Goal: Entertainment & Leisure: Consume media (video, audio)

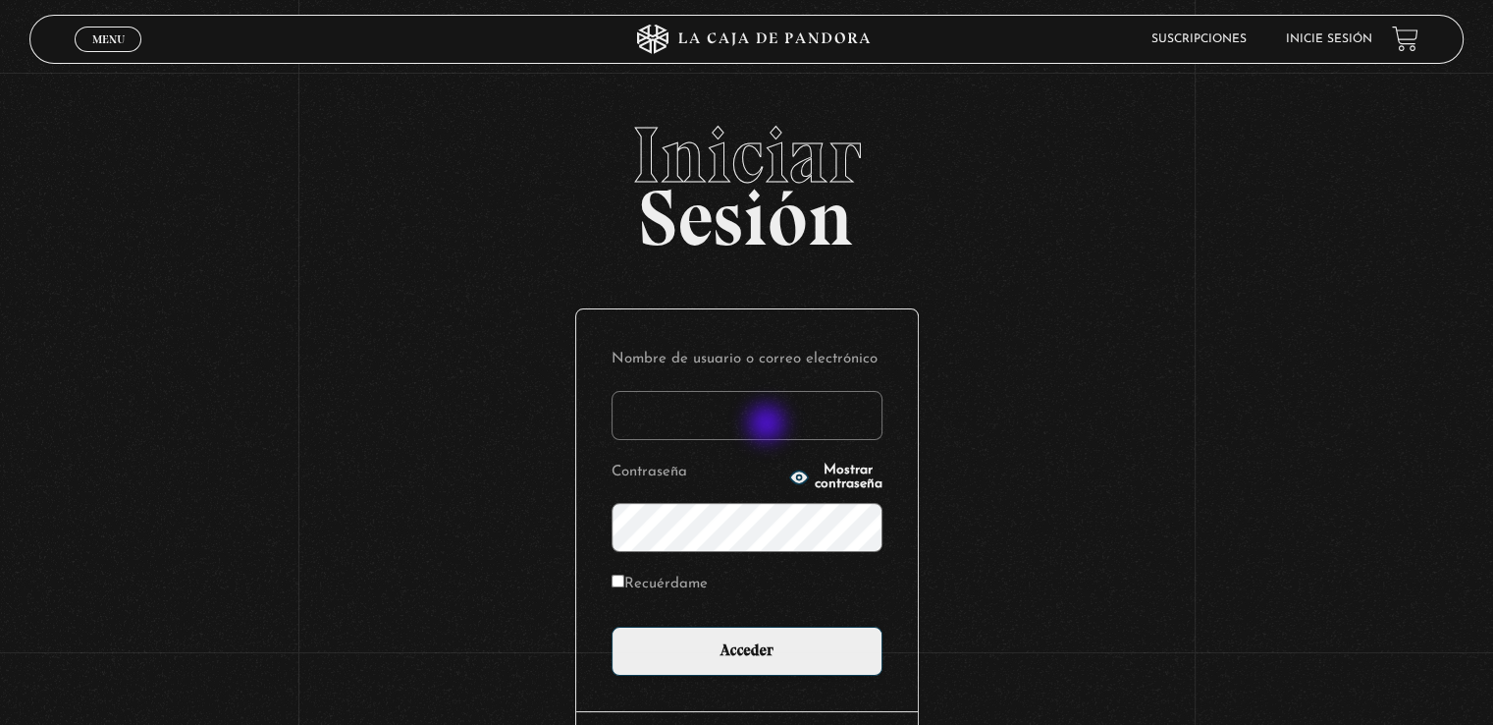
click at [768, 425] on input "Nombre de usuario o correo electrónico" at bounding box center [747, 415] width 271 height 49
type input "[EMAIL_ADDRESS][DOMAIN_NAME]"
click at [612, 626] on input "Acceder" at bounding box center [747, 650] width 271 height 49
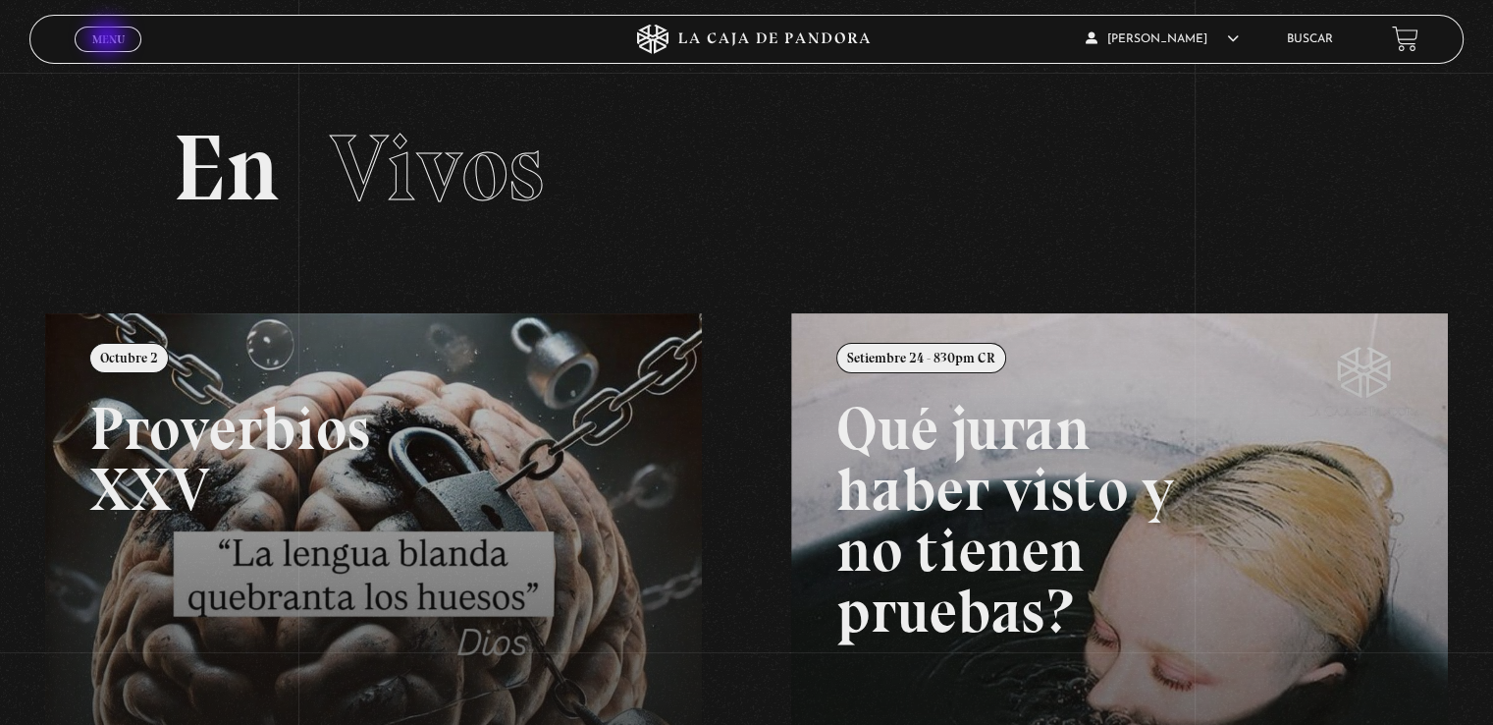
click at [109, 39] on span "Menu" at bounding box center [108, 39] width 32 height 12
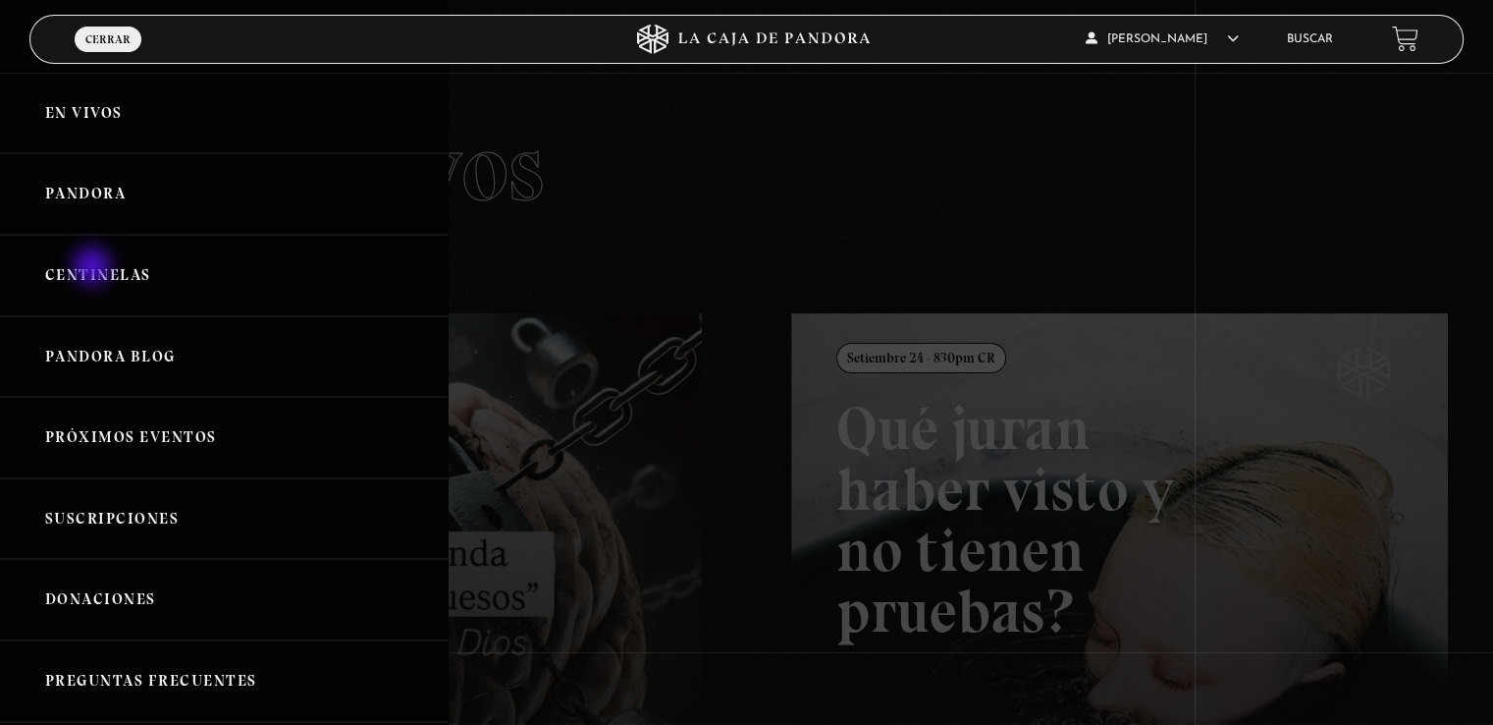
click at [94, 268] on link "Centinelas" at bounding box center [224, 275] width 448 height 81
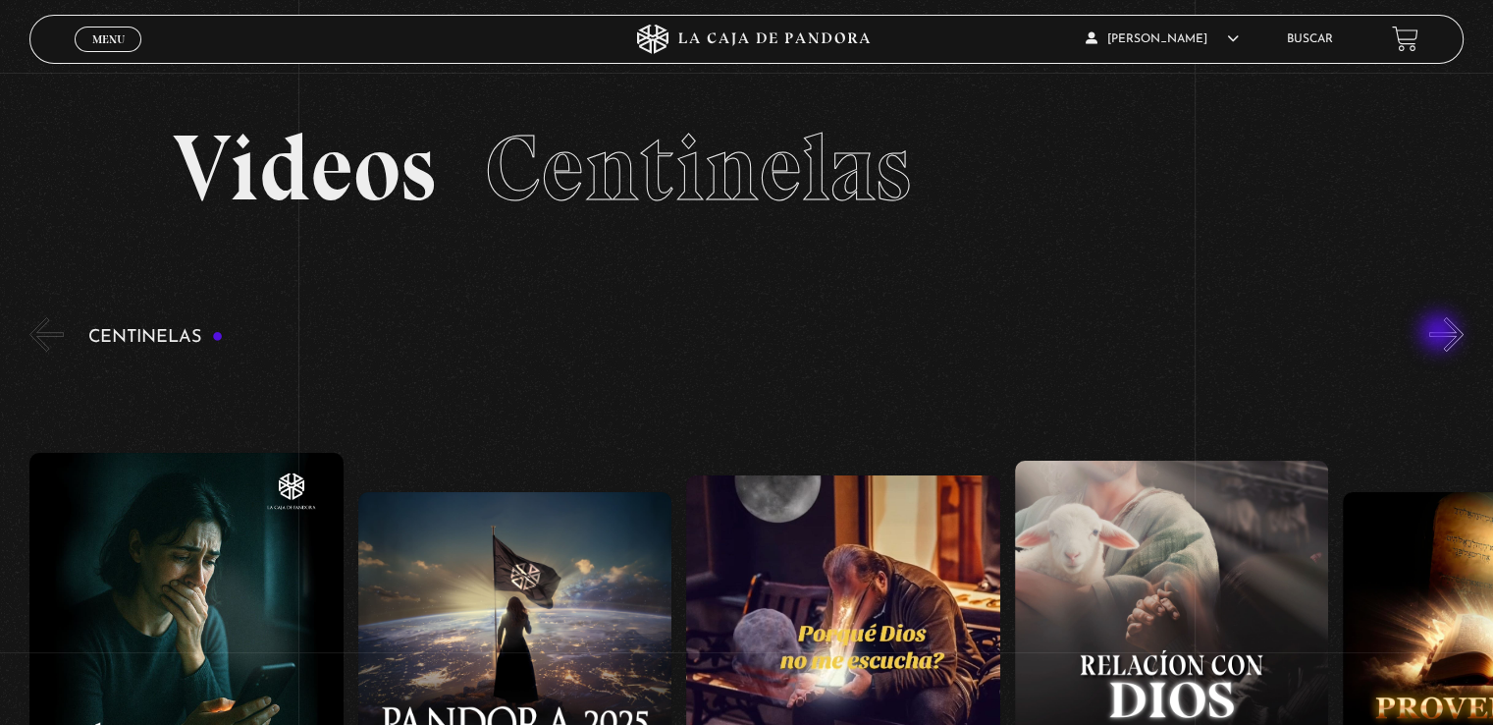
click at [1441, 334] on div "Centinelas" at bounding box center [761, 642] width 1464 height 659
click at [1457, 331] on button "»" at bounding box center [1447, 334] width 34 height 34
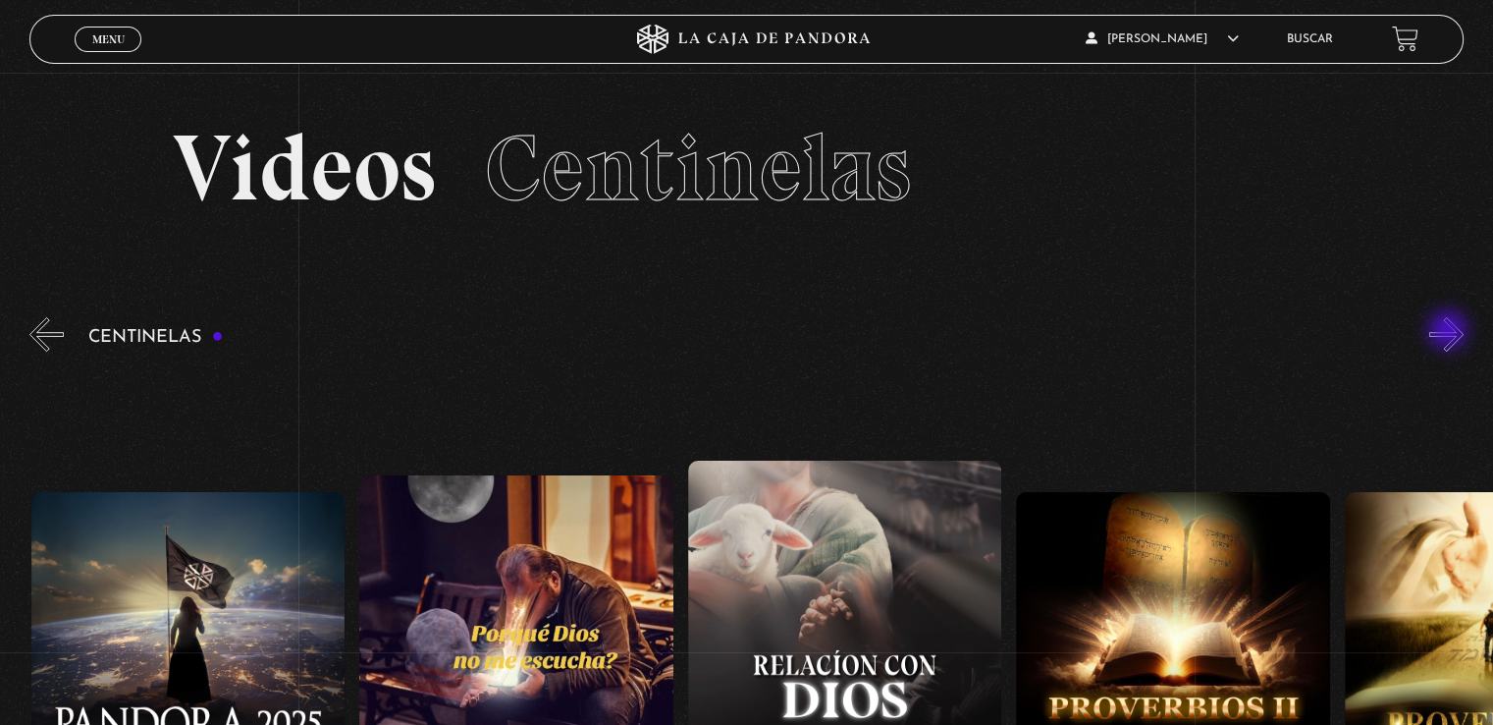
click at [1450, 332] on button "»" at bounding box center [1447, 334] width 34 height 34
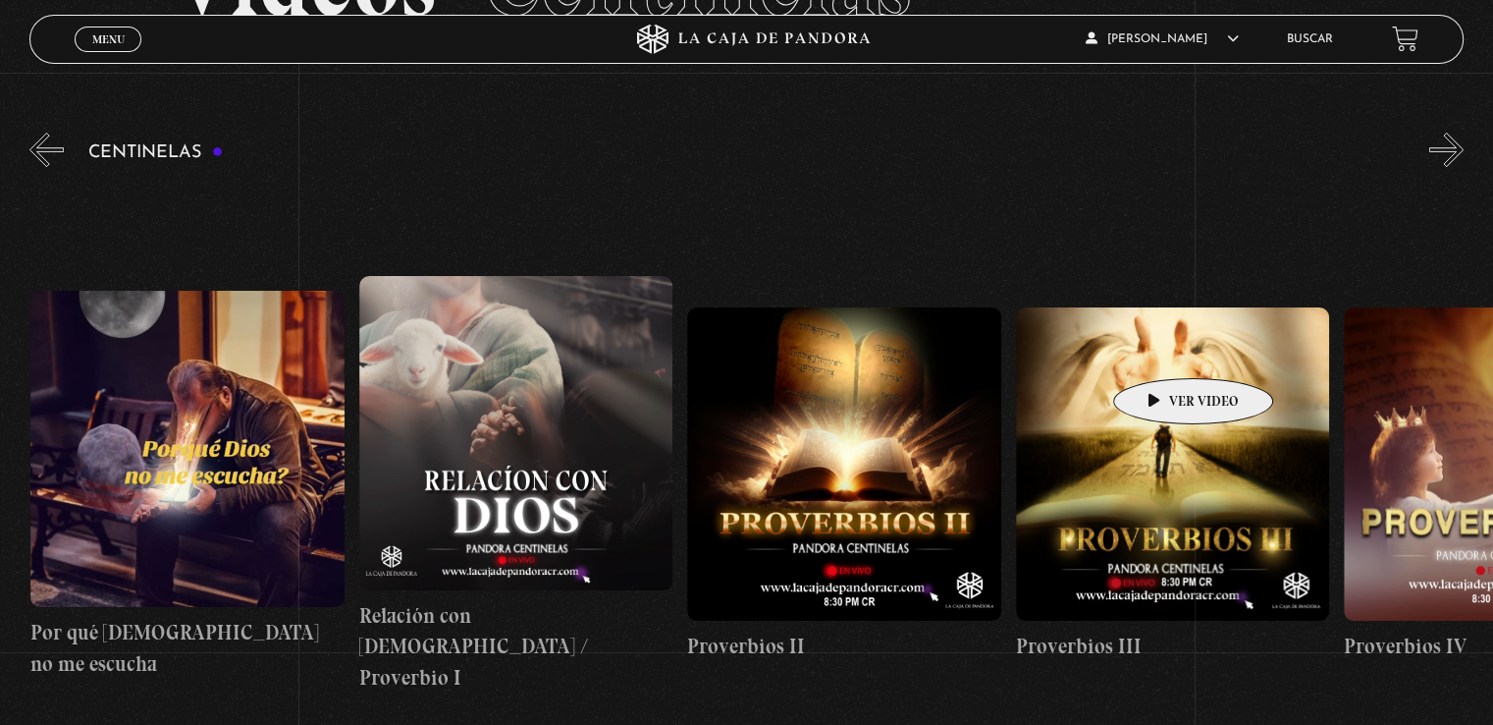
scroll to position [196, 0]
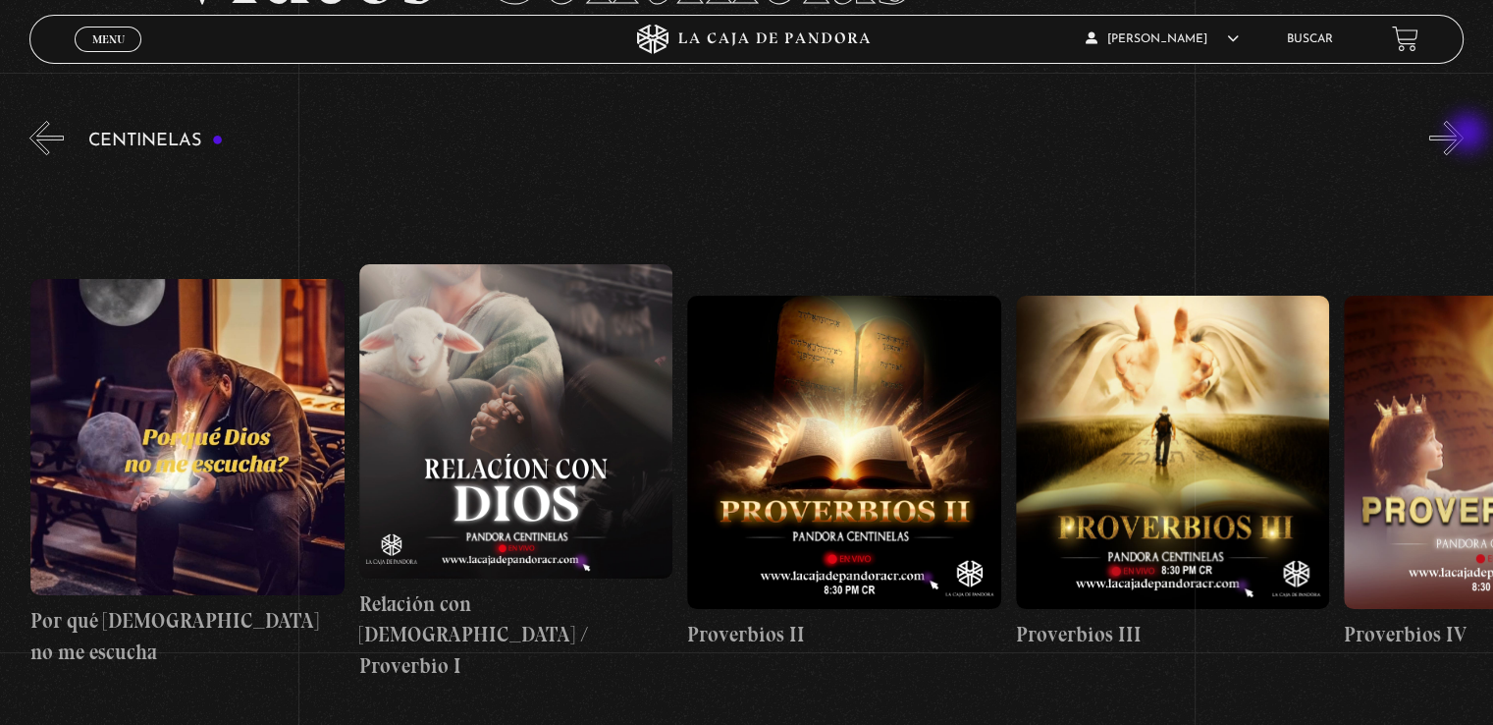
click at [1464, 134] on button "»" at bounding box center [1447, 138] width 34 height 34
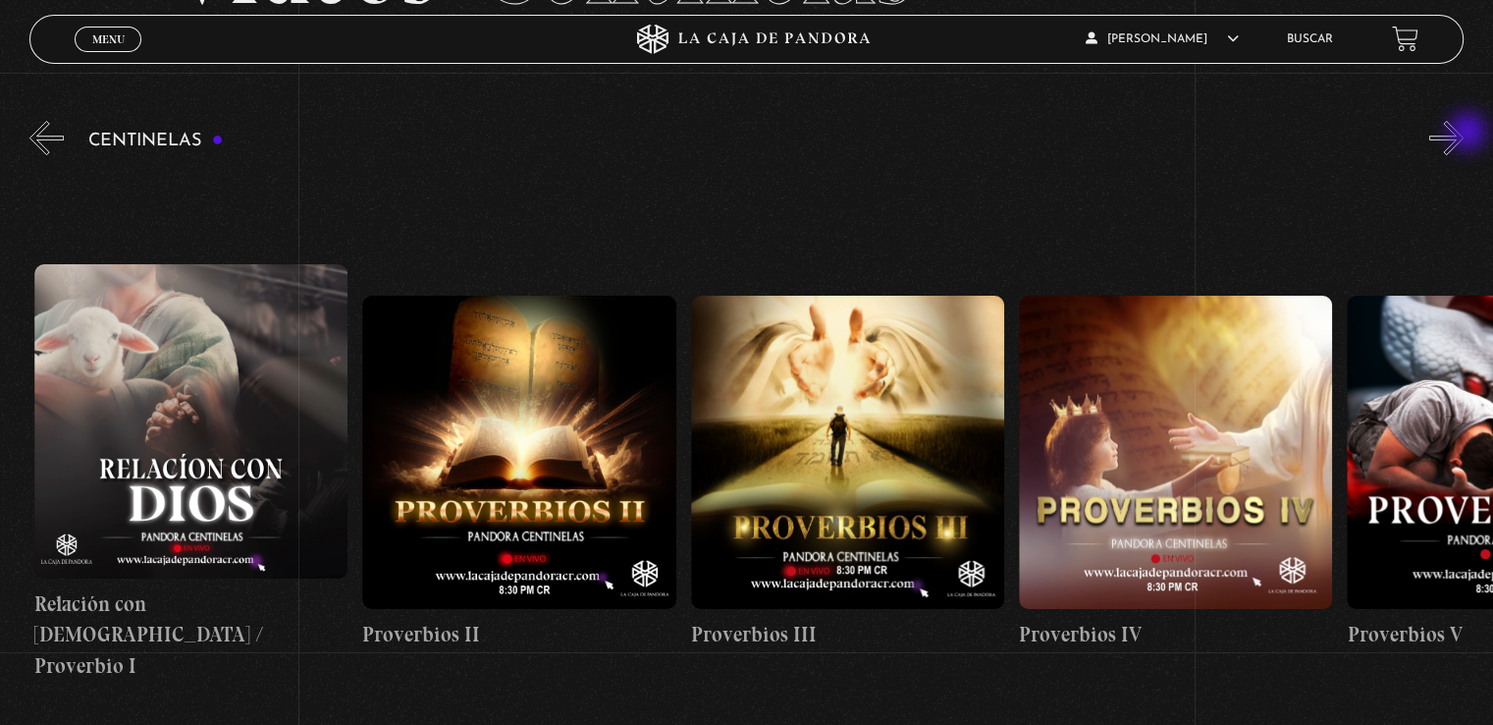
click at [1464, 134] on button "»" at bounding box center [1447, 138] width 34 height 34
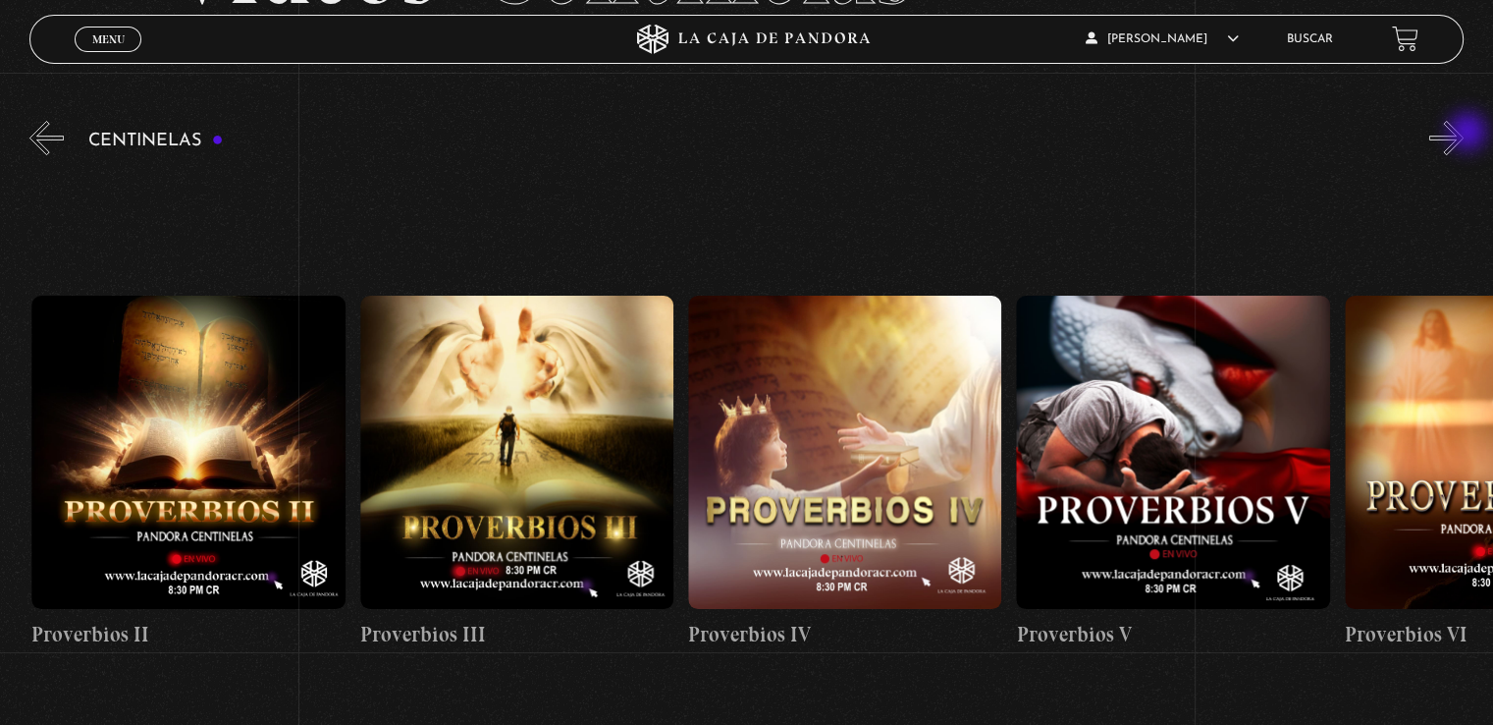
click at [1464, 134] on button "»" at bounding box center [1447, 138] width 34 height 34
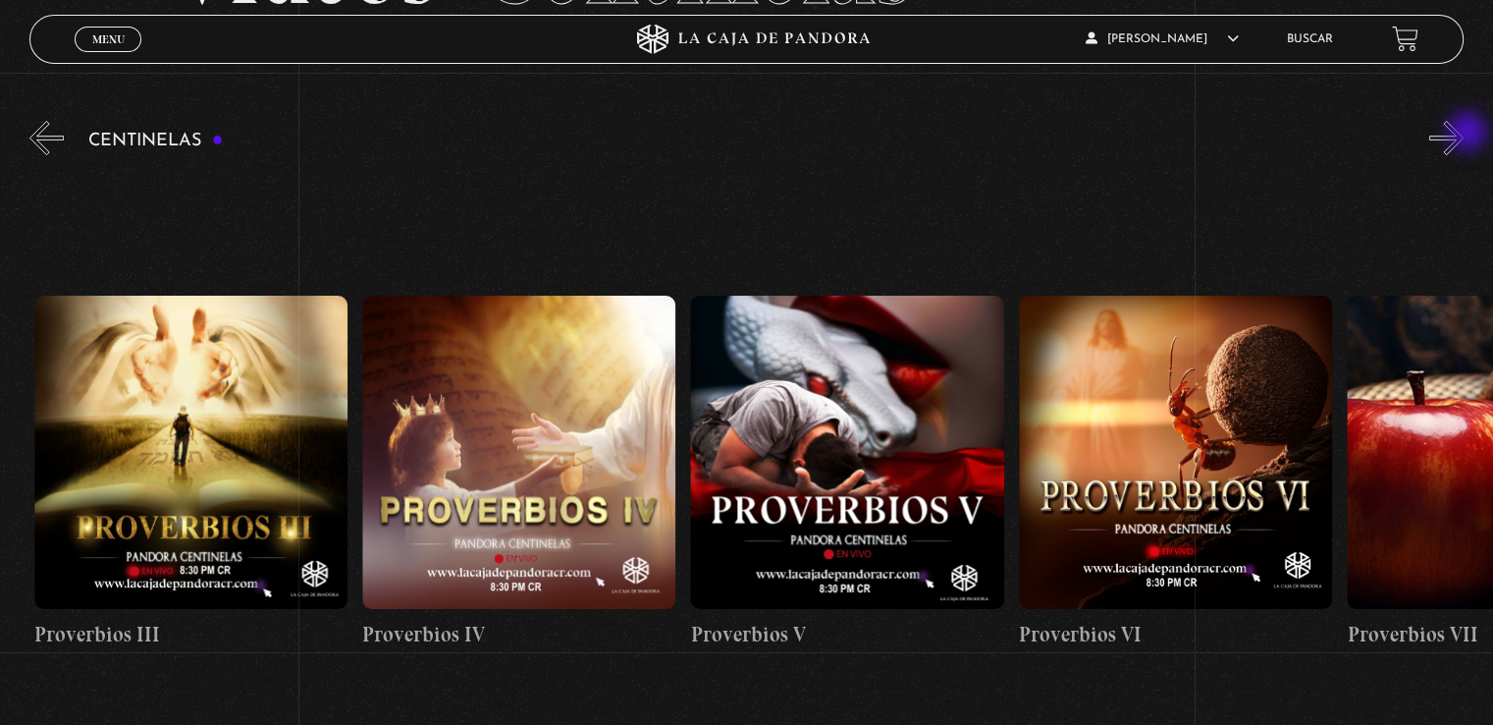
click at [1464, 134] on button "»" at bounding box center [1447, 138] width 34 height 34
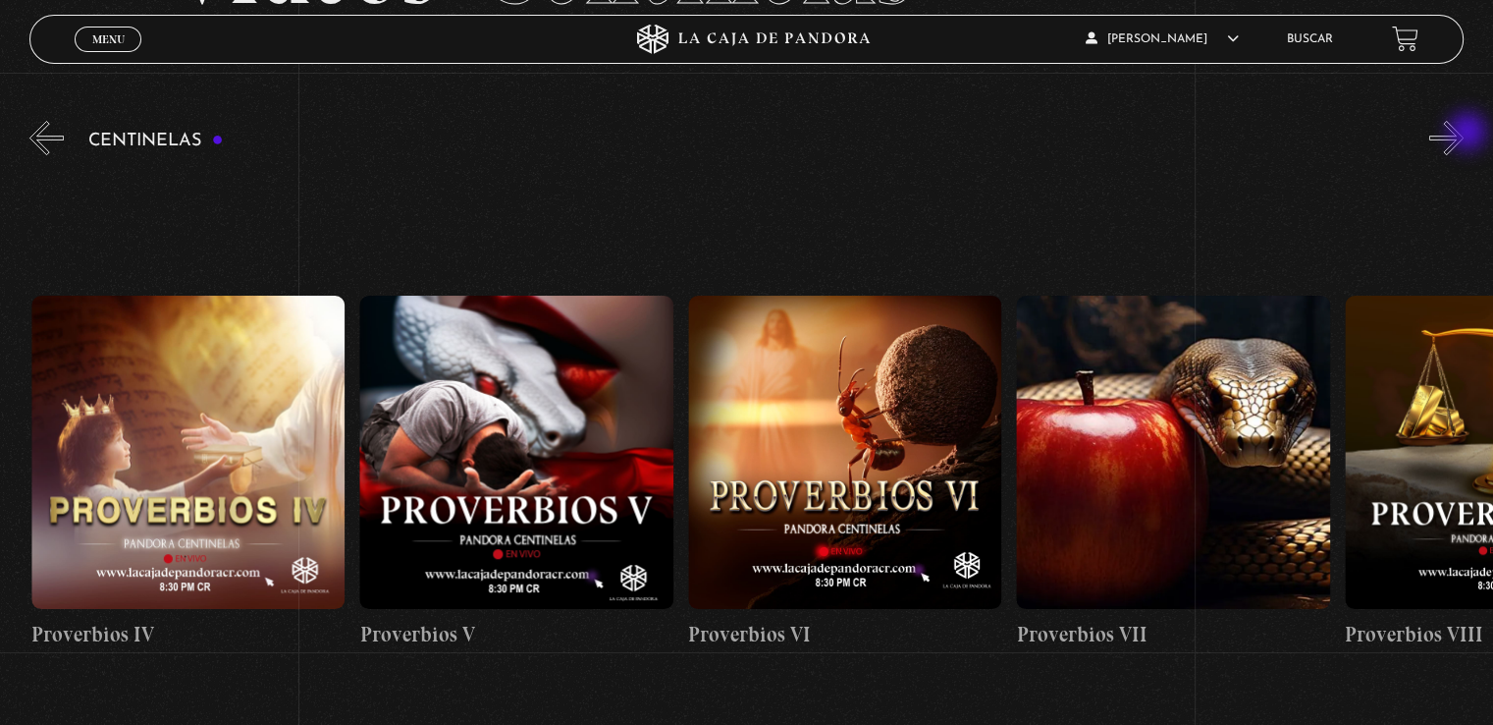
scroll to position [0, 1970]
click at [1464, 134] on button "»" at bounding box center [1447, 138] width 34 height 34
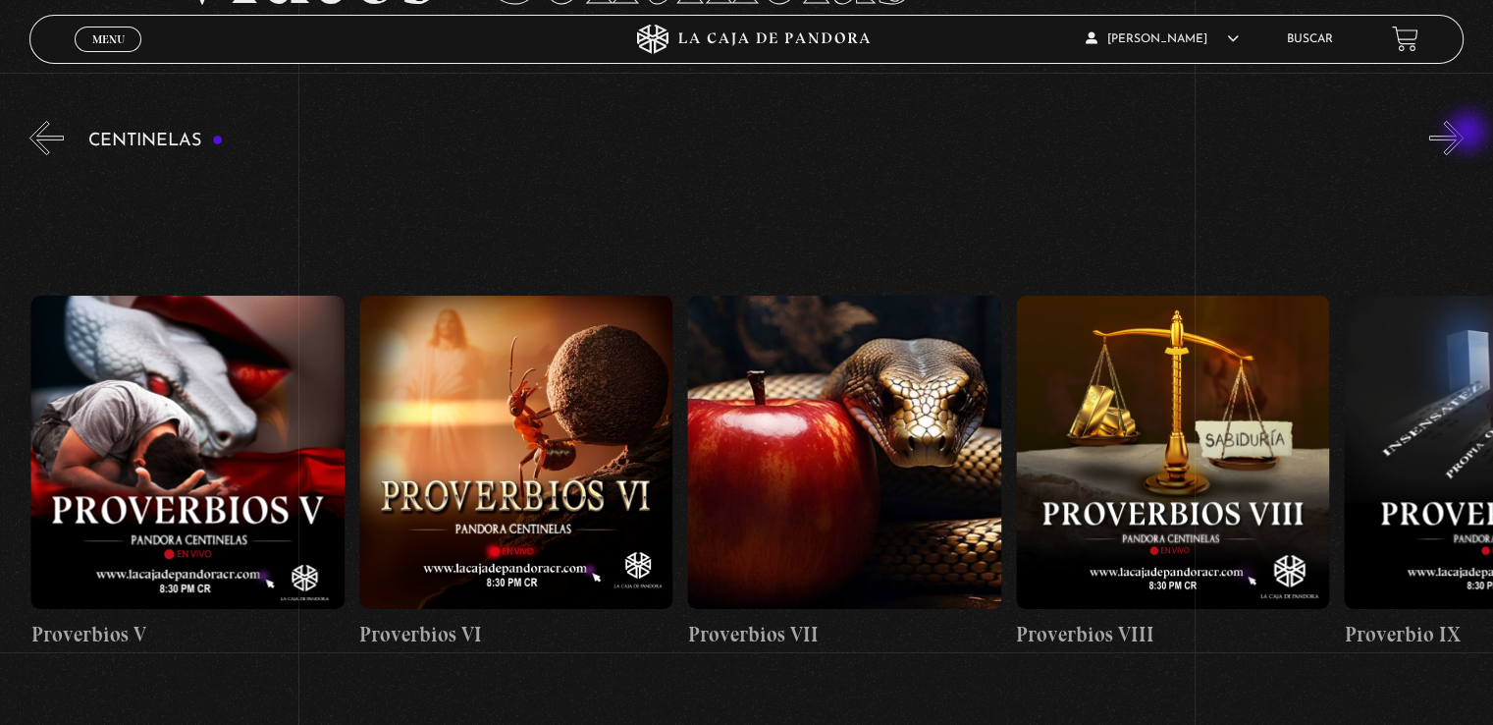
click at [1464, 134] on button "»" at bounding box center [1447, 138] width 34 height 34
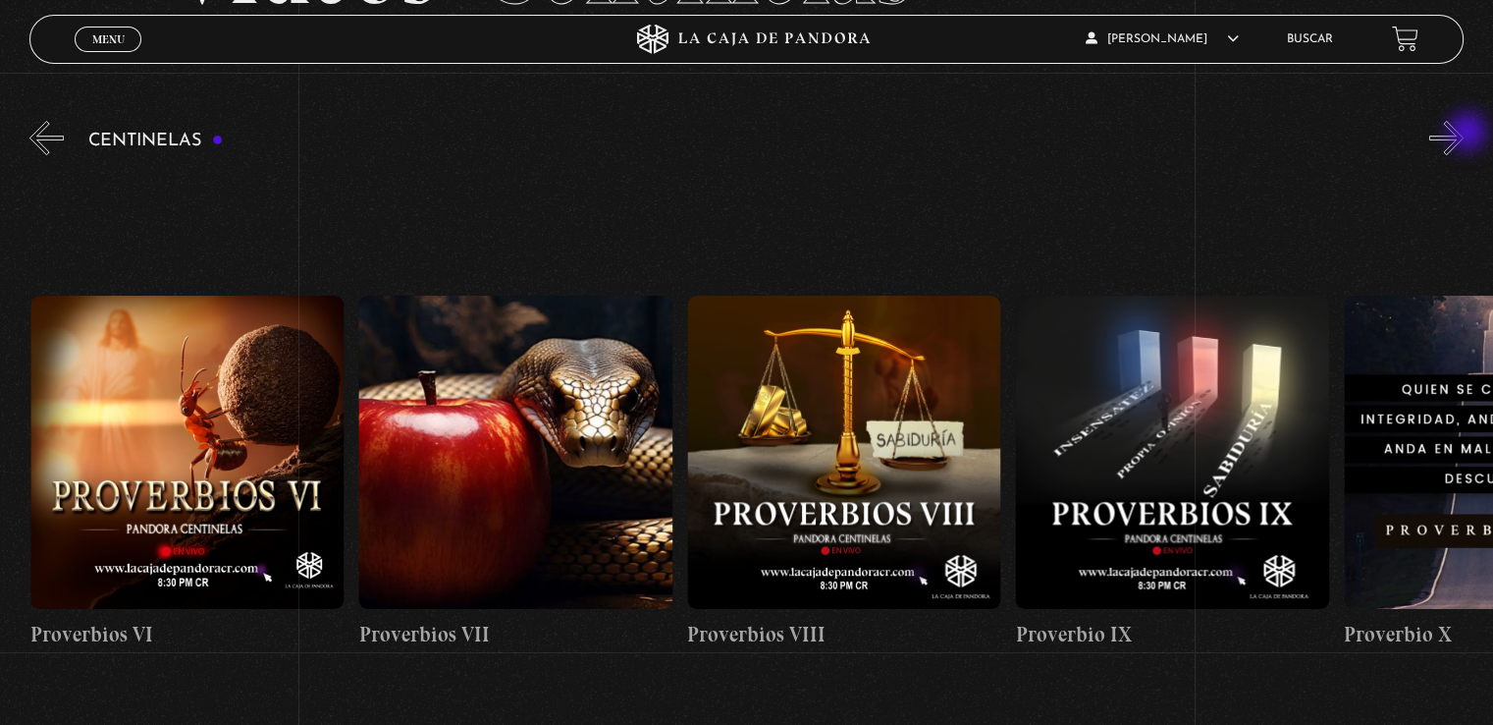
click at [1464, 134] on button "»" at bounding box center [1447, 138] width 34 height 34
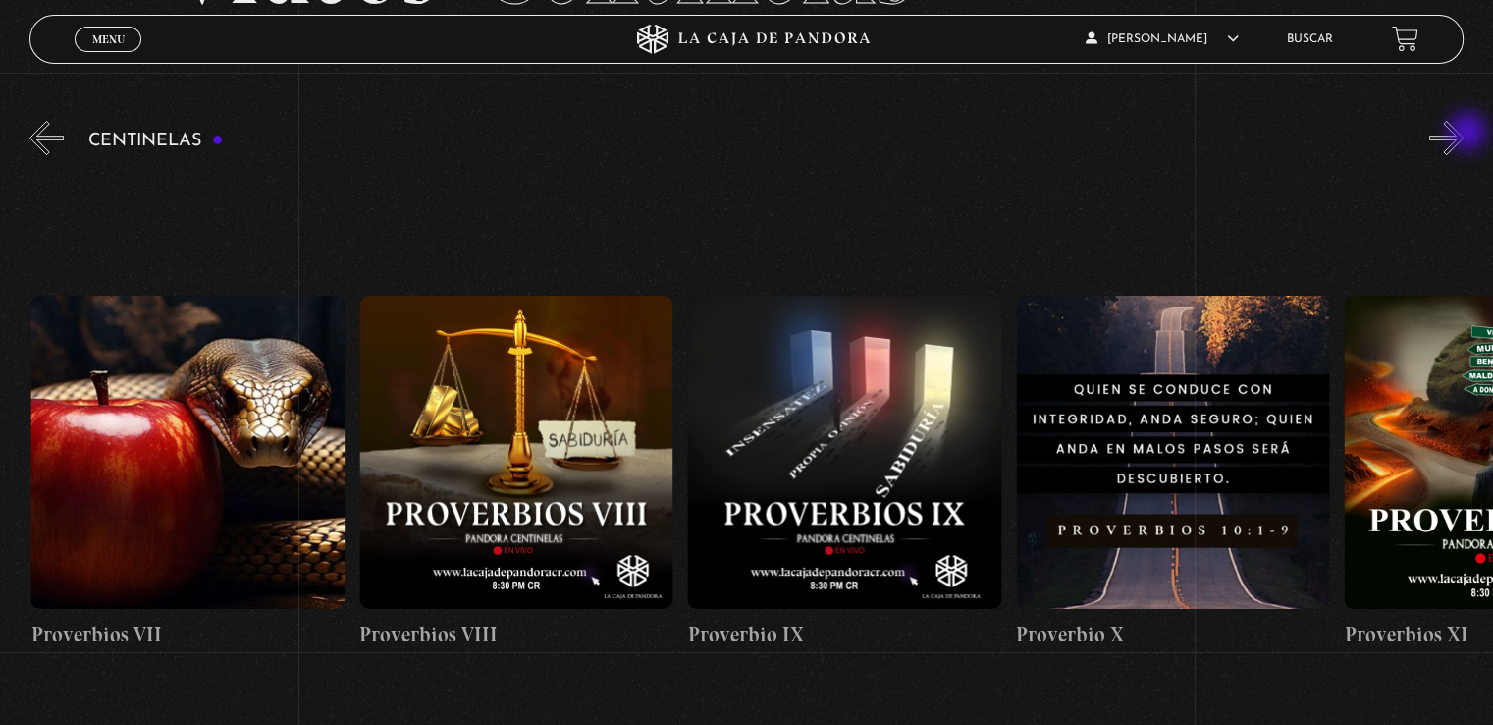
scroll to position [0, 2955]
click at [1464, 135] on button "»" at bounding box center [1447, 138] width 34 height 34
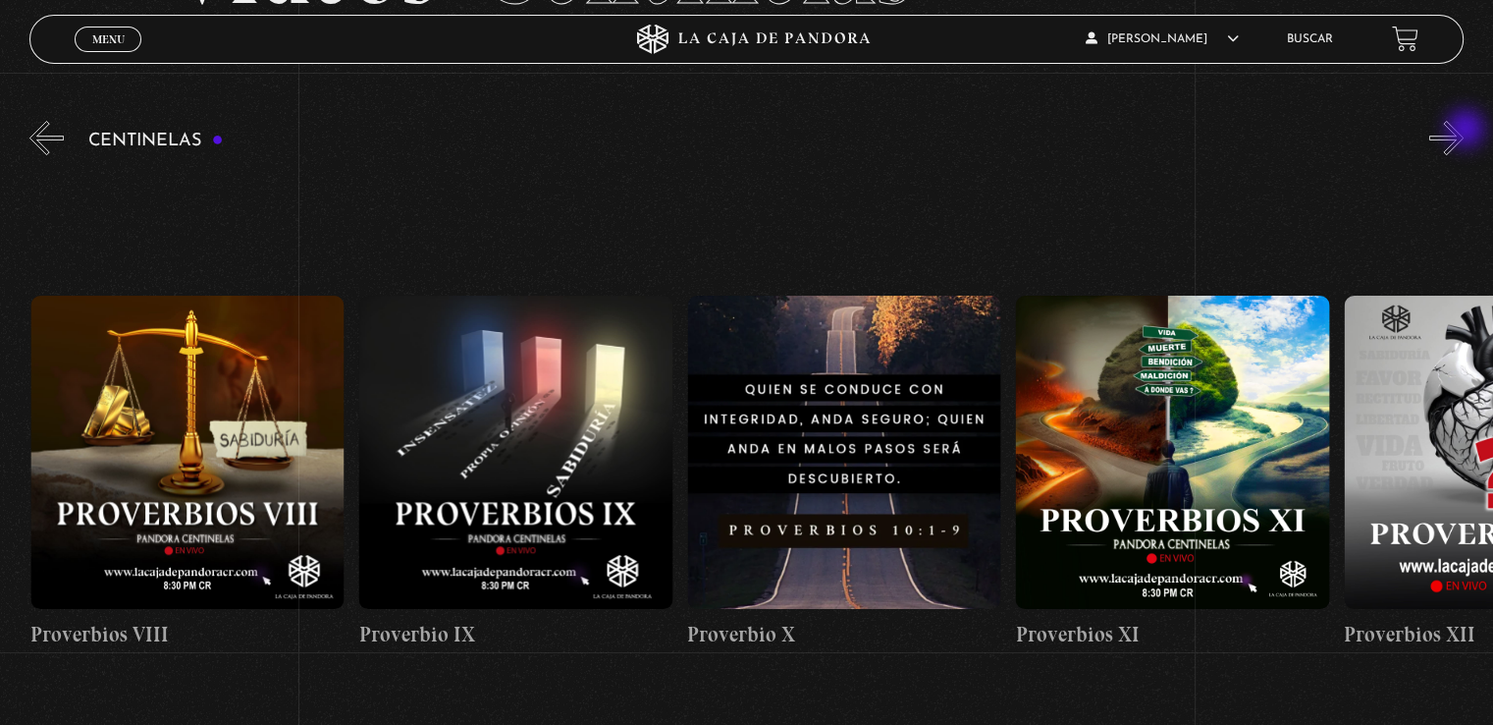
scroll to position [0, 3283]
click at [1464, 129] on button "»" at bounding box center [1447, 138] width 34 height 34
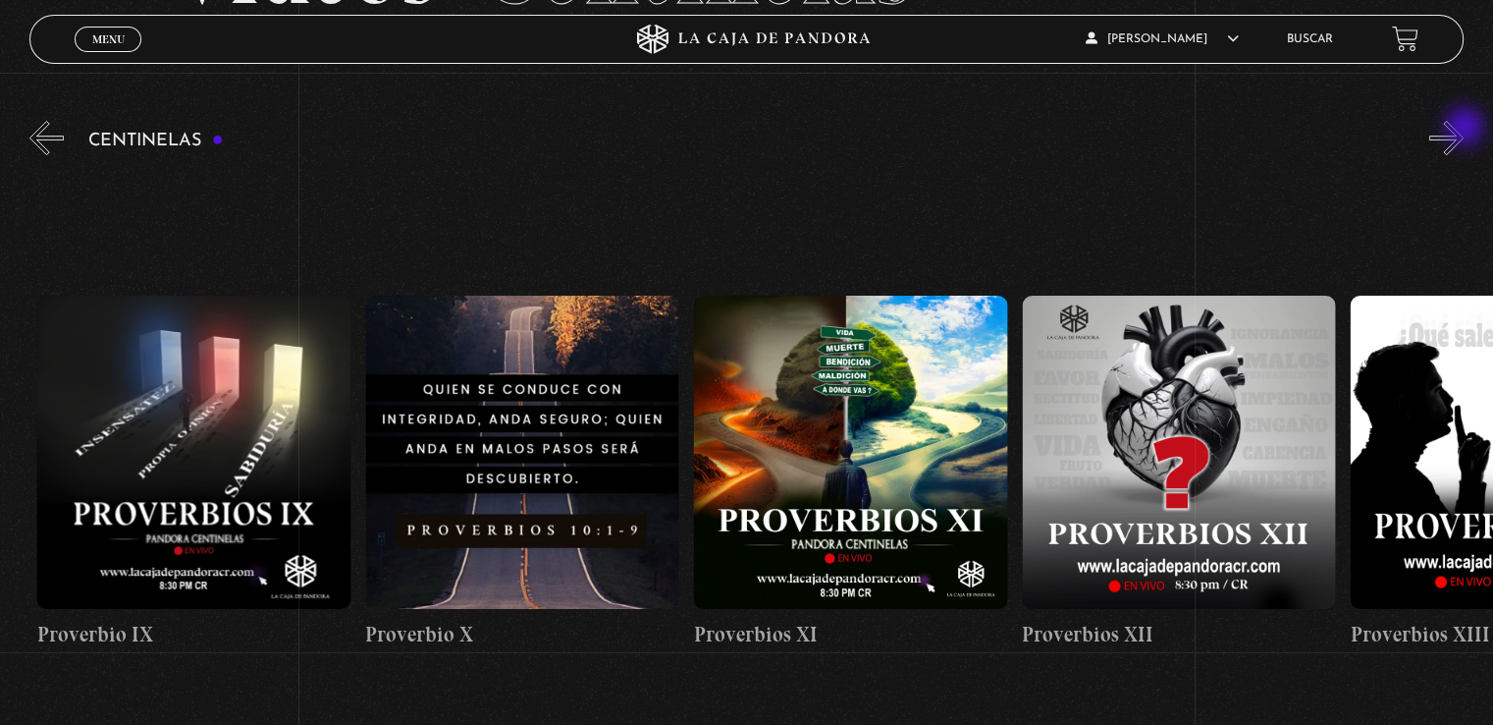
click at [1464, 129] on button "»" at bounding box center [1447, 138] width 34 height 34
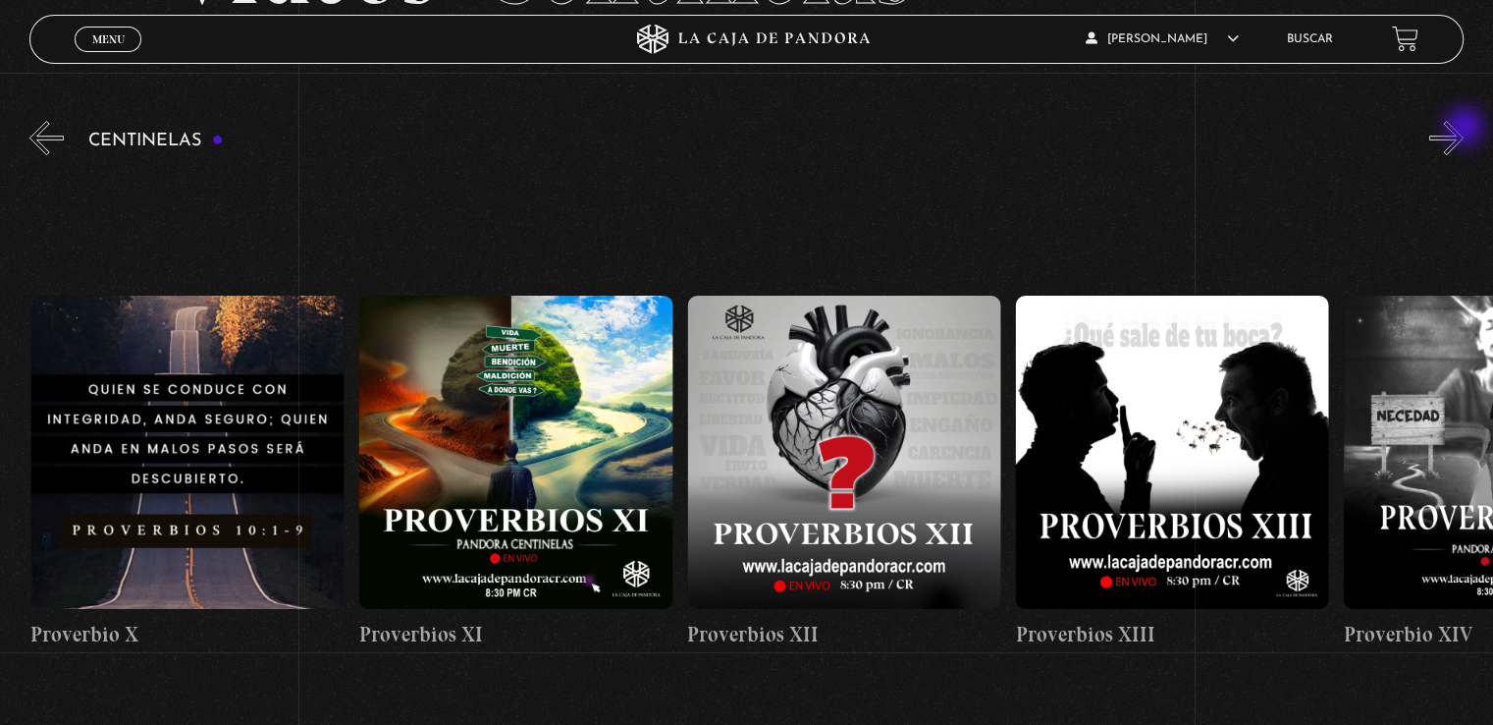
click at [1464, 129] on button "»" at bounding box center [1447, 138] width 34 height 34
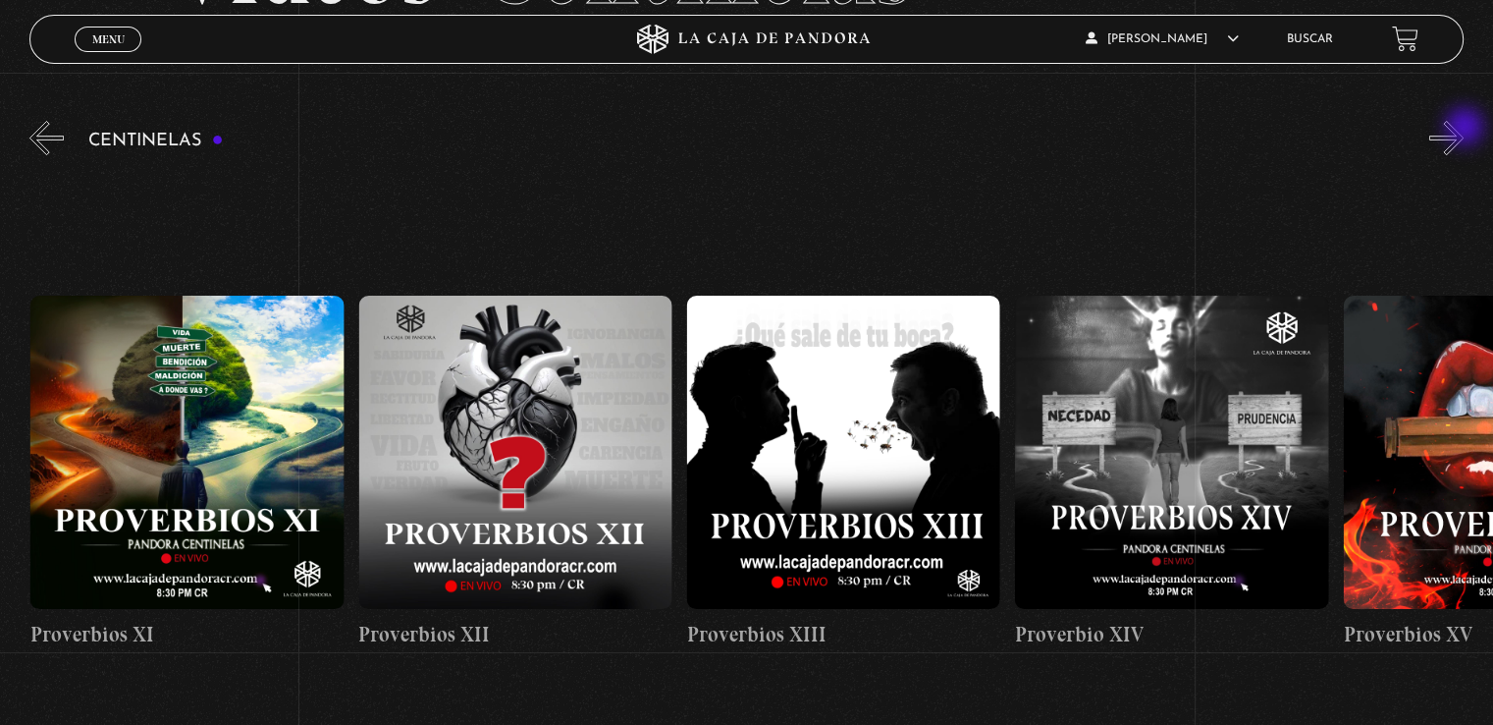
click at [1464, 129] on button "»" at bounding box center [1447, 138] width 34 height 34
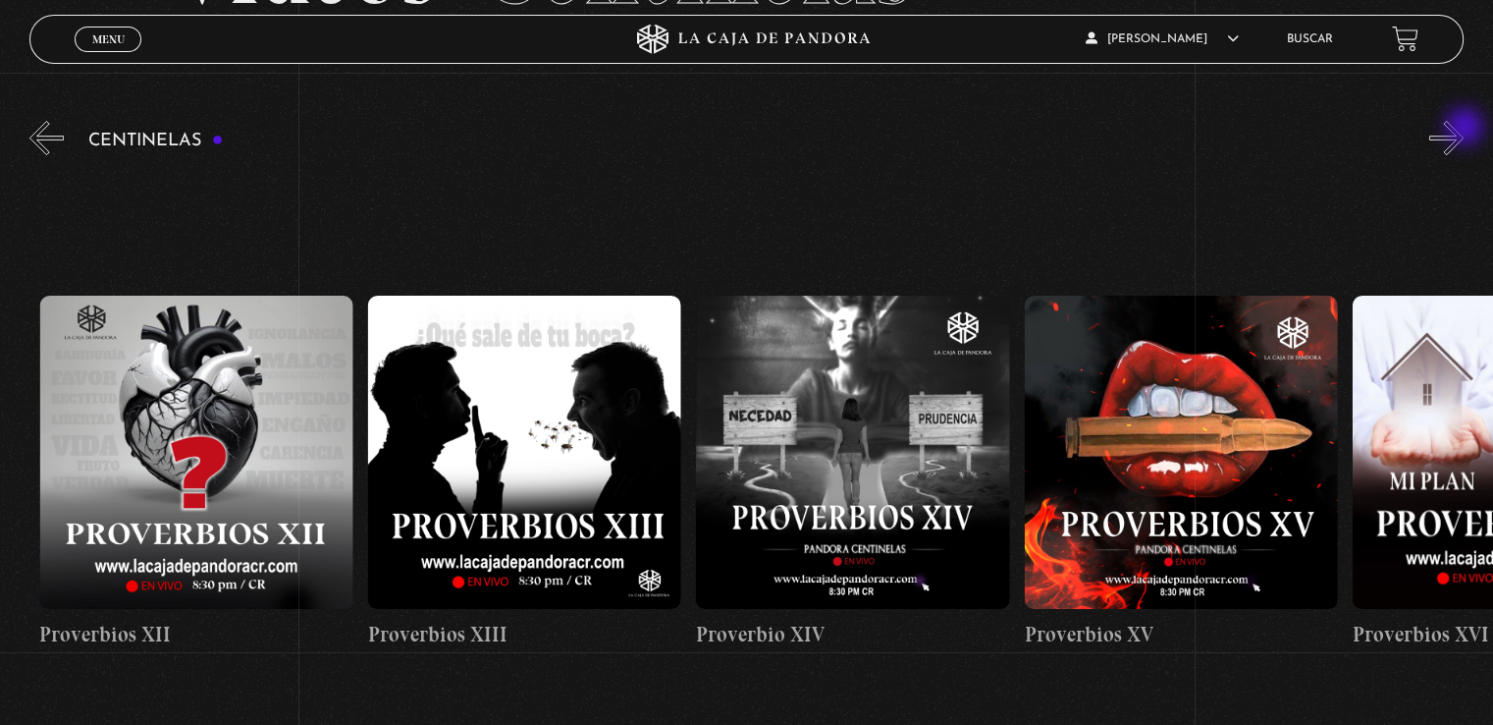
click at [1464, 129] on button "»" at bounding box center [1447, 138] width 34 height 34
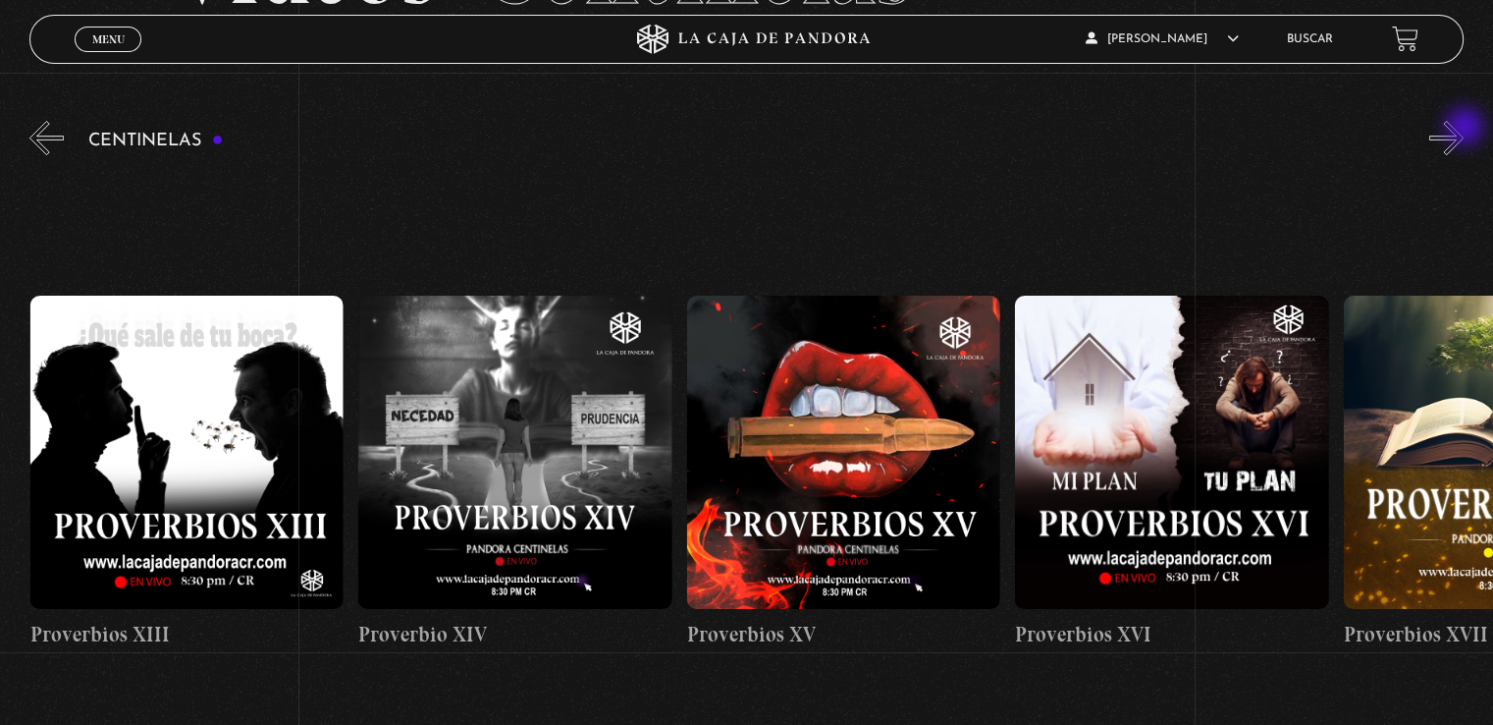
scroll to position [0, 4925]
click at [1464, 129] on button "»" at bounding box center [1447, 138] width 34 height 34
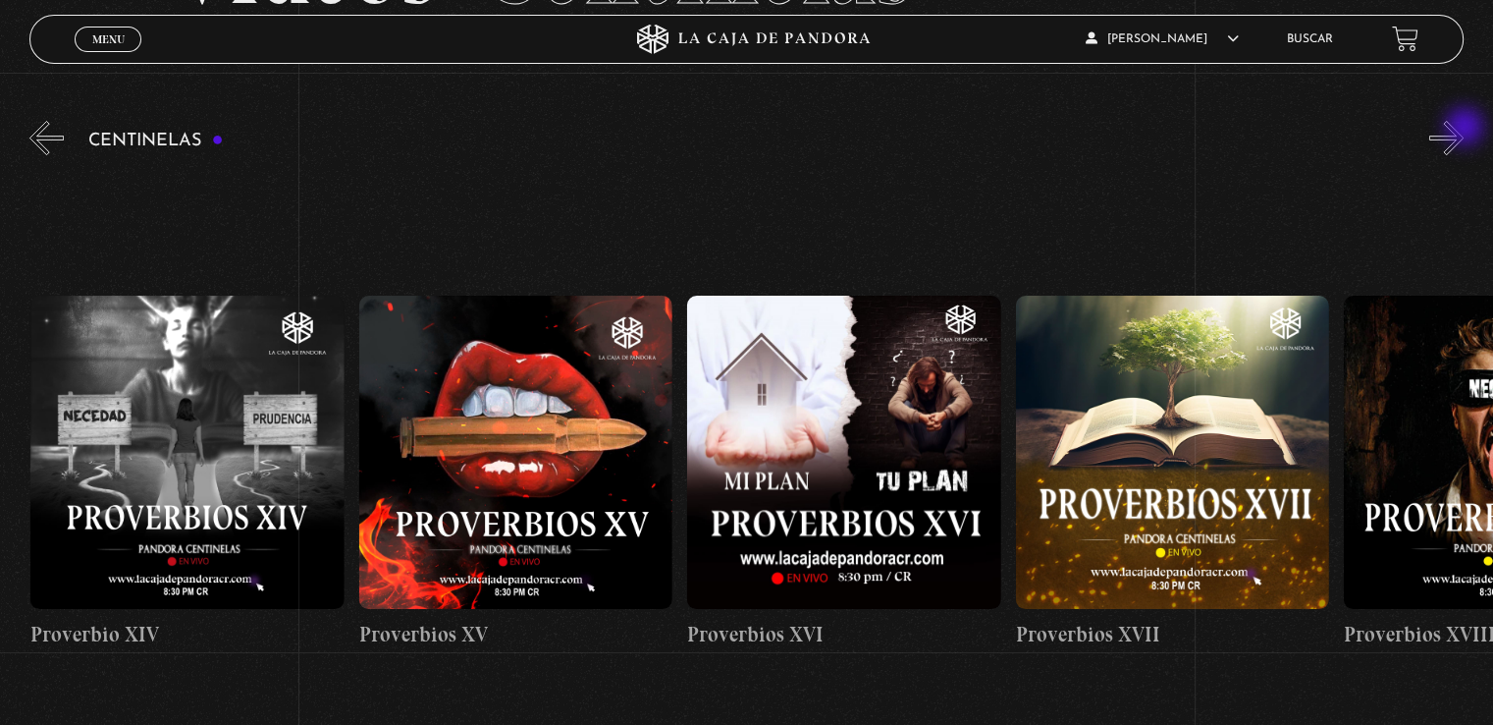
click at [1464, 129] on button "»" at bounding box center [1447, 138] width 34 height 34
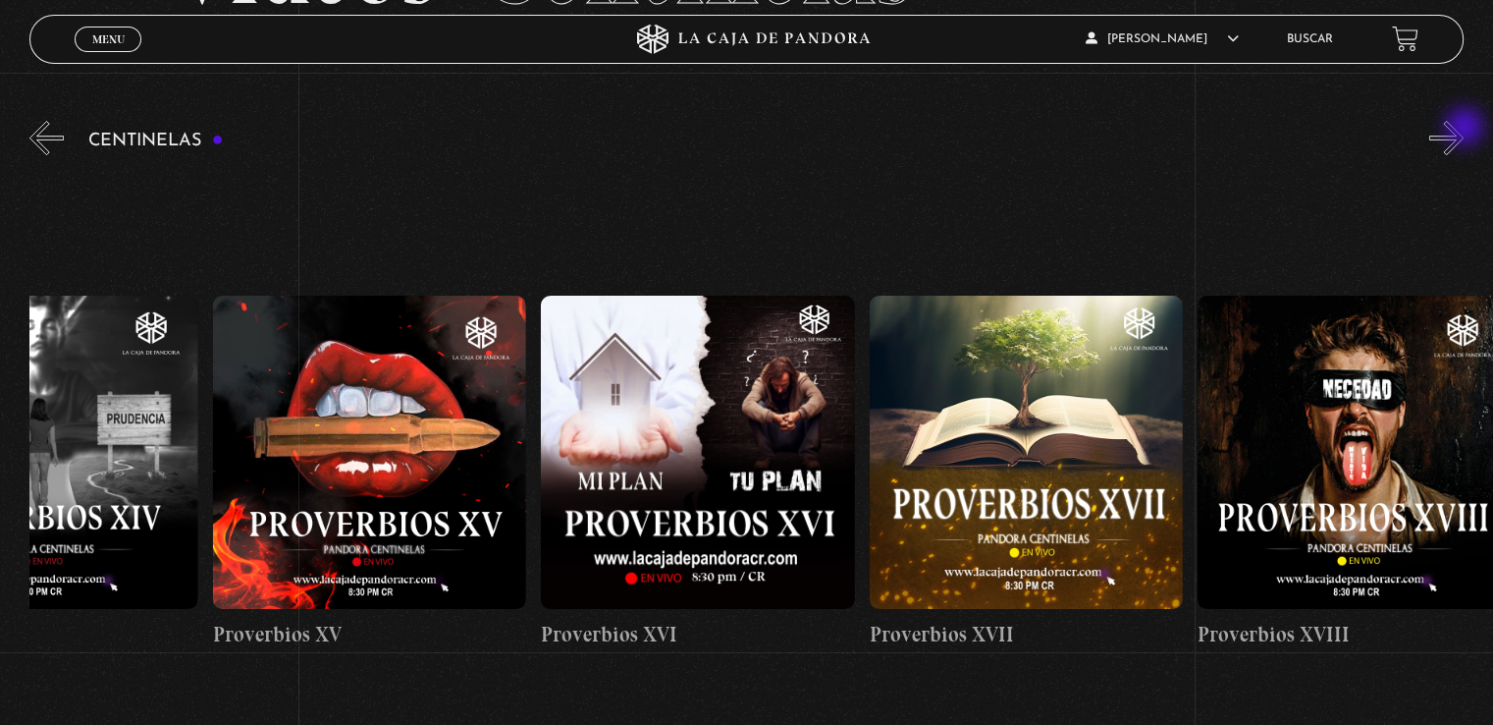
click at [1464, 129] on button "»" at bounding box center [1447, 138] width 34 height 34
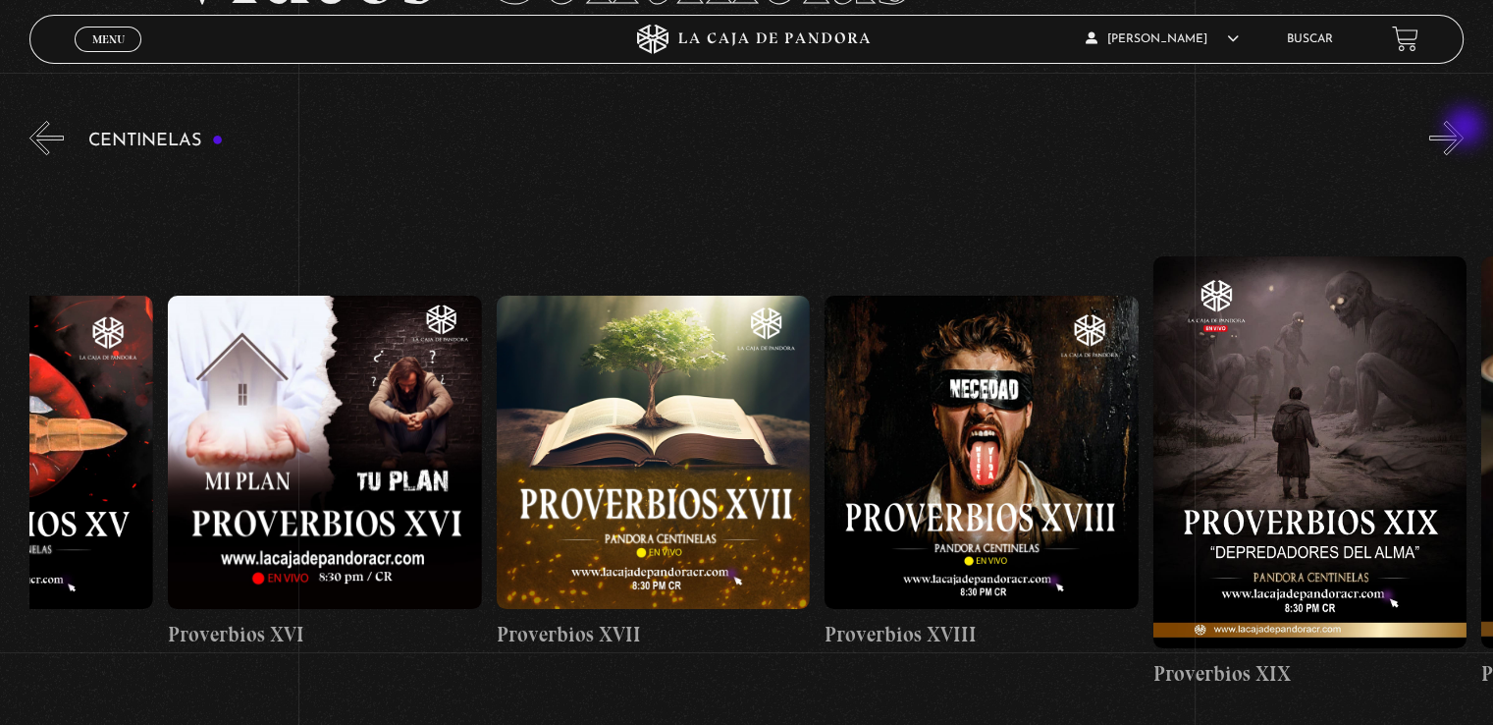
click at [1464, 129] on button "»" at bounding box center [1447, 138] width 34 height 34
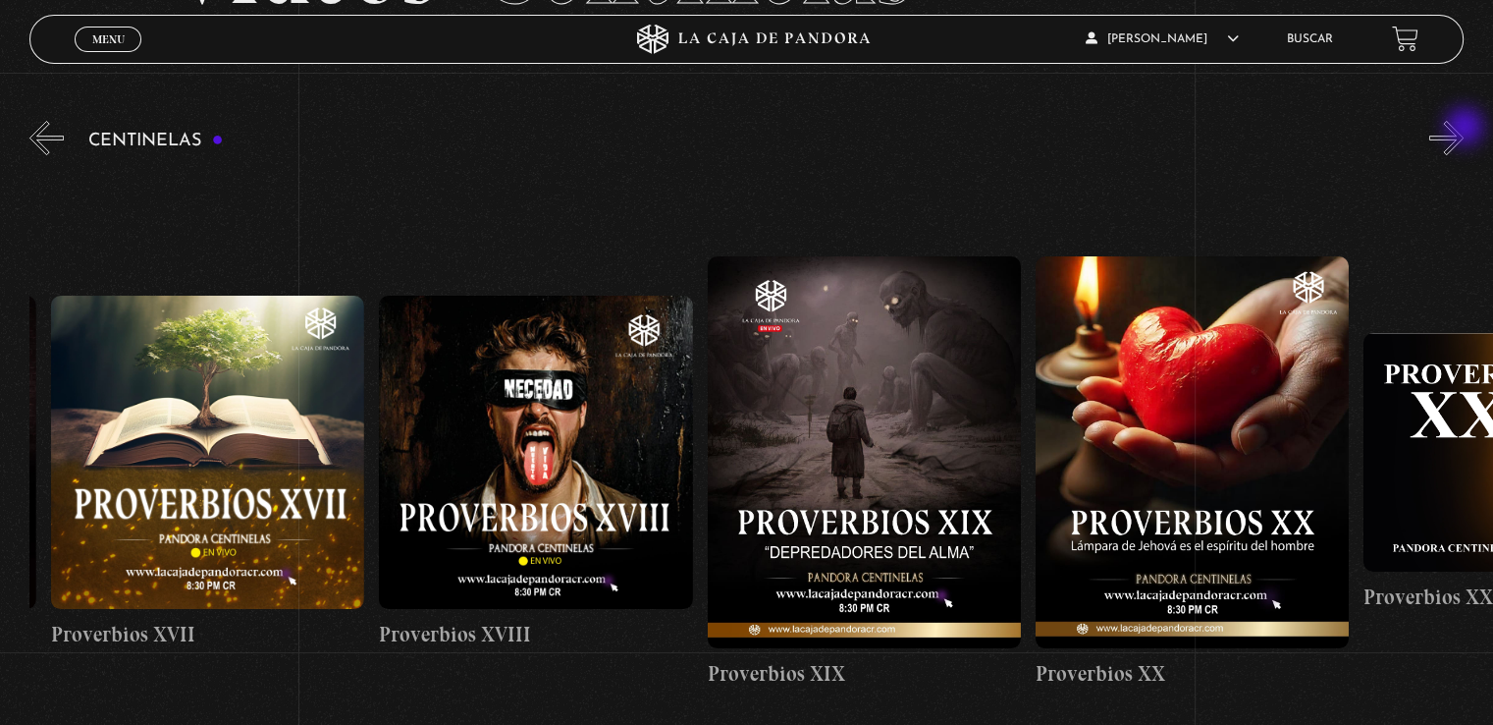
click at [1464, 129] on button "»" at bounding box center [1447, 138] width 34 height 34
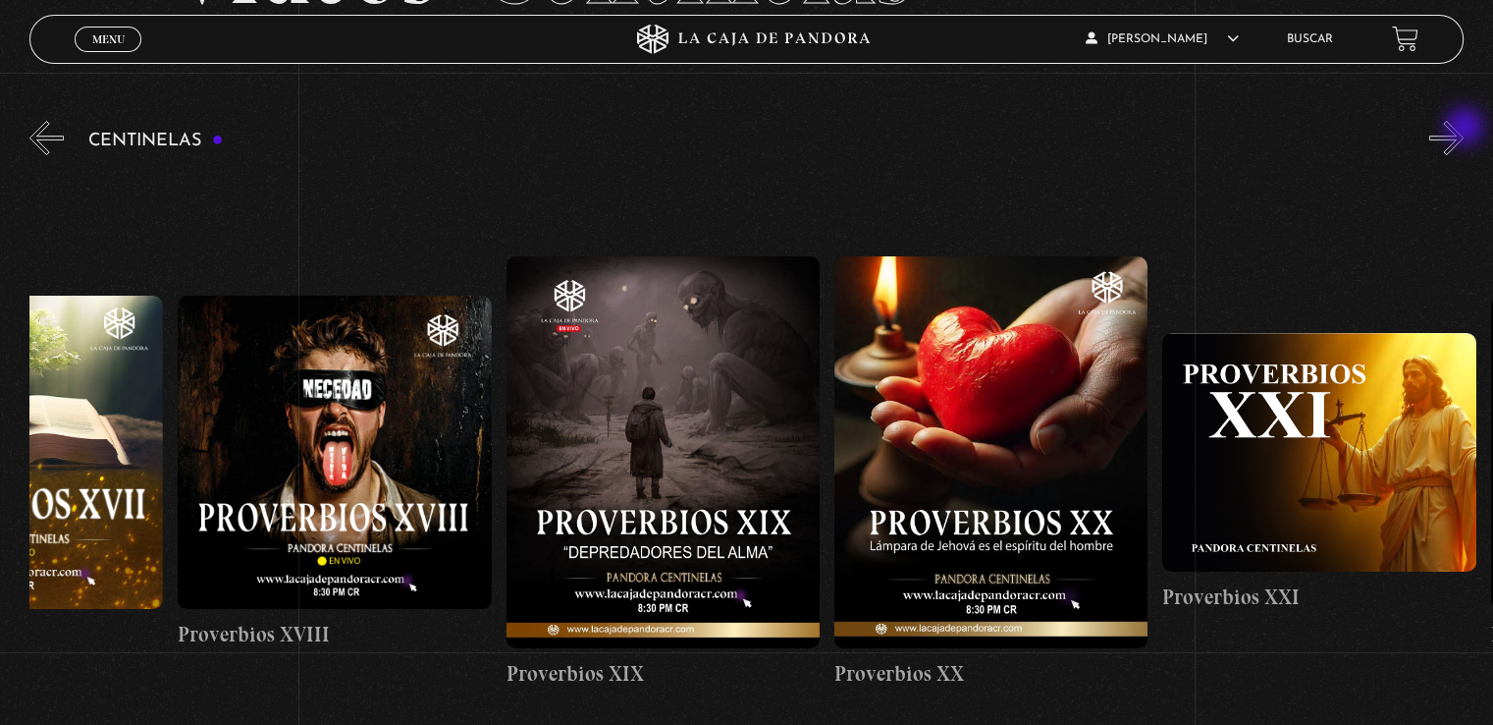
click at [1464, 129] on button "»" at bounding box center [1447, 138] width 34 height 34
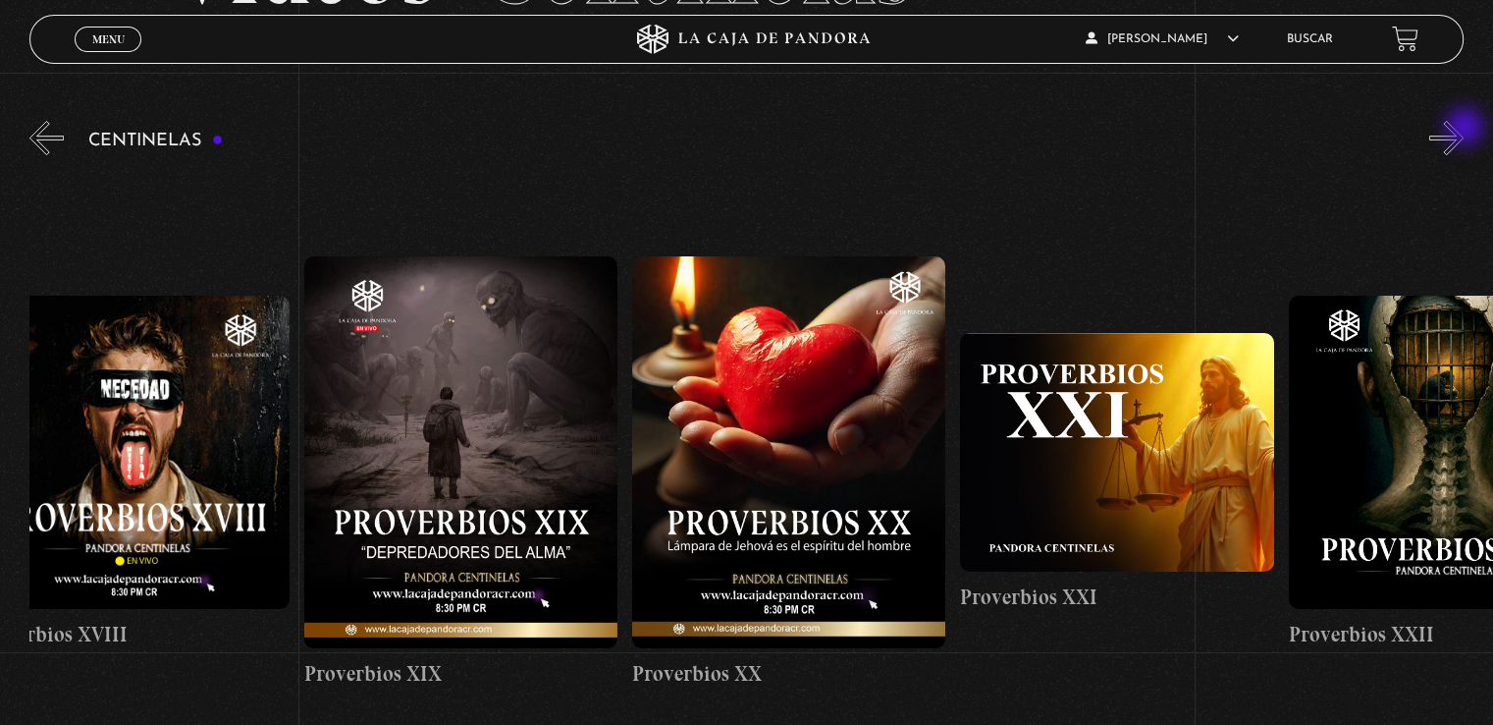
click at [1464, 129] on button "»" at bounding box center [1447, 138] width 34 height 34
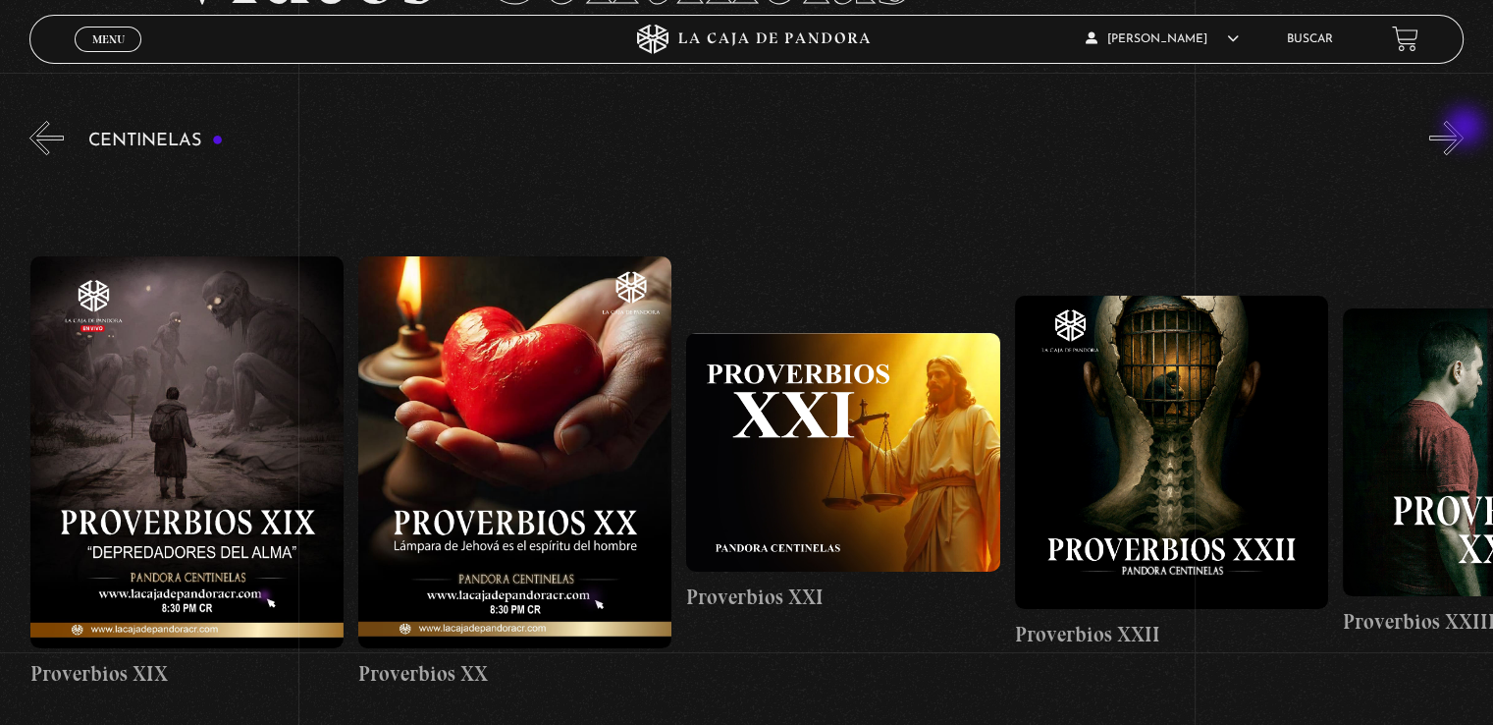
click at [1464, 129] on button "»" at bounding box center [1447, 138] width 34 height 34
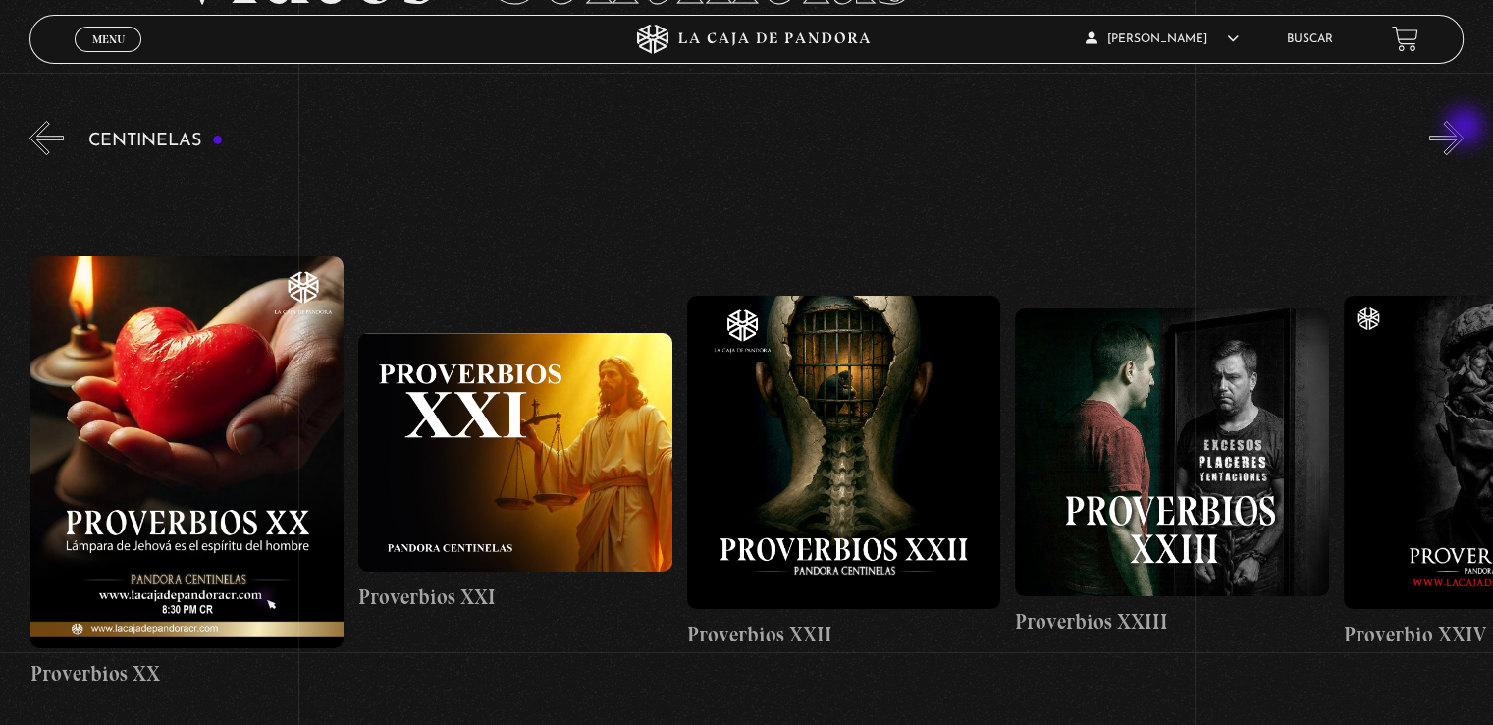
click at [1464, 129] on button "»" at bounding box center [1447, 138] width 34 height 34
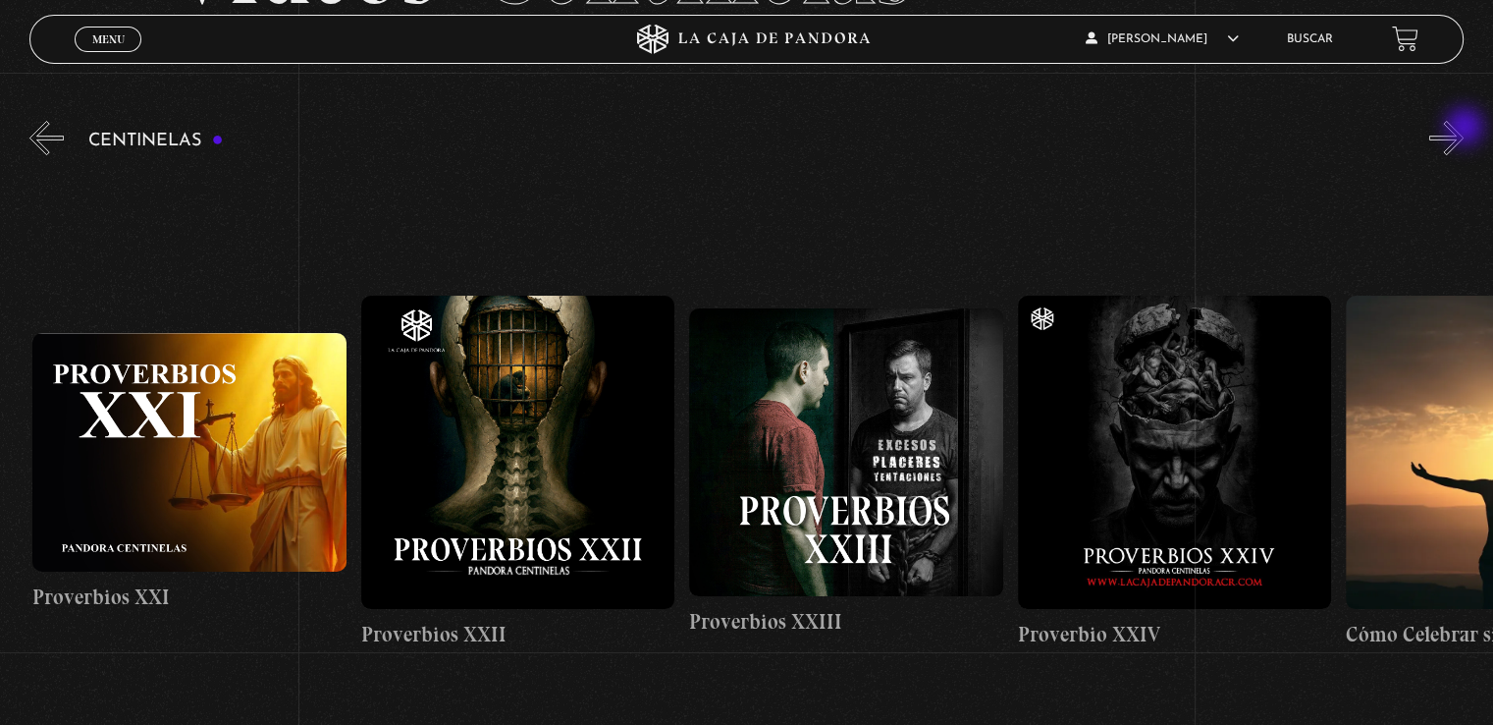
click at [1464, 129] on button "»" at bounding box center [1447, 138] width 34 height 34
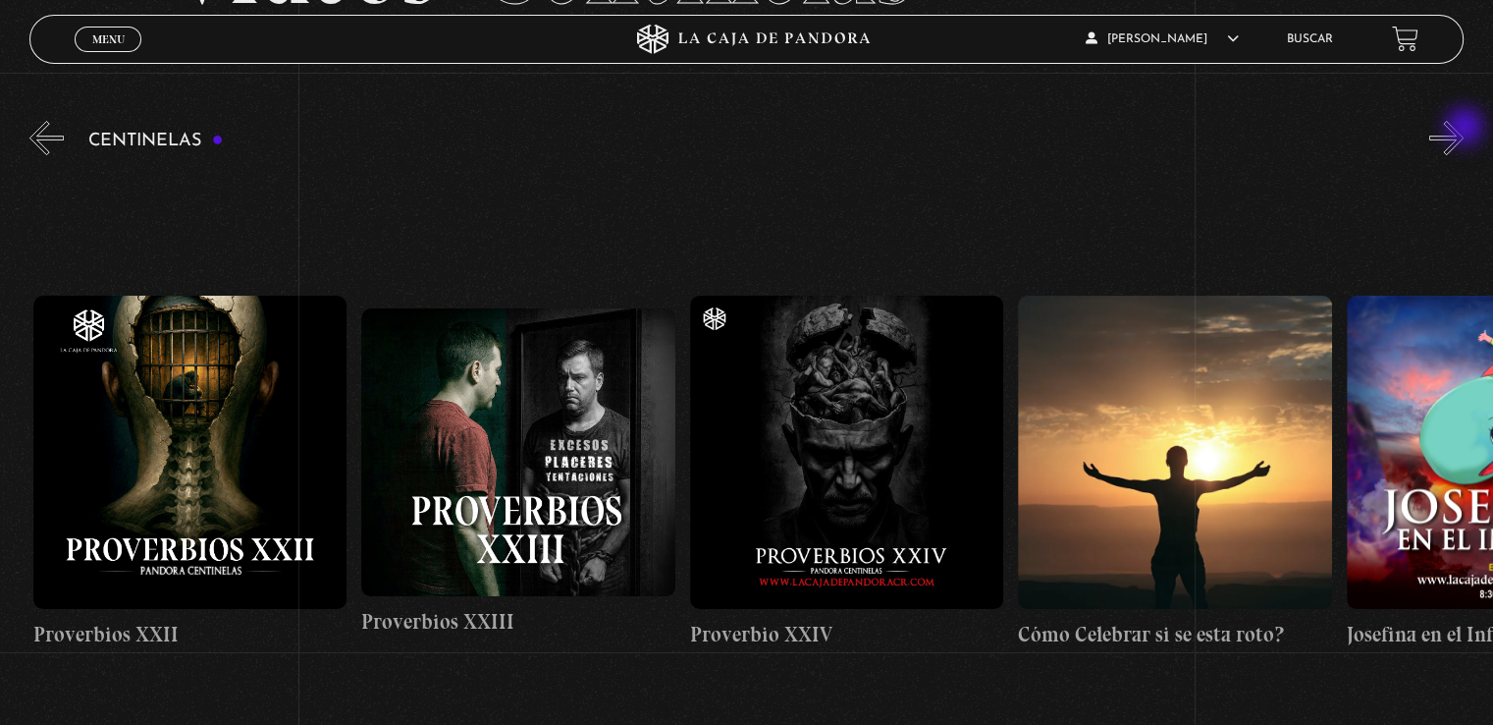
click at [1464, 129] on button "»" at bounding box center [1447, 138] width 34 height 34
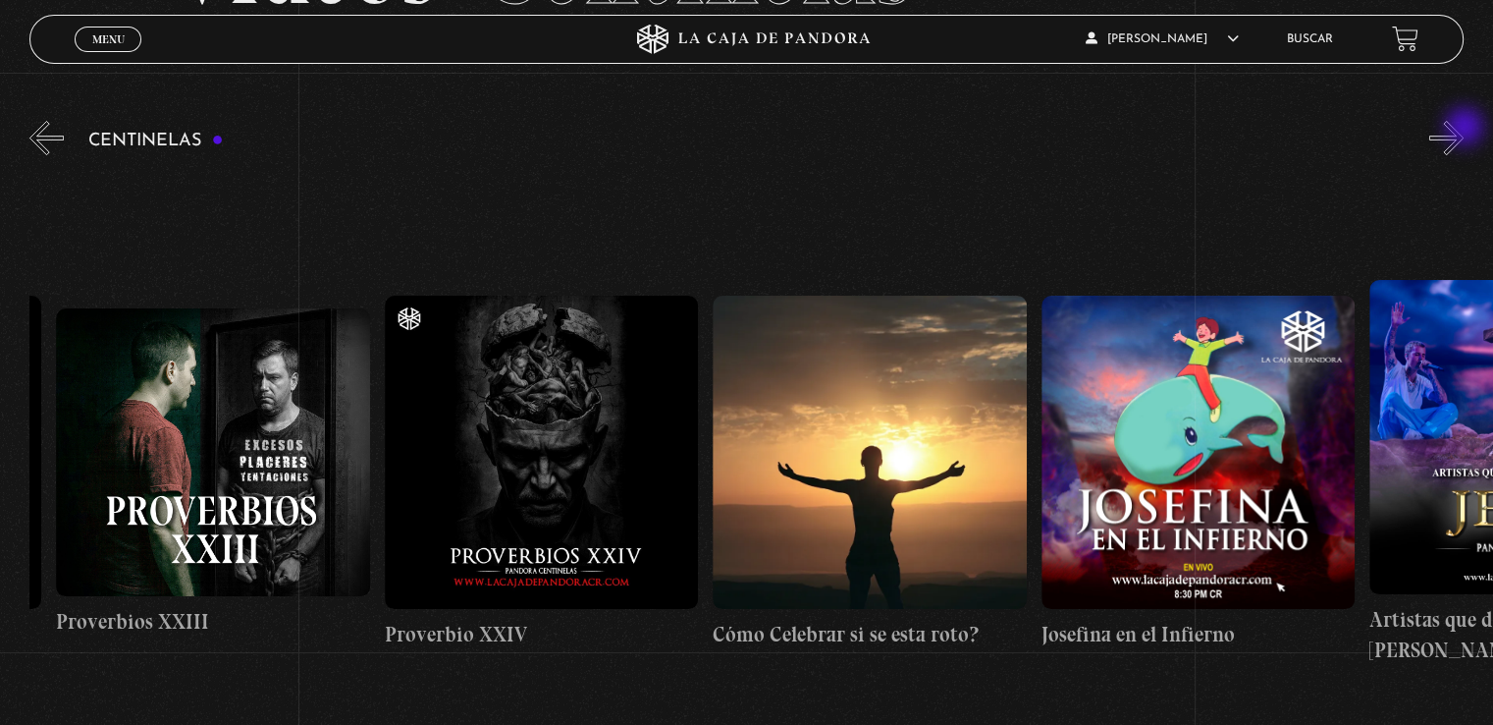
click at [1464, 129] on button "»" at bounding box center [1447, 138] width 34 height 34
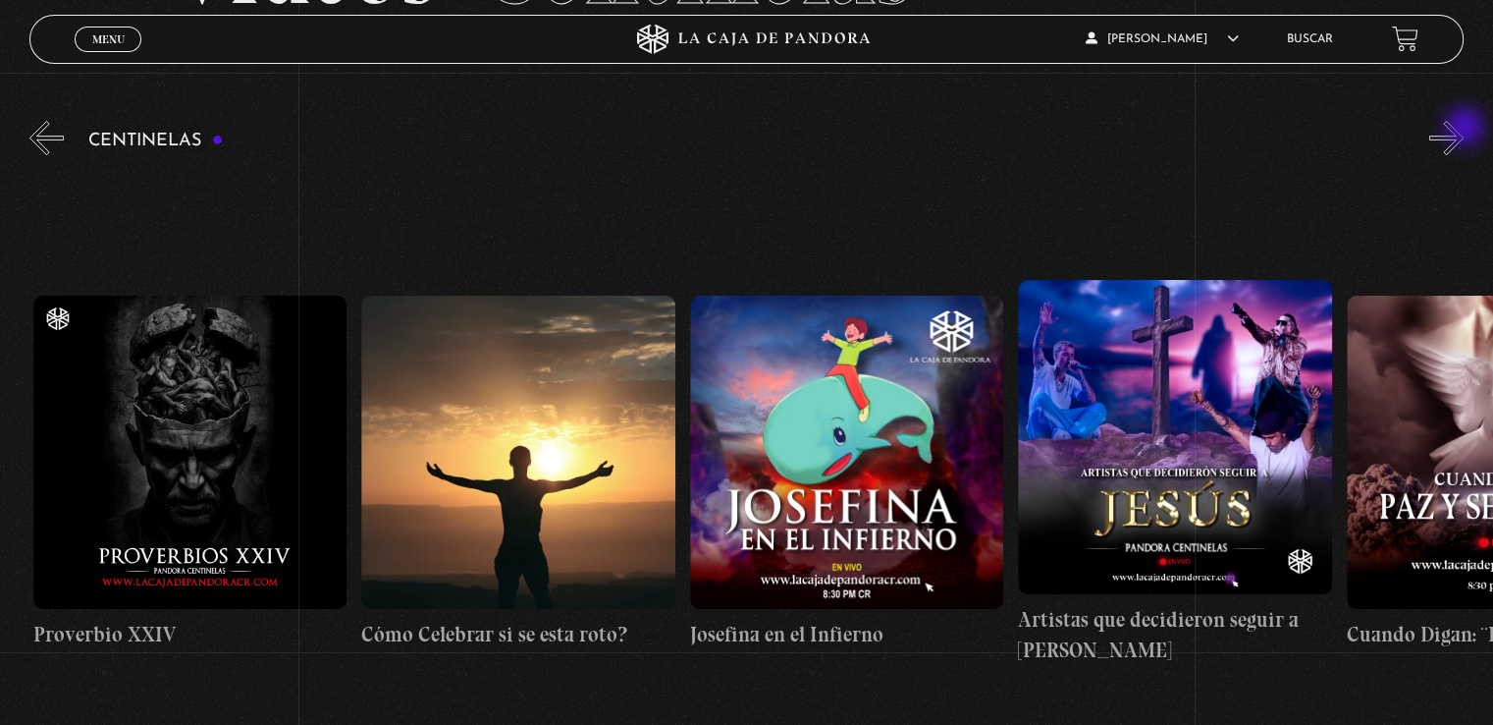
click at [1464, 129] on button "»" at bounding box center [1447, 138] width 34 height 34
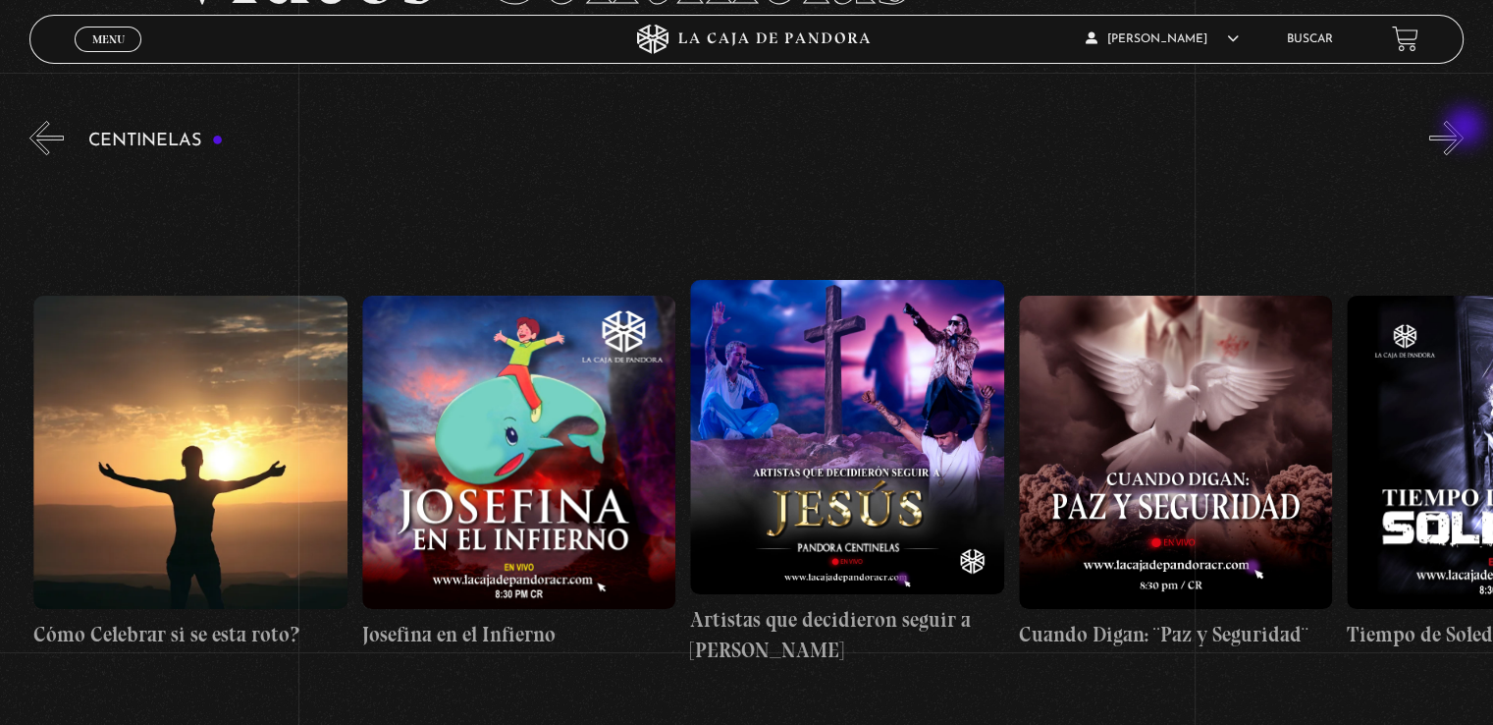
click at [1464, 129] on button "»" at bounding box center [1447, 138] width 34 height 34
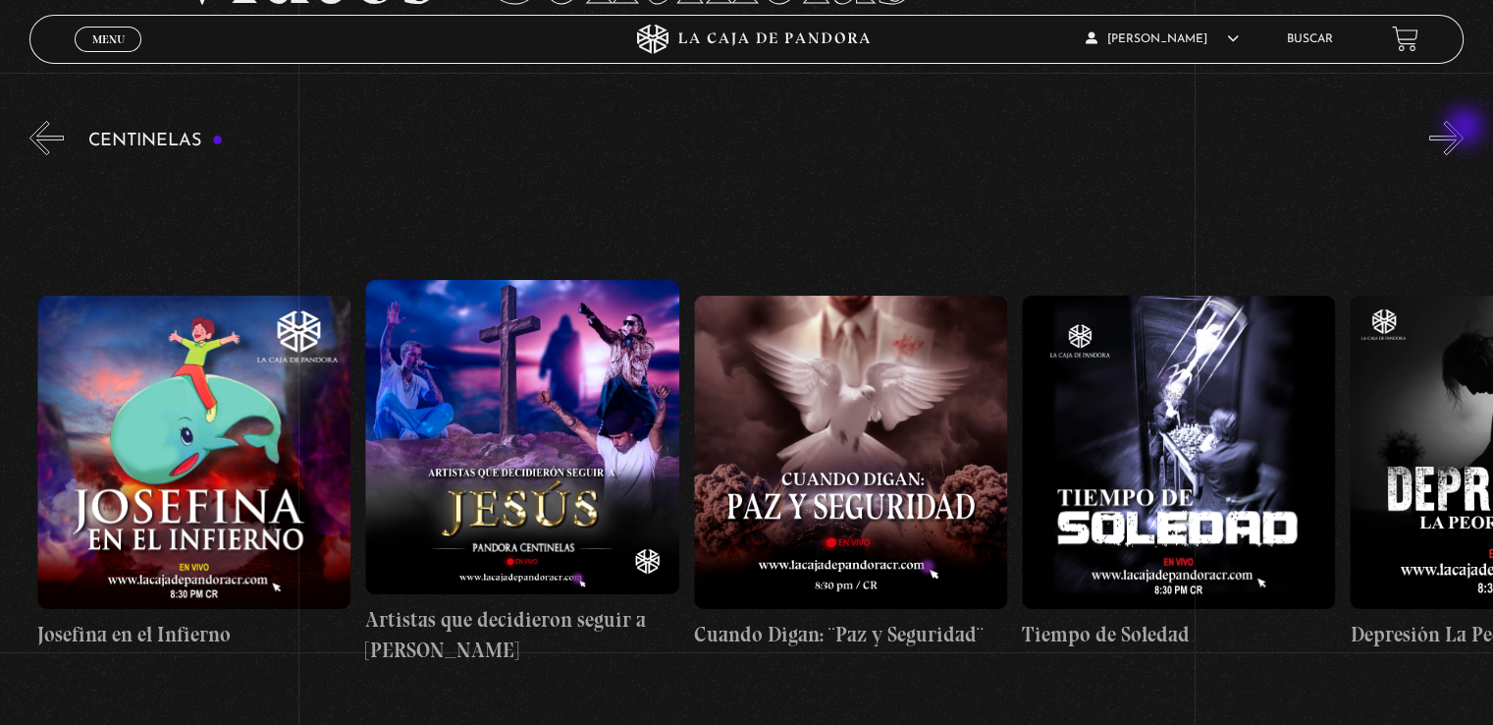
click at [1464, 129] on button "»" at bounding box center [1447, 138] width 34 height 34
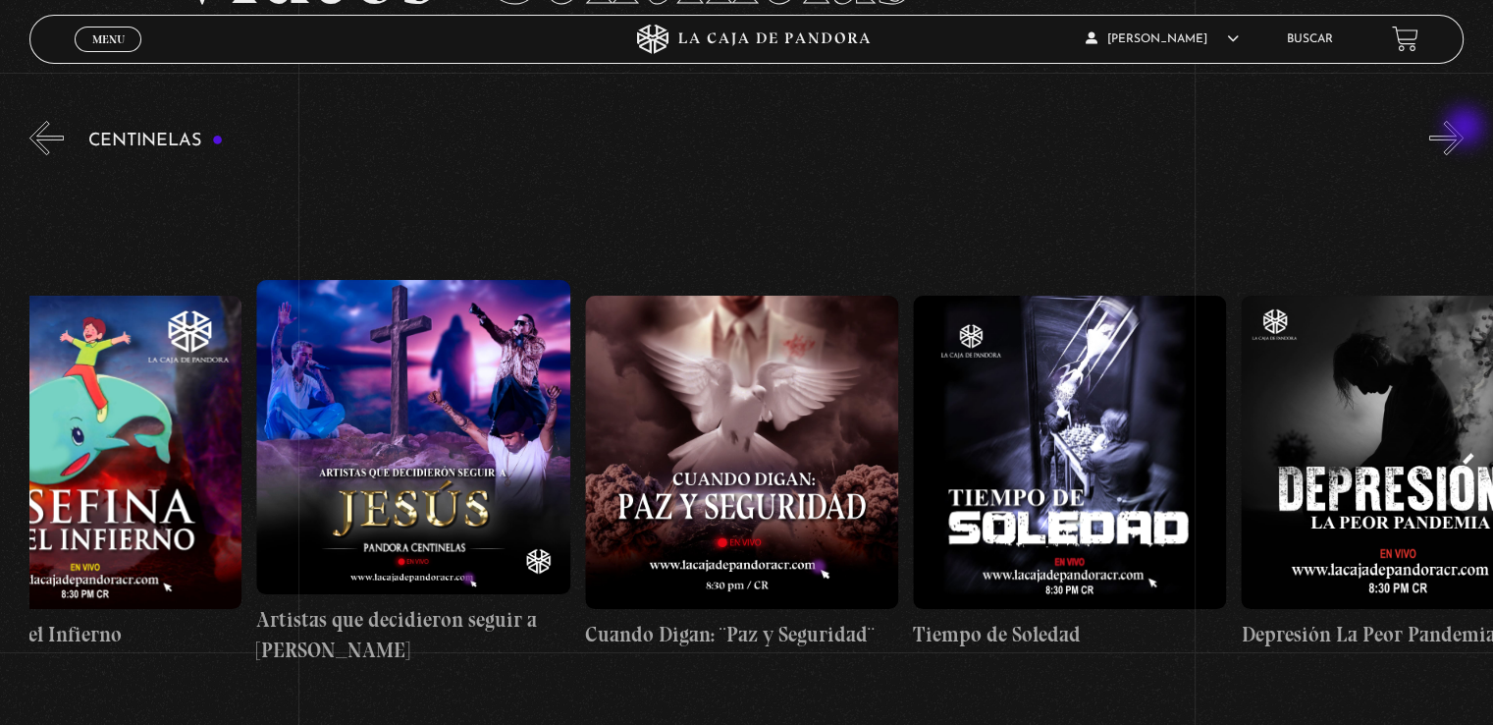
click at [1464, 129] on button "»" at bounding box center [1447, 138] width 34 height 34
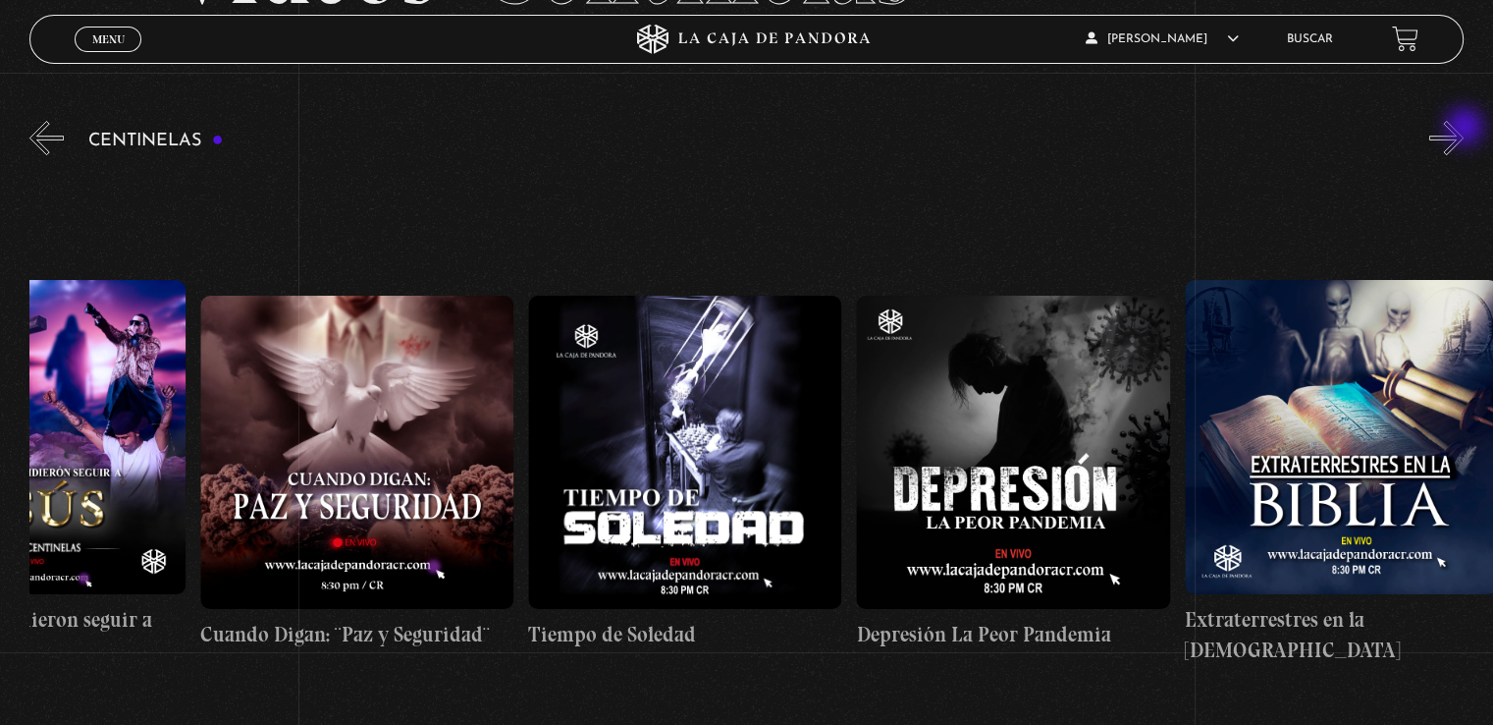
click at [1464, 129] on button "»" at bounding box center [1447, 138] width 34 height 34
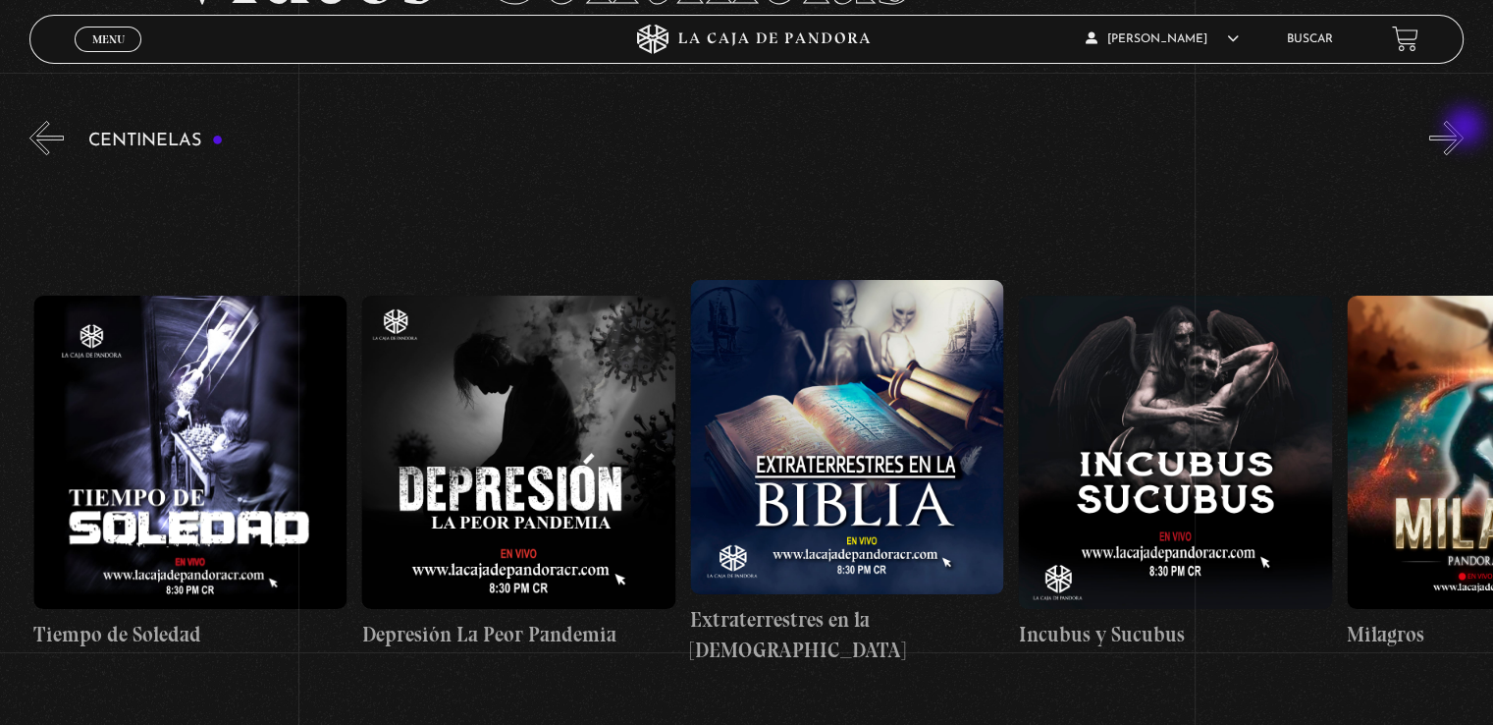
click at [1464, 129] on button "»" at bounding box center [1447, 138] width 34 height 34
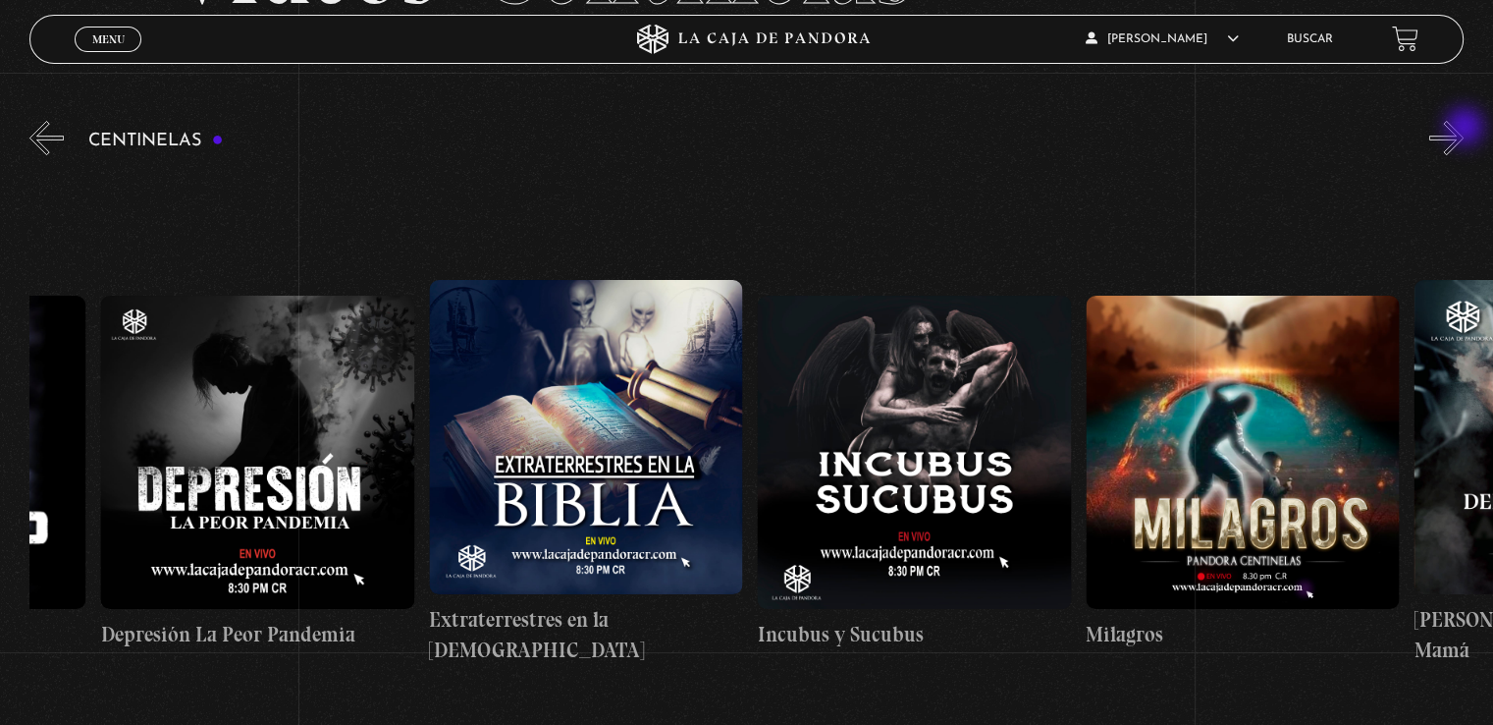
click at [1464, 129] on button "»" at bounding box center [1447, 138] width 34 height 34
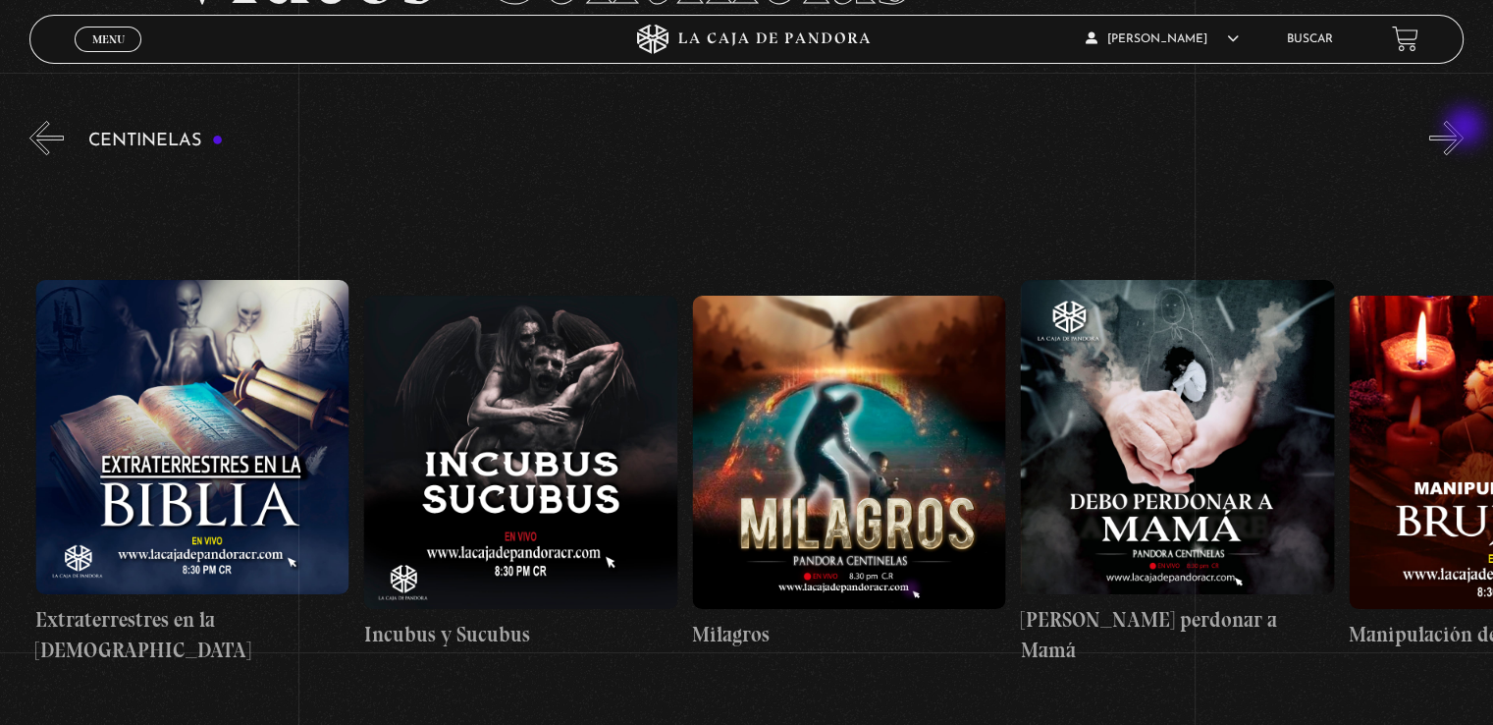
click at [1464, 129] on button "»" at bounding box center [1447, 138] width 34 height 34
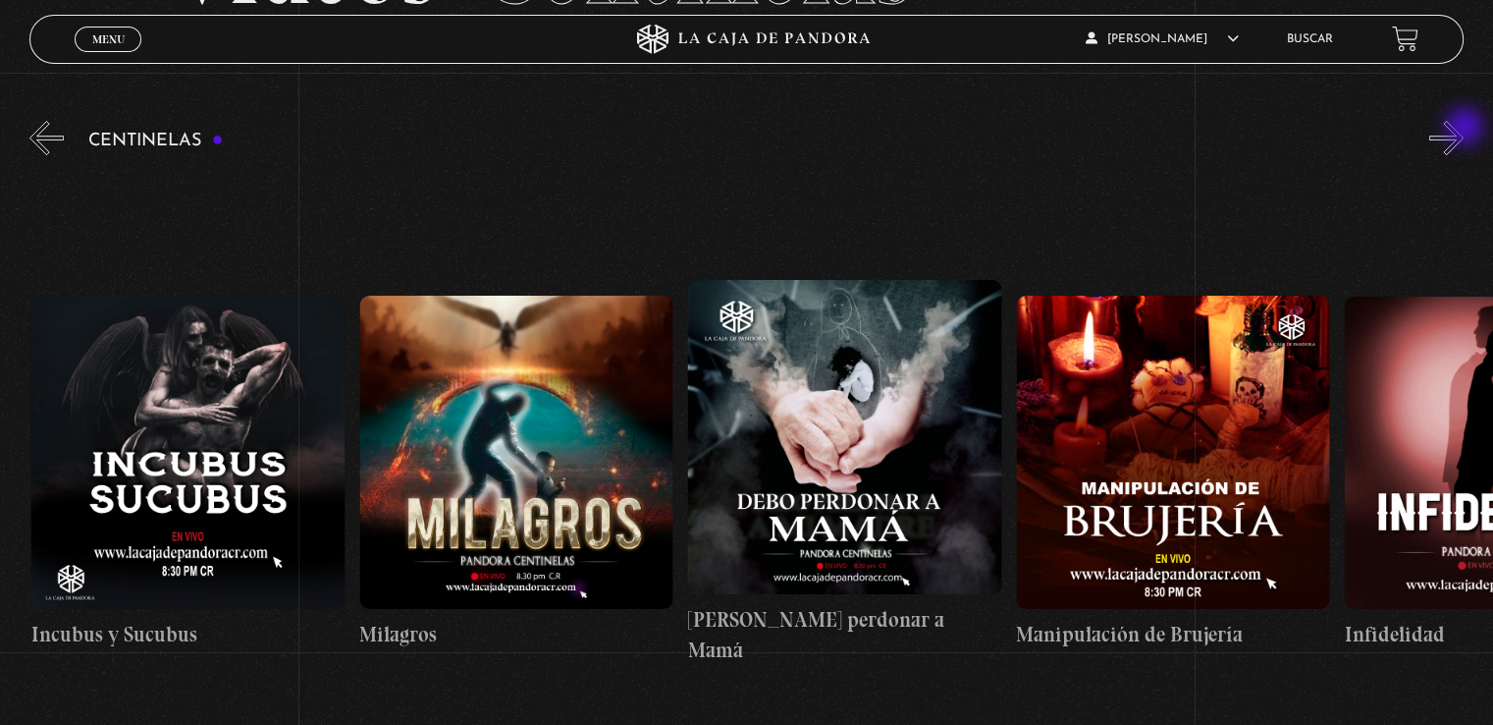
click at [1464, 129] on button "»" at bounding box center [1447, 138] width 34 height 34
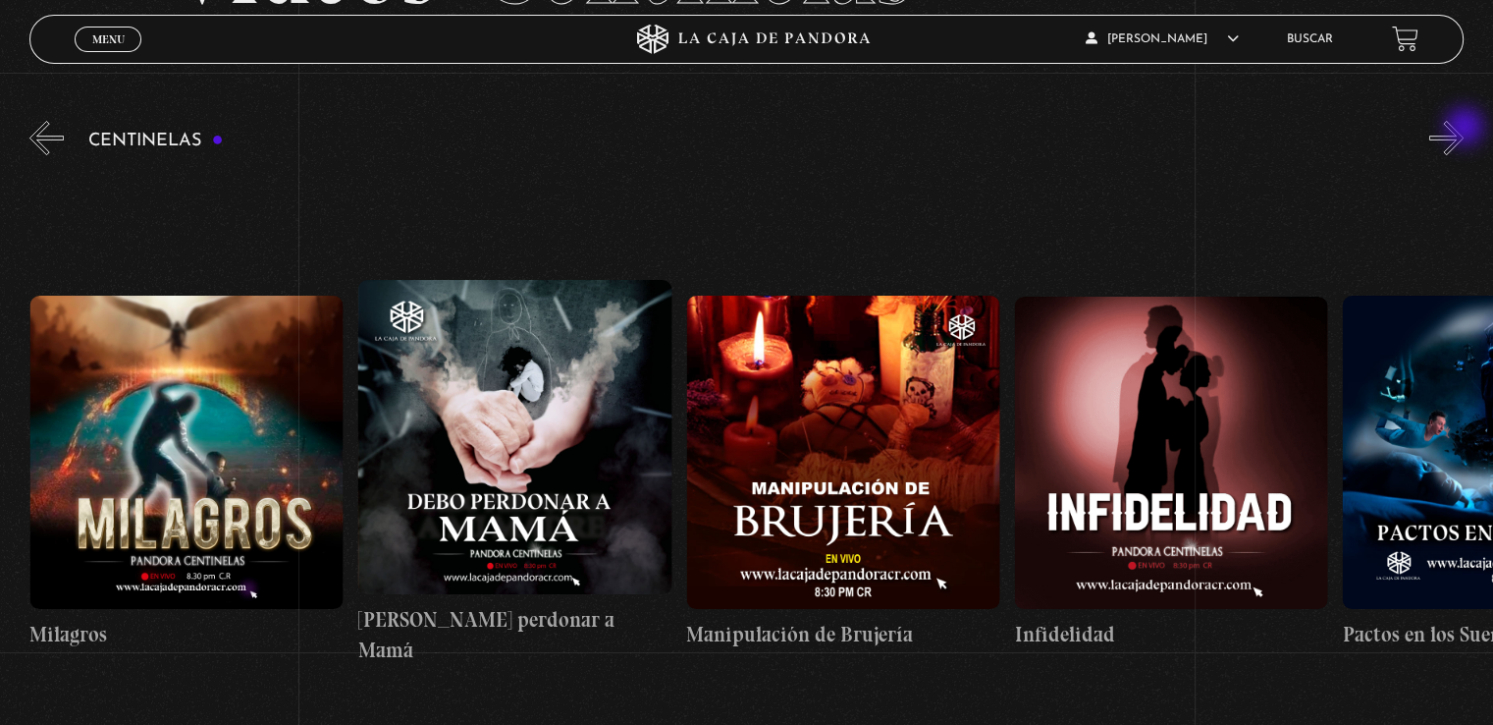
click at [1464, 129] on button "»" at bounding box center [1447, 138] width 34 height 34
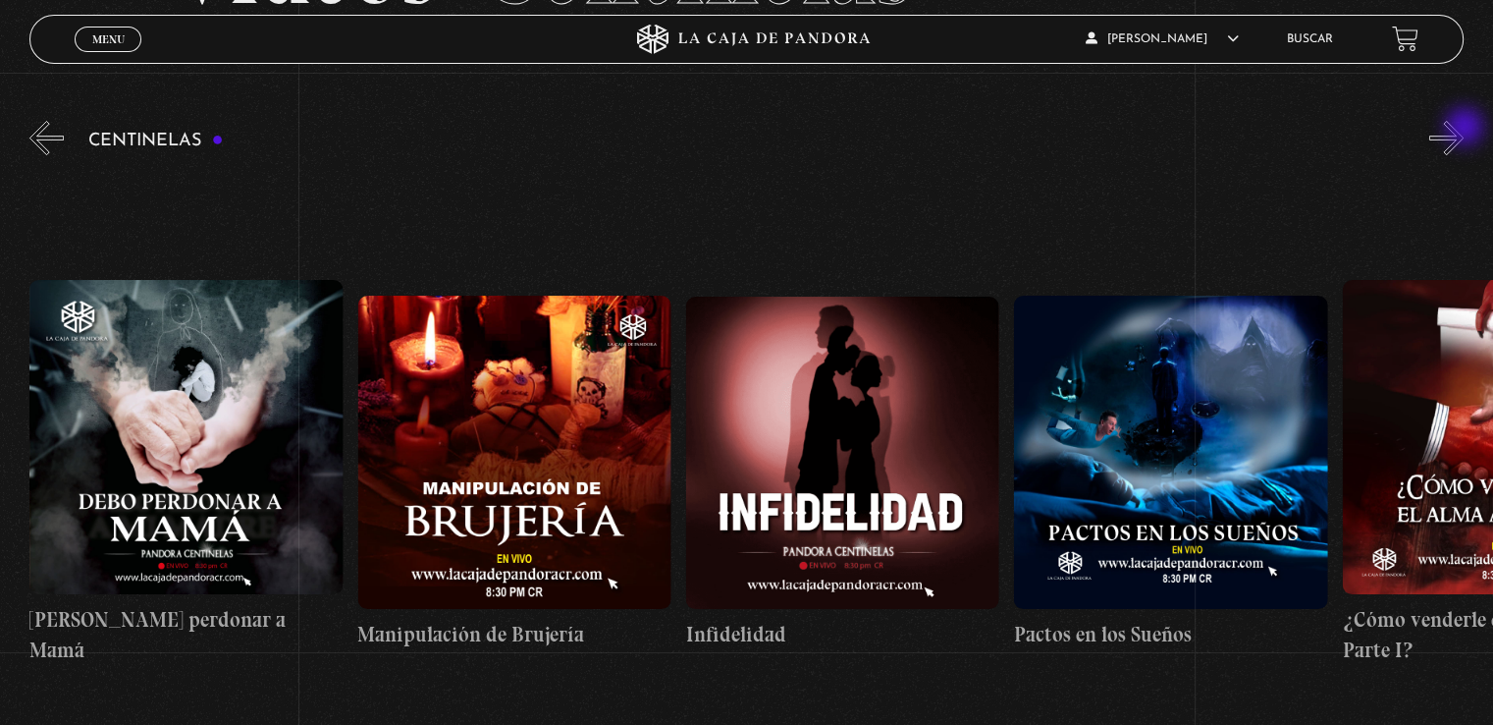
click at [1464, 129] on button "»" at bounding box center [1447, 138] width 34 height 34
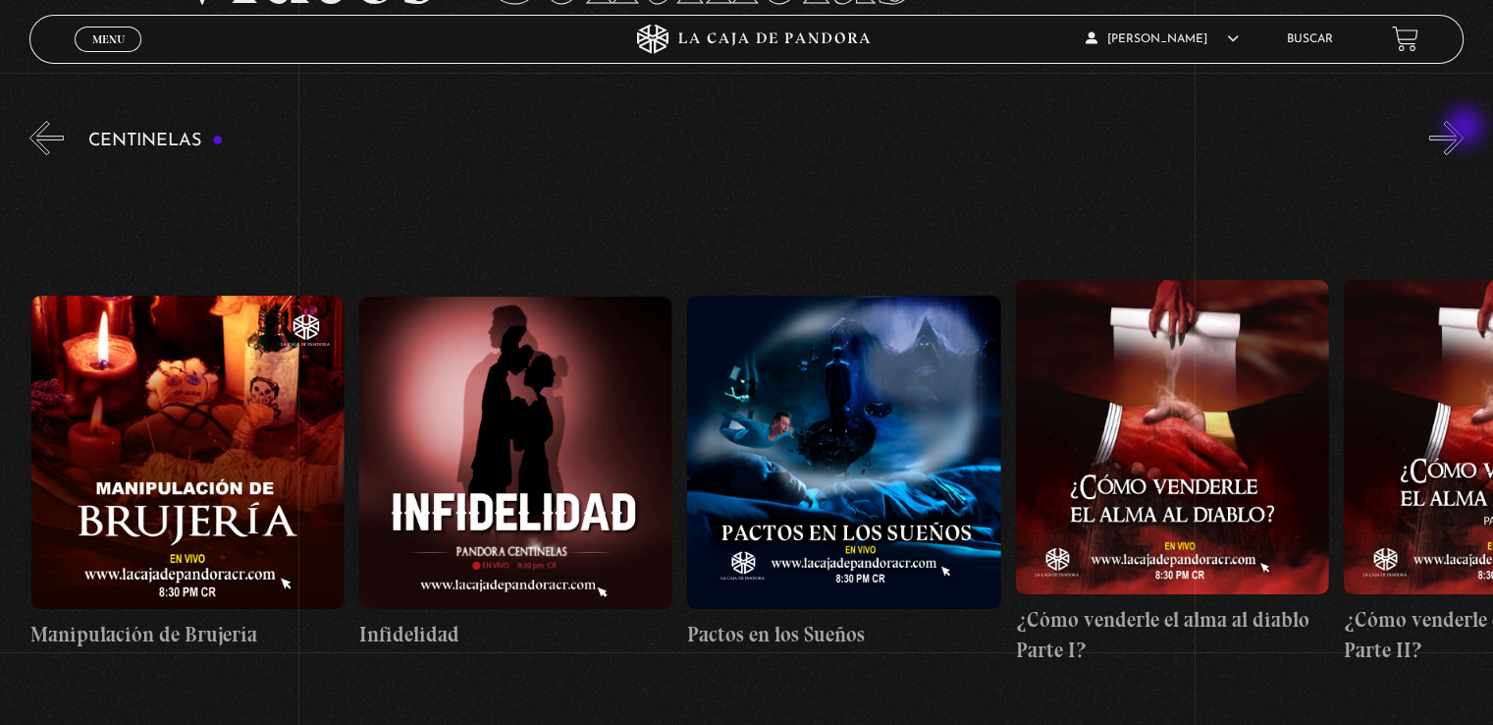
scroll to position [0, 12150]
click at [1464, 129] on button "»" at bounding box center [1447, 138] width 34 height 34
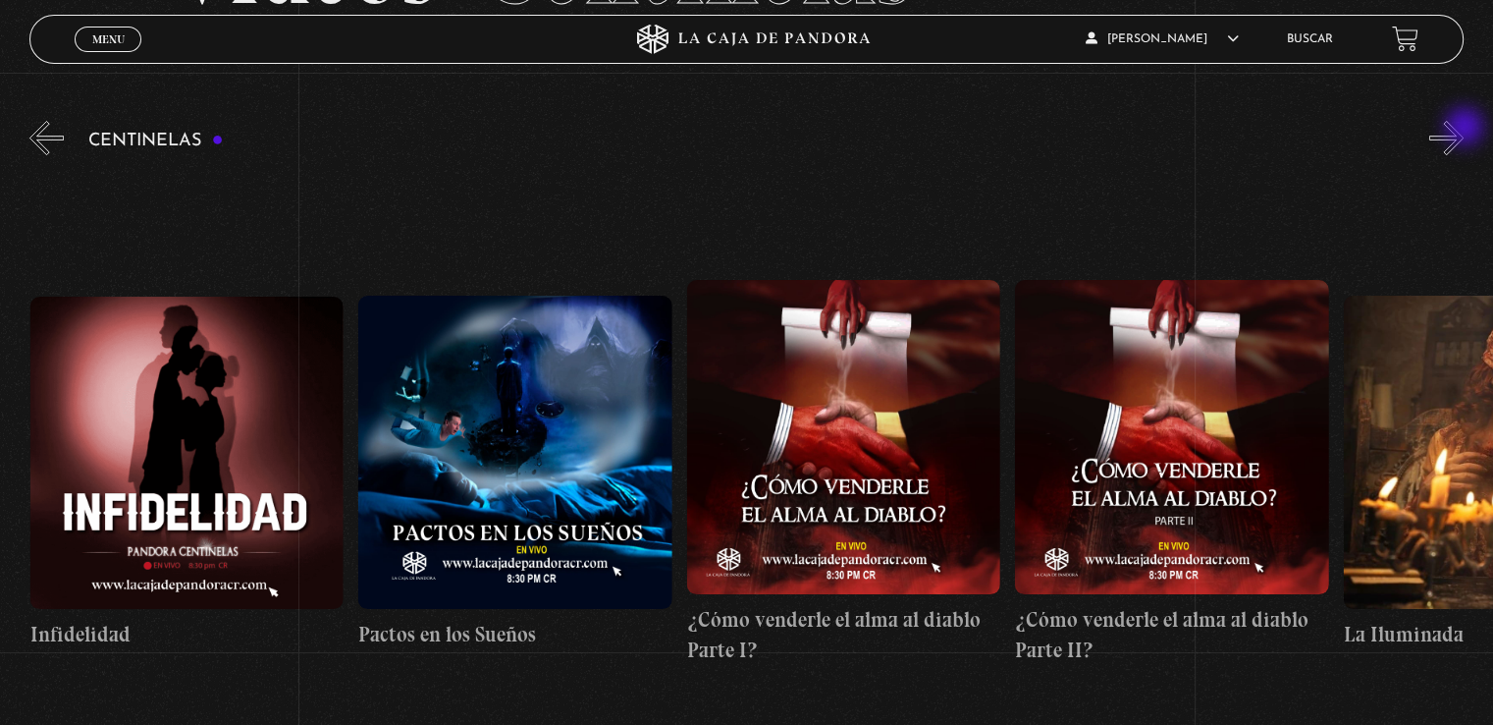
scroll to position [0, 12478]
click at [1464, 129] on button "»" at bounding box center [1447, 138] width 34 height 34
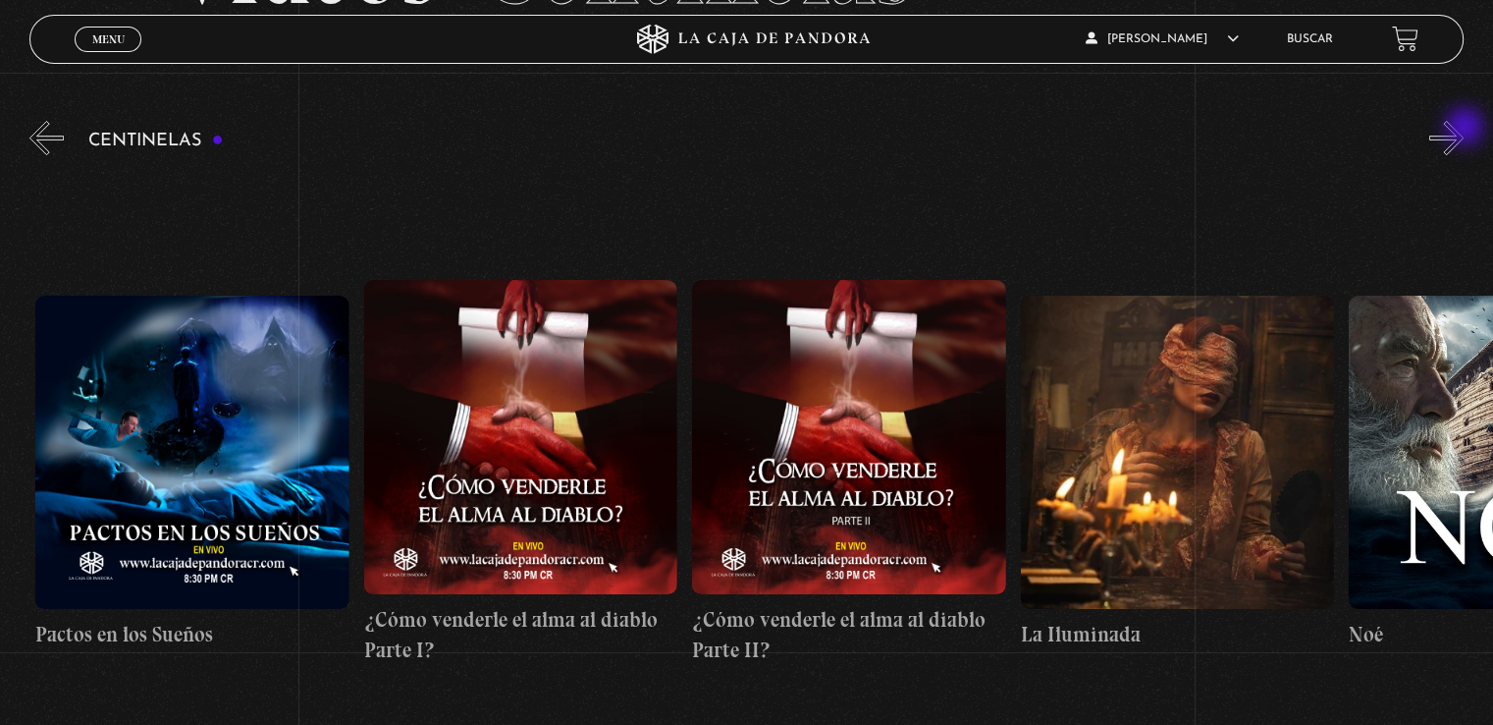
click at [1464, 129] on button "»" at bounding box center [1447, 138] width 34 height 34
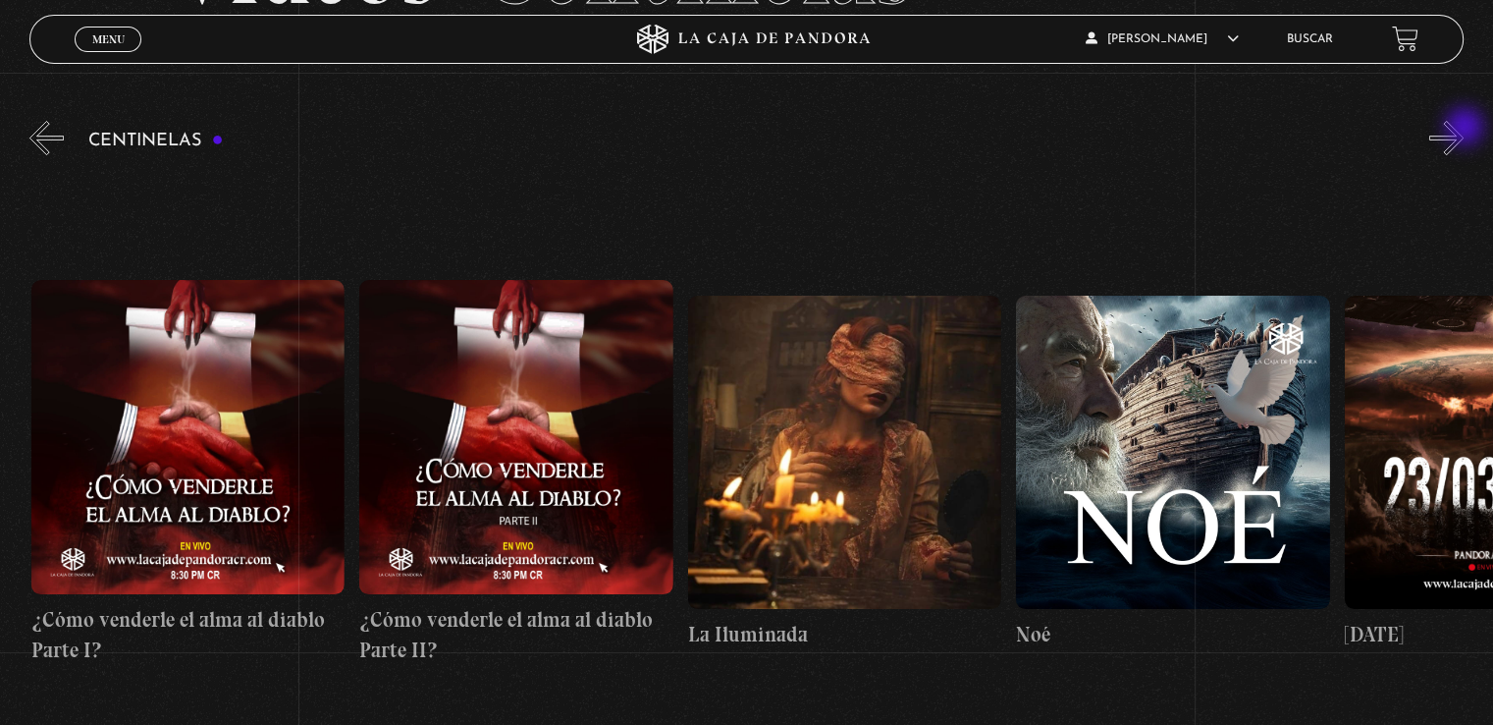
click at [1464, 129] on button "»" at bounding box center [1447, 138] width 34 height 34
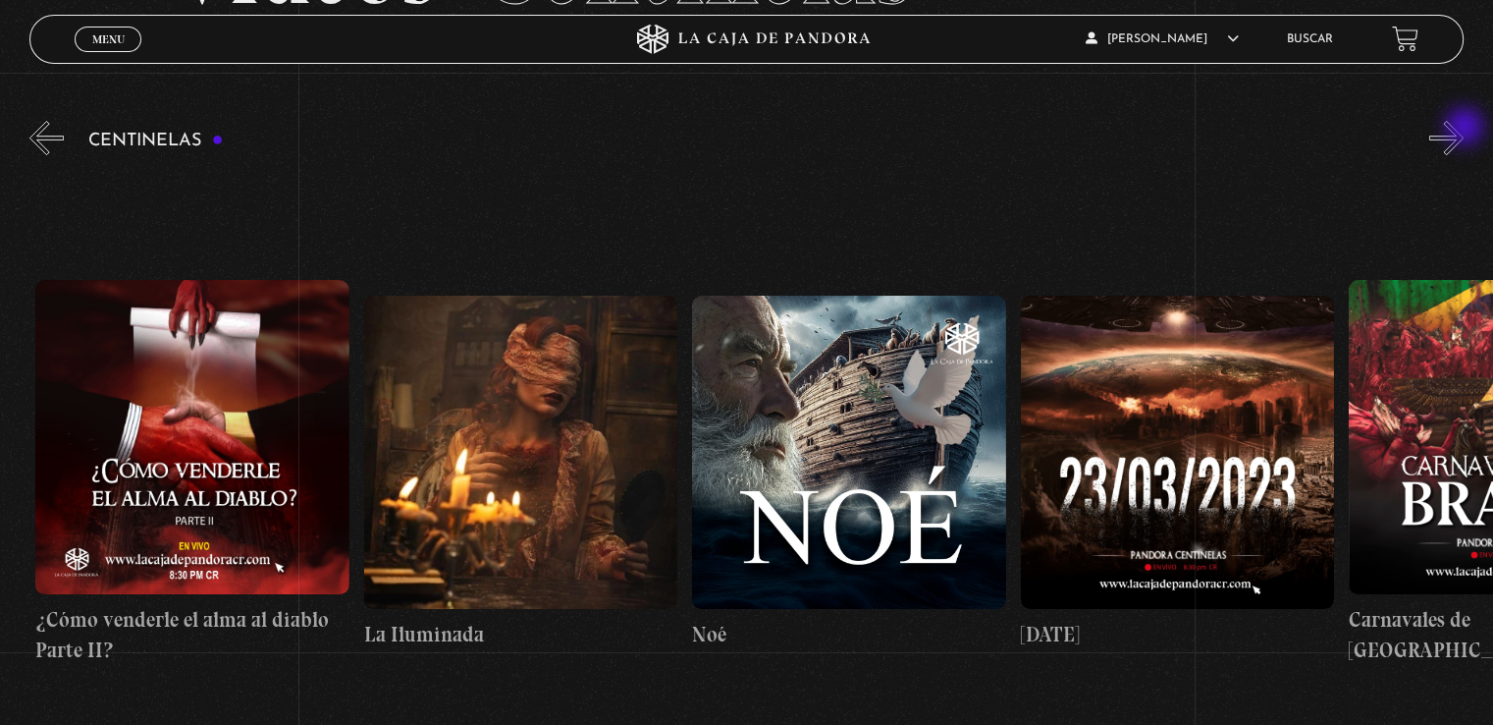
click at [1464, 129] on button "»" at bounding box center [1447, 138] width 34 height 34
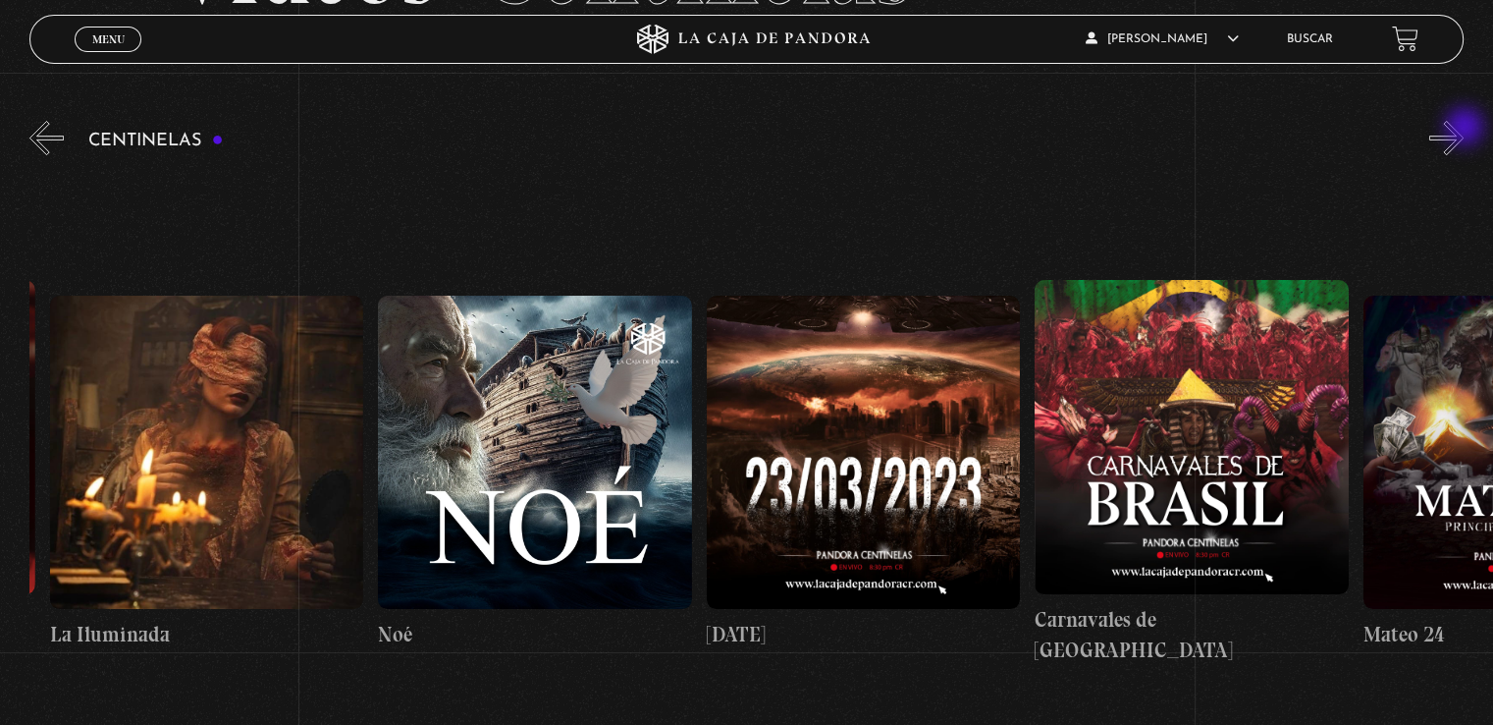
click at [1464, 129] on button "»" at bounding box center [1447, 138] width 34 height 34
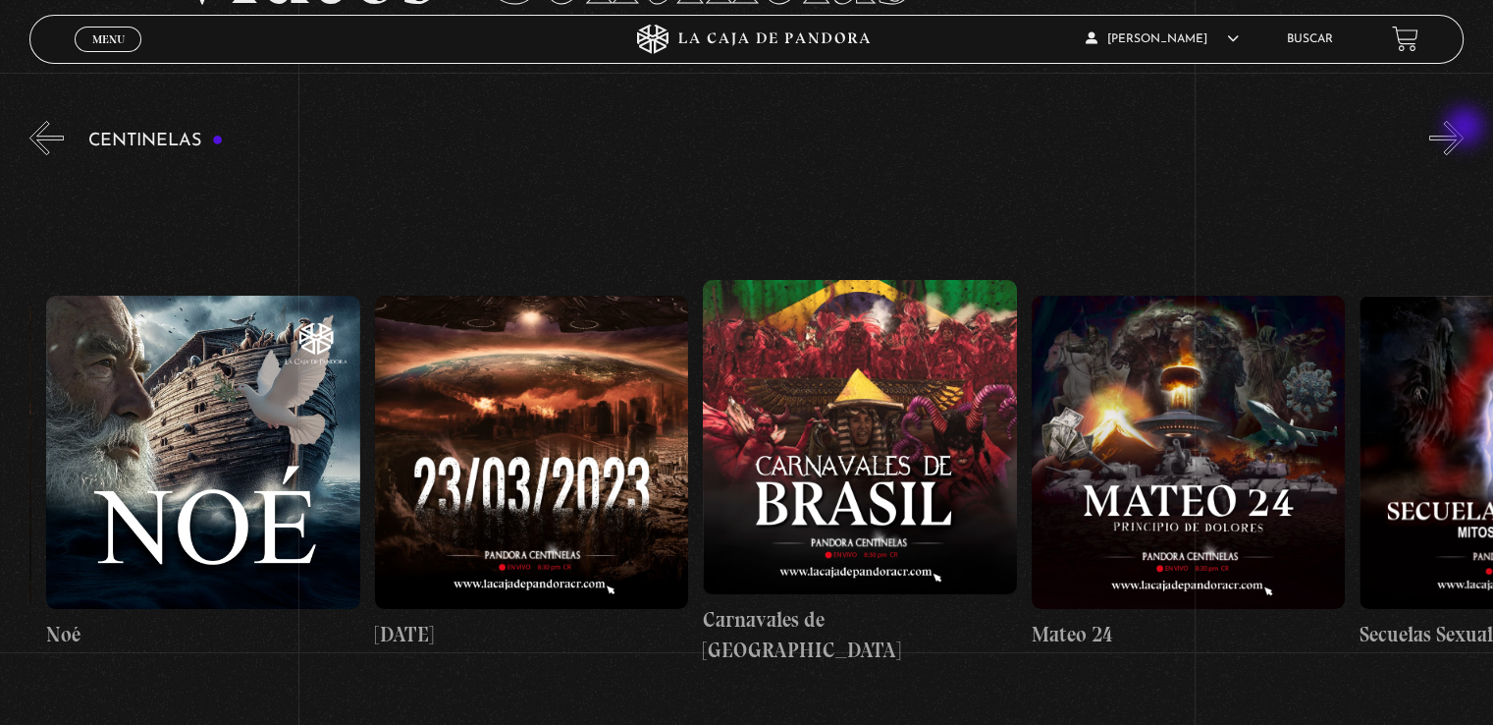
click at [1464, 129] on button "»" at bounding box center [1447, 138] width 34 height 34
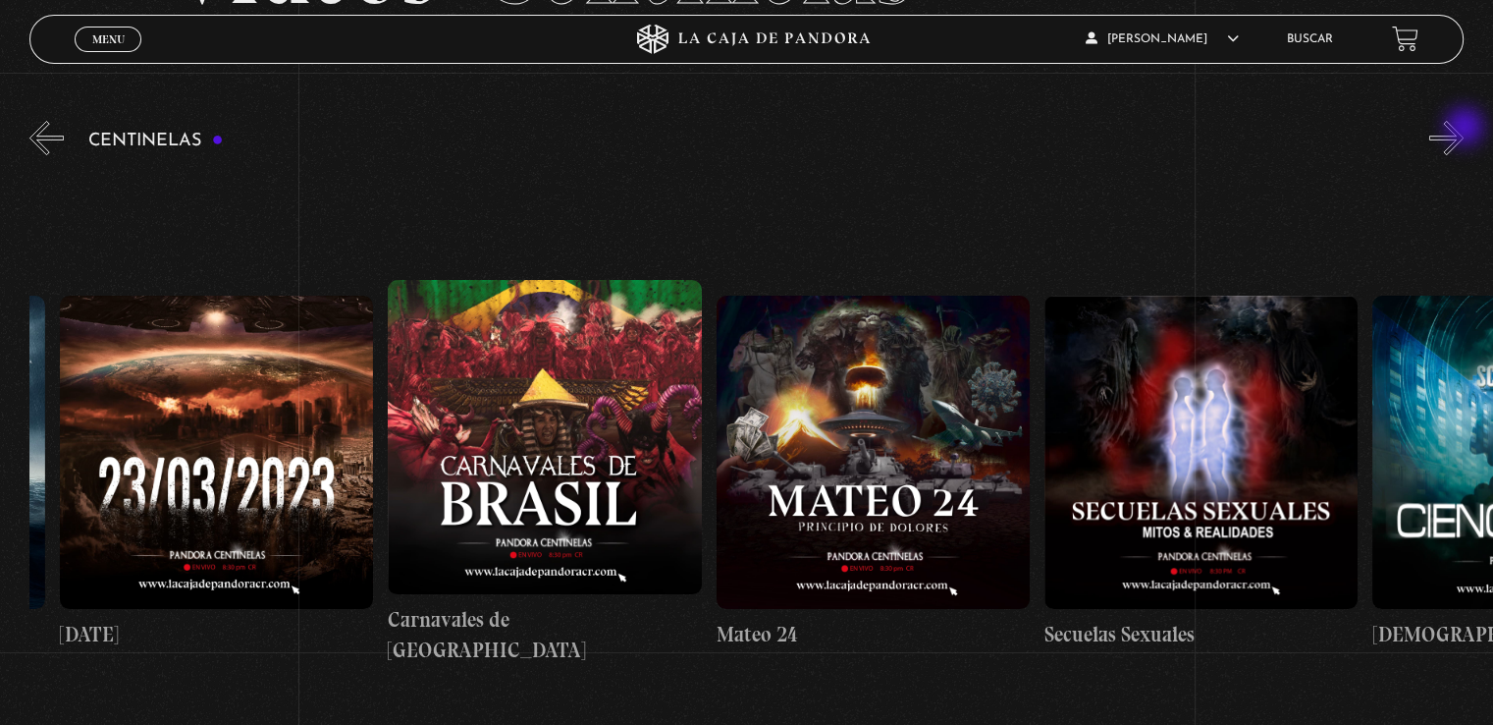
click at [1464, 129] on button "»" at bounding box center [1447, 138] width 34 height 34
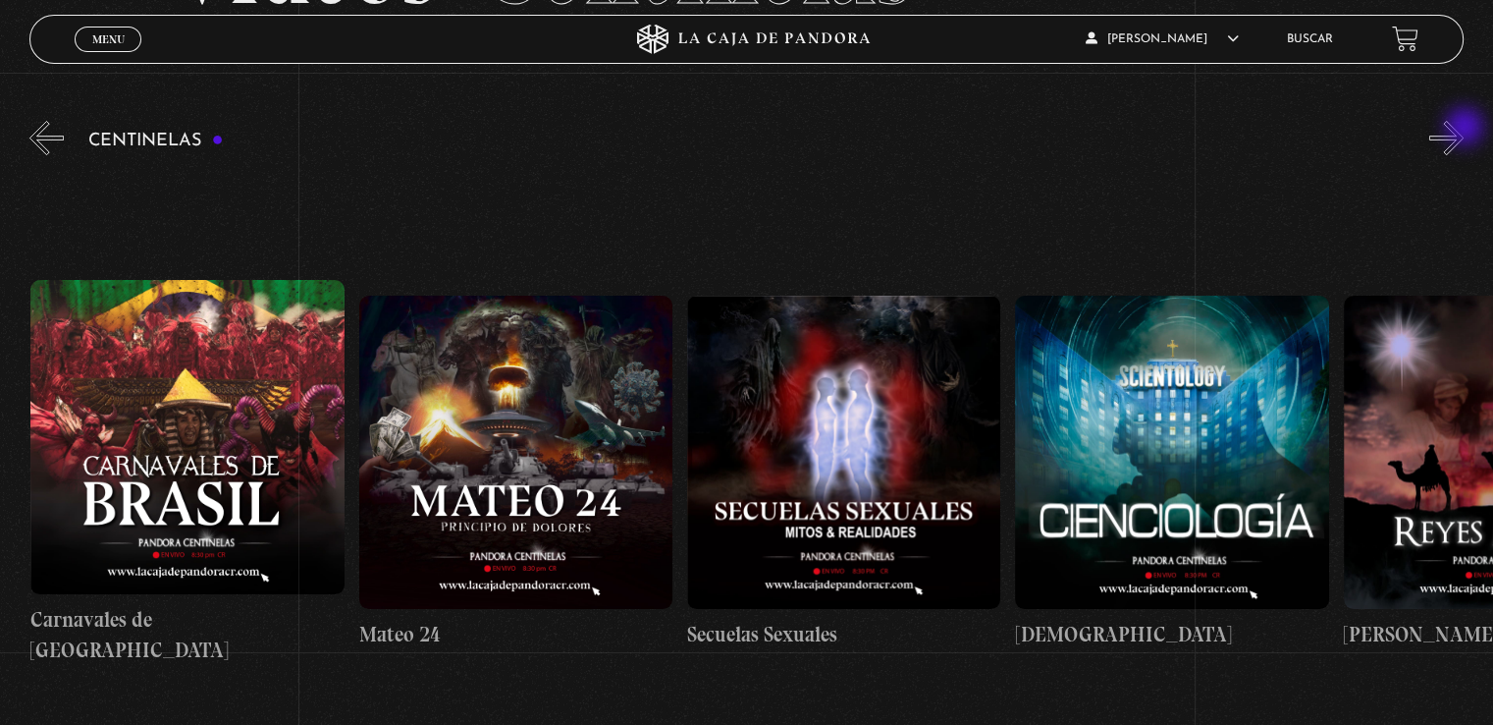
click at [1464, 129] on button "»" at bounding box center [1447, 138] width 34 height 34
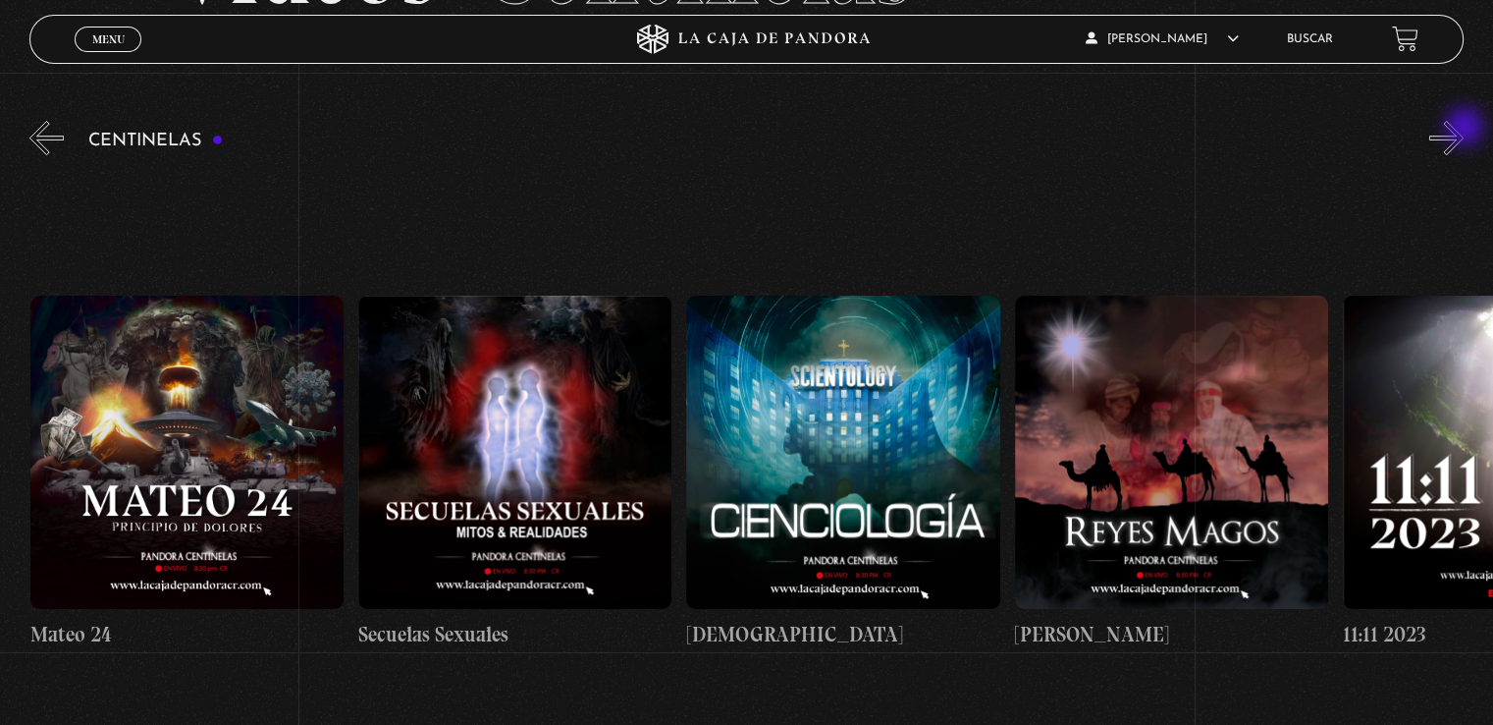
scroll to position [0, 15105]
click at [1464, 129] on button "»" at bounding box center [1447, 138] width 34 height 34
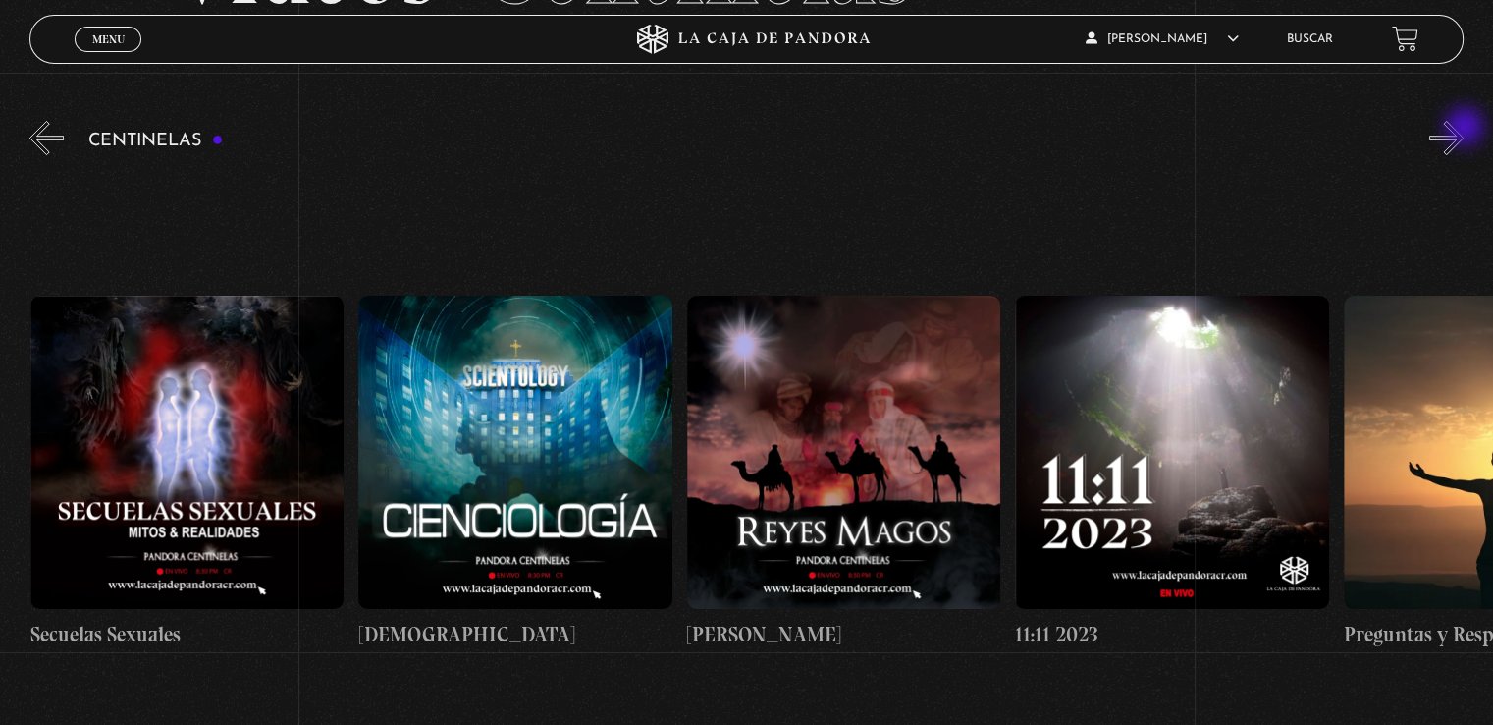
click at [1464, 129] on button "»" at bounding box center [1447, 138] width 34 height 34
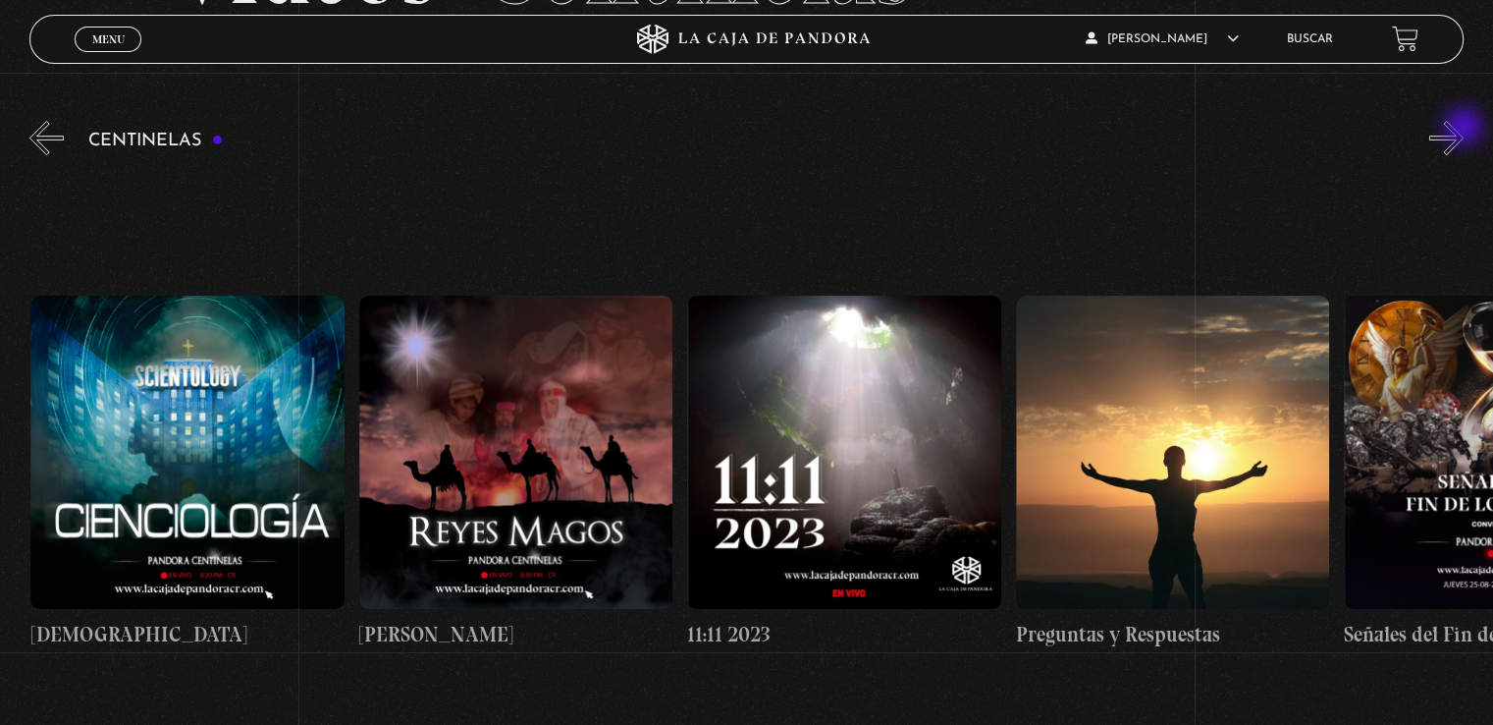
click at [1464, 129] on button "»" at bounding box center [1447, 138] width 34 height 34
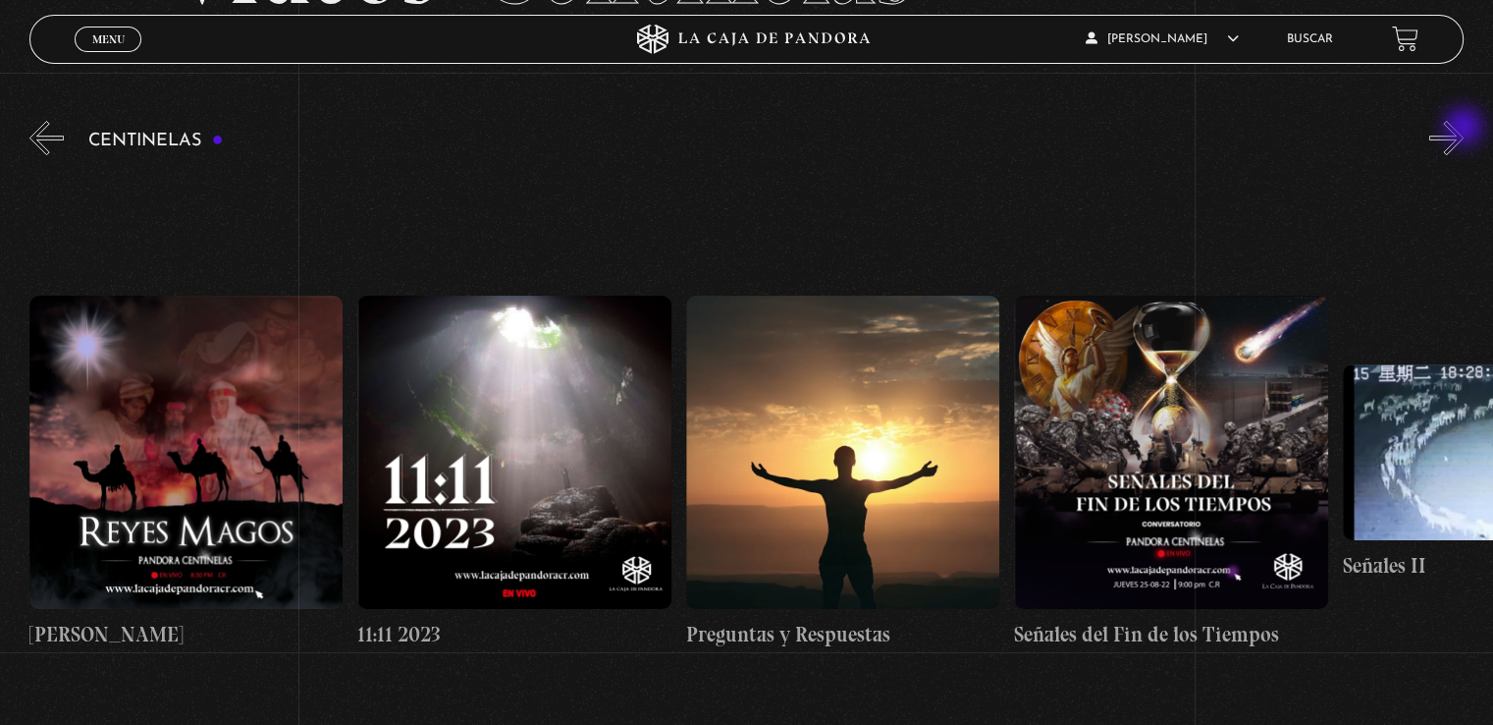
click at [1464, 129] on button "»" at bounding box center [1447, 138] width 34 height 34
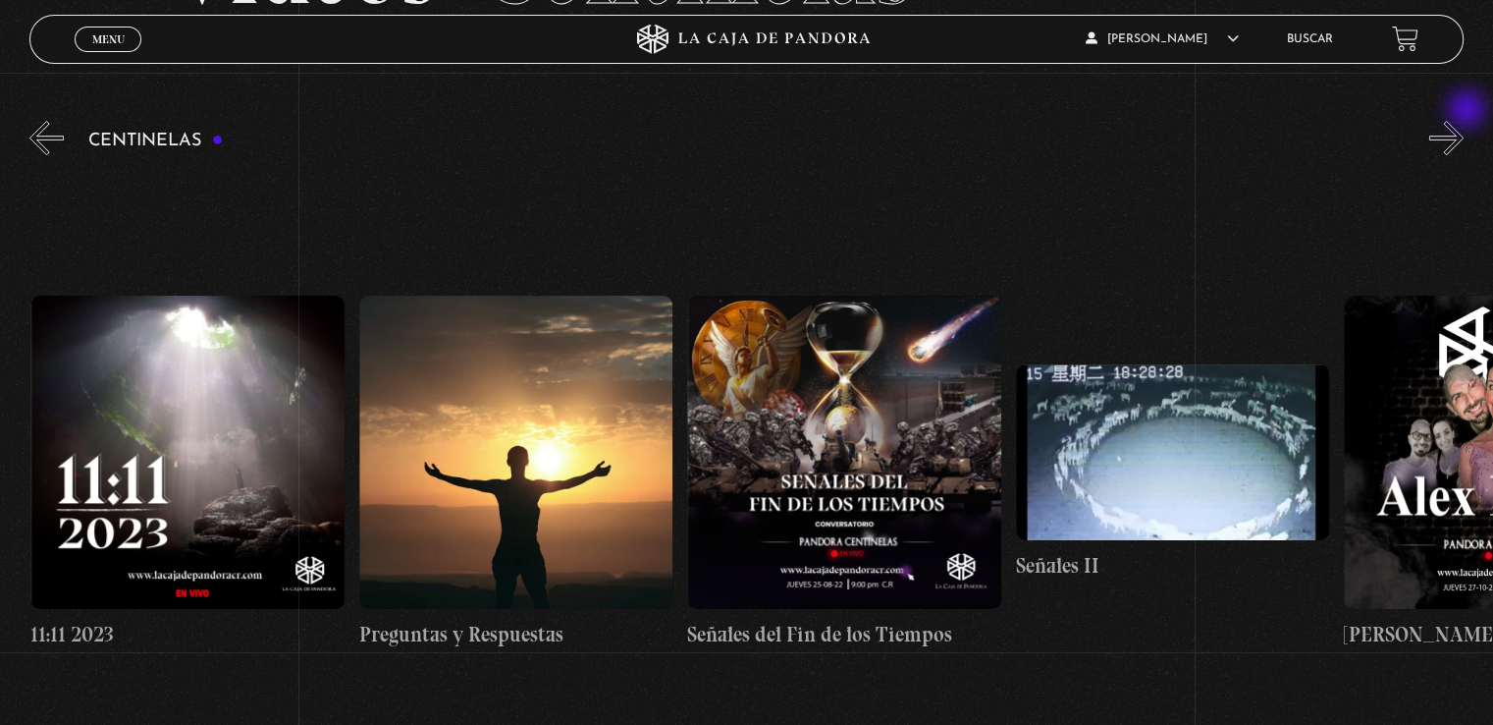
scroll to position [0, 16419]
click at [1457, 135] on button "»" at bounding box center [1447, 138] width 34 height 34
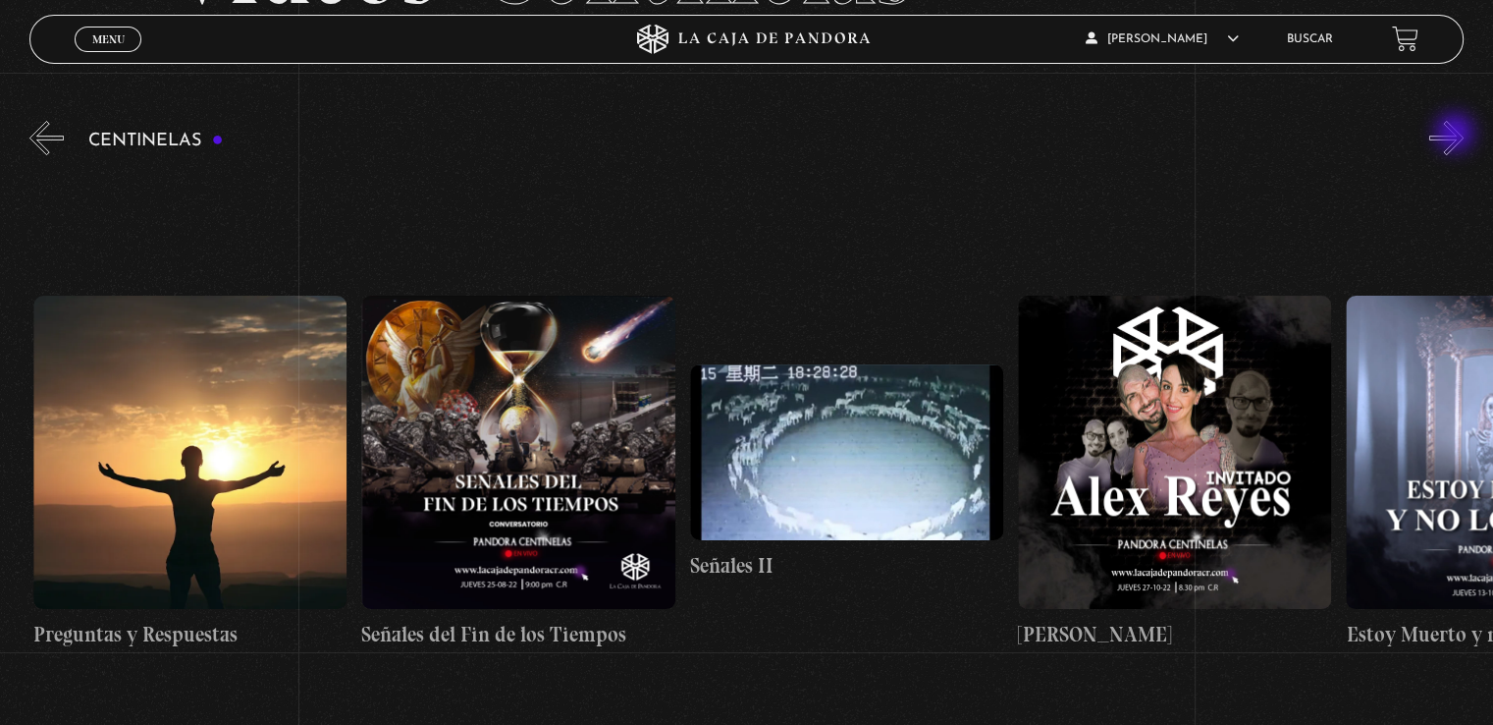
click at [1457, 135] on button "»" at bounding box center [1447, 138] width 34 height 34
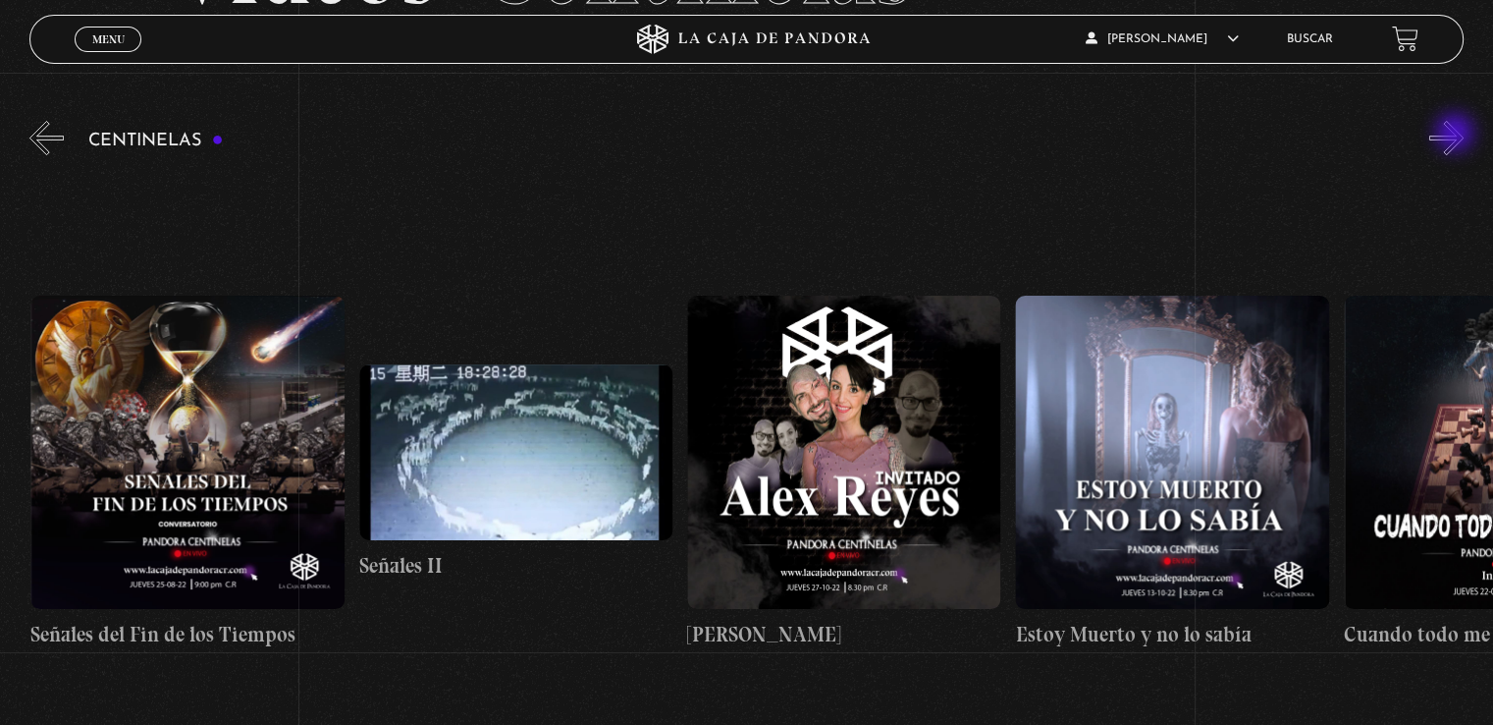
click at [1457, 135] on button "»" at bounding box center [1447, 138] width 34 height 34
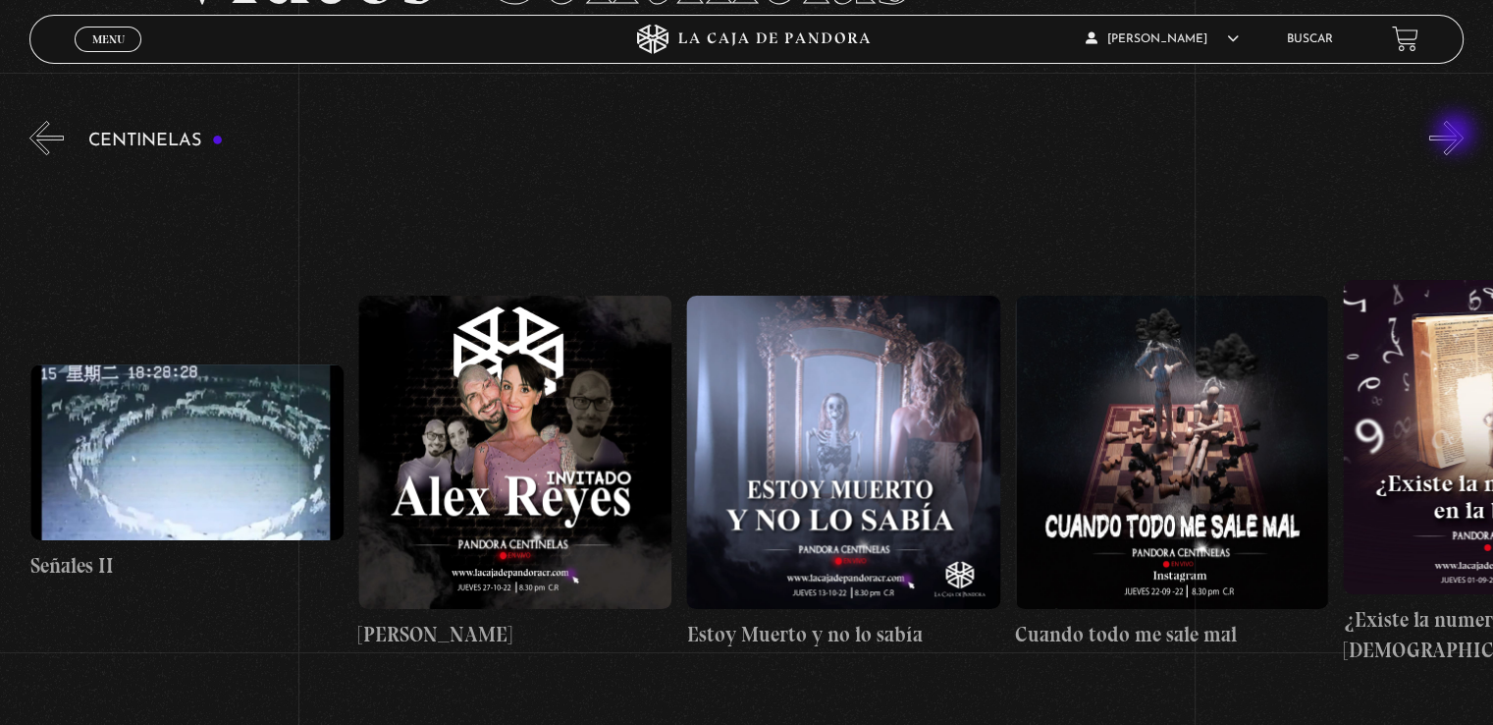
click at [1457, 135] on button "»" at bounding box center [1447, 138] width 34 height 34
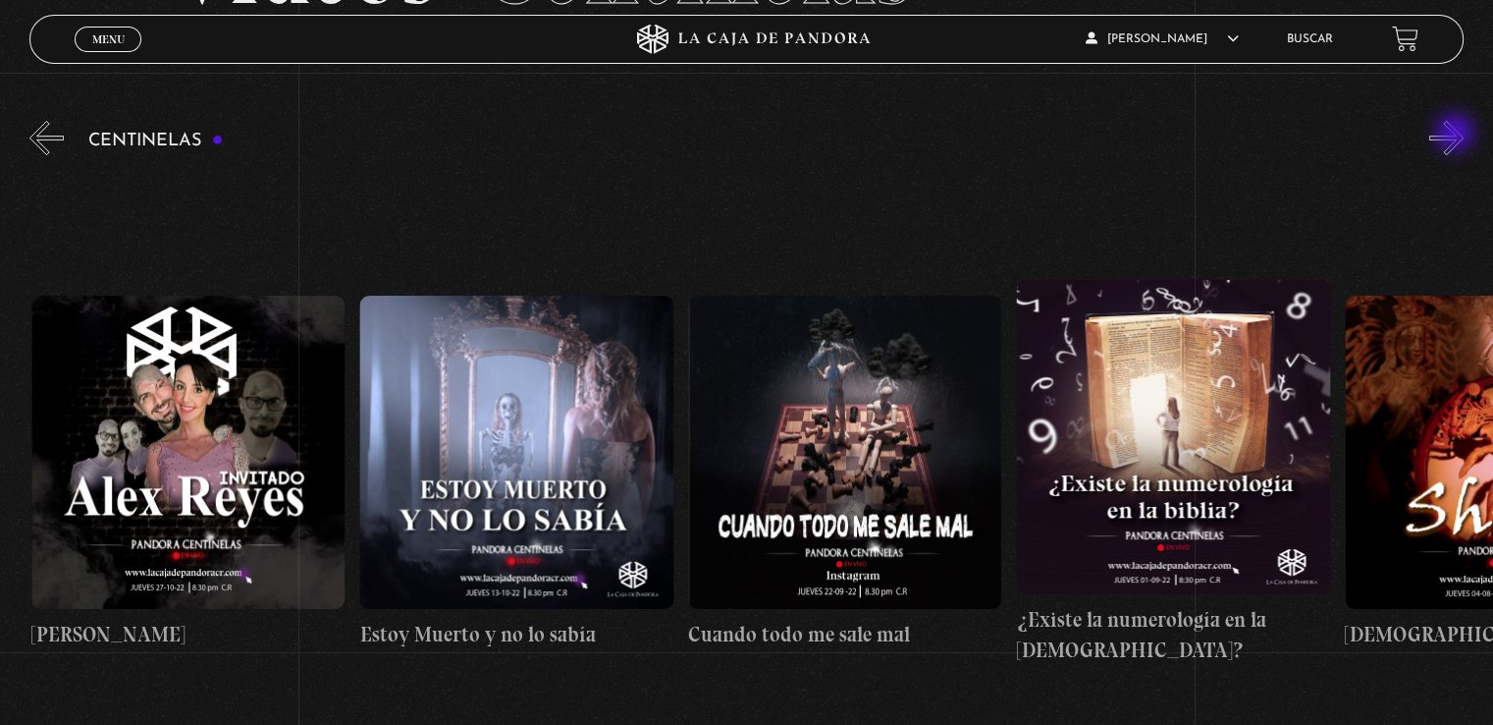
click at [1457, 135] on button "»" at bounding box center [1447, 138] width 34 height 34
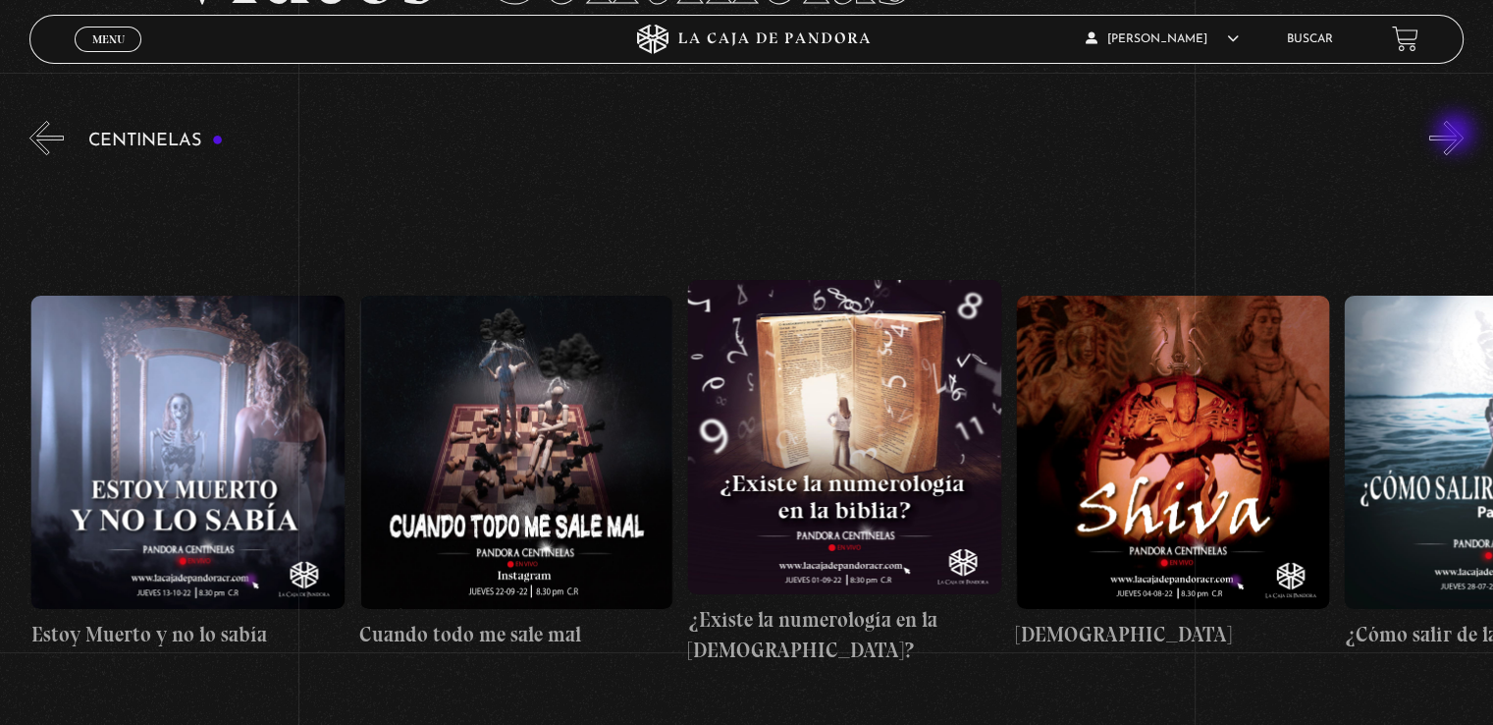
click at [1457, 135] on button "»" at bounding box center [1447, 138] width 34 height 34
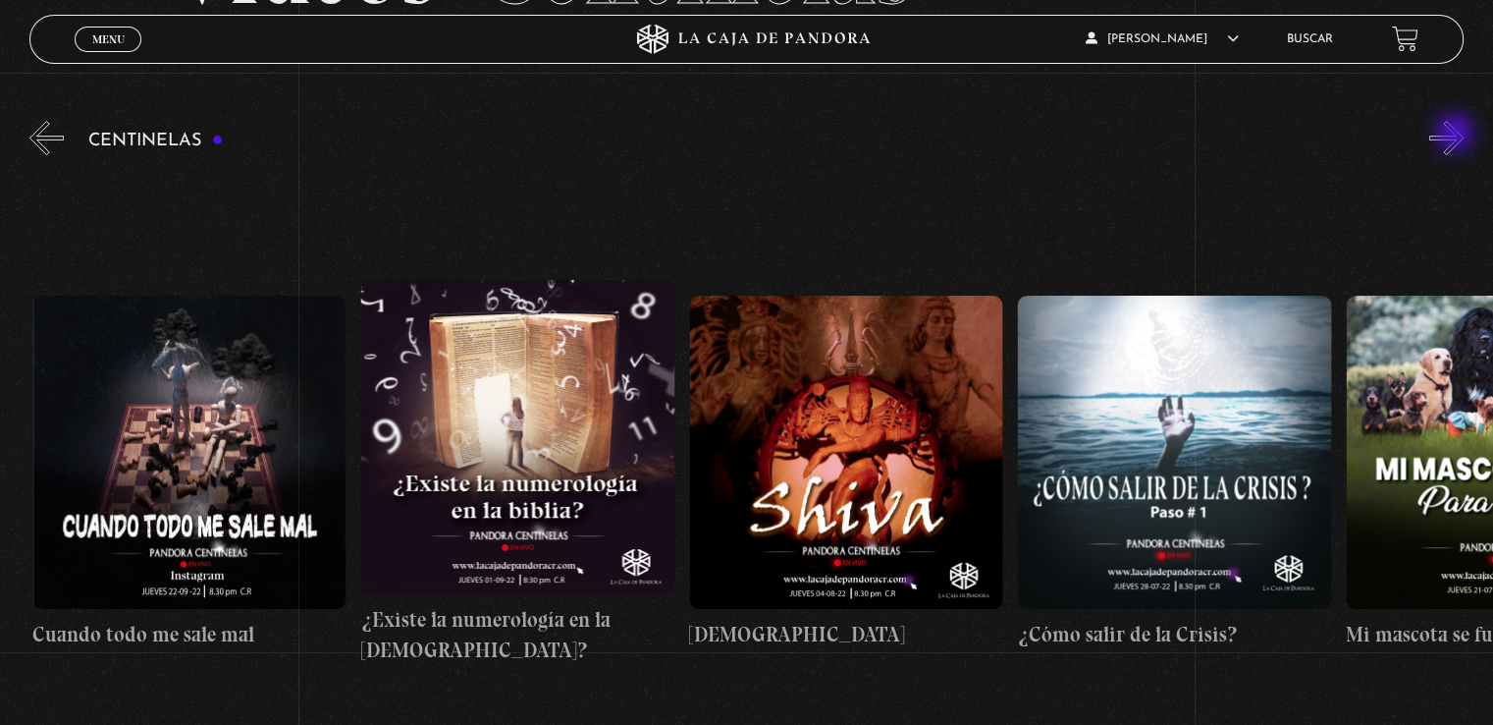
click at [1457, 135] on button "»" at bounding box center [1447, 138] width 34 height 34
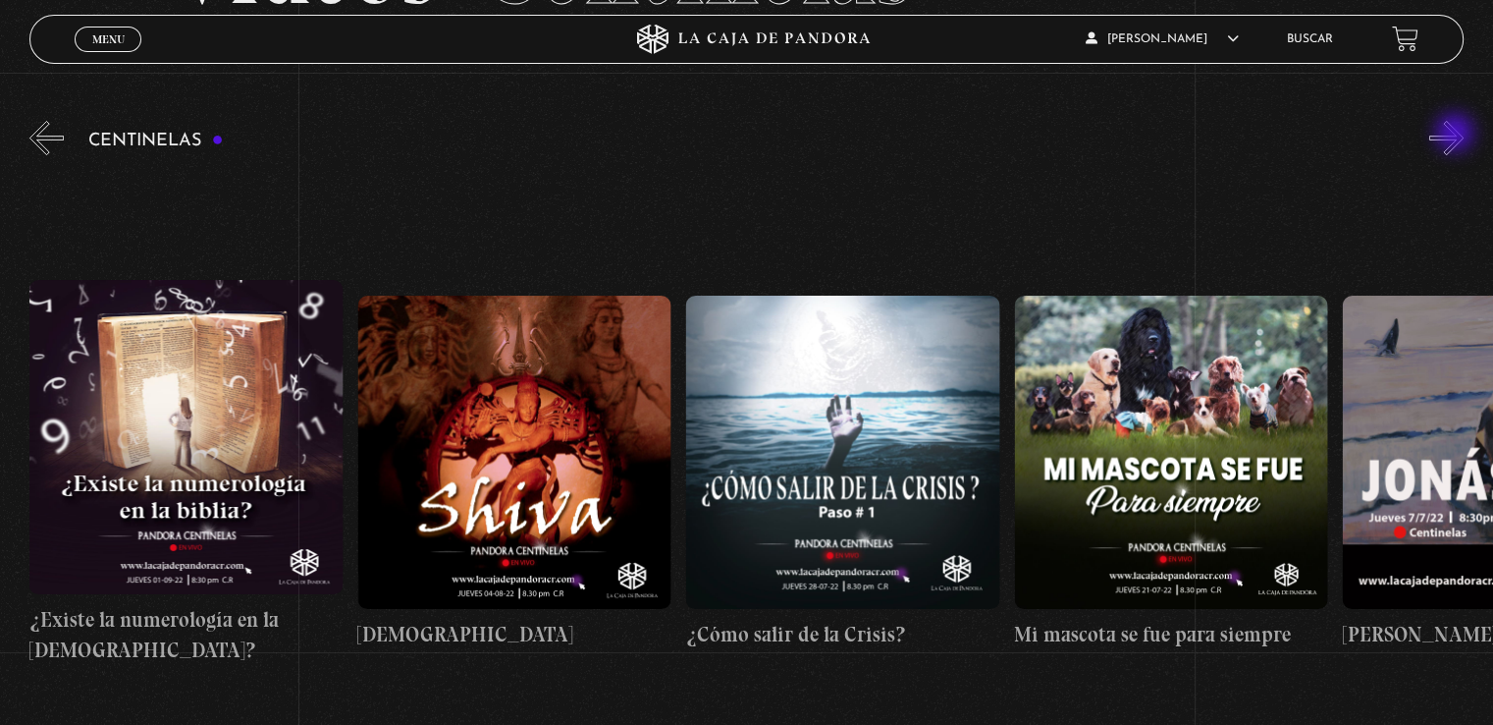
click at [1457, 135] on button "»" at bounding box center [1447, 138] width 34 height 34
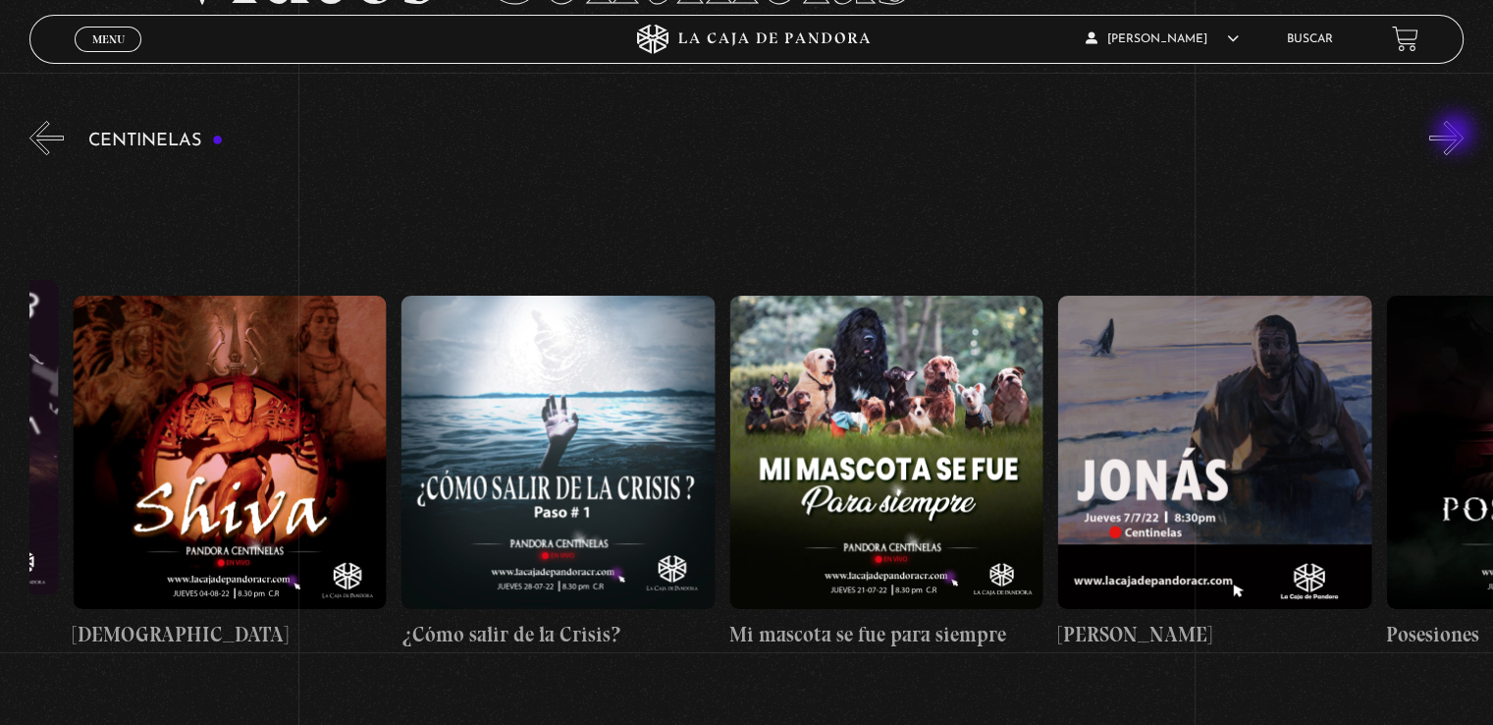
click at [1457, 135] on button "»" at bounding box center [1447, 138] width 34 height 34
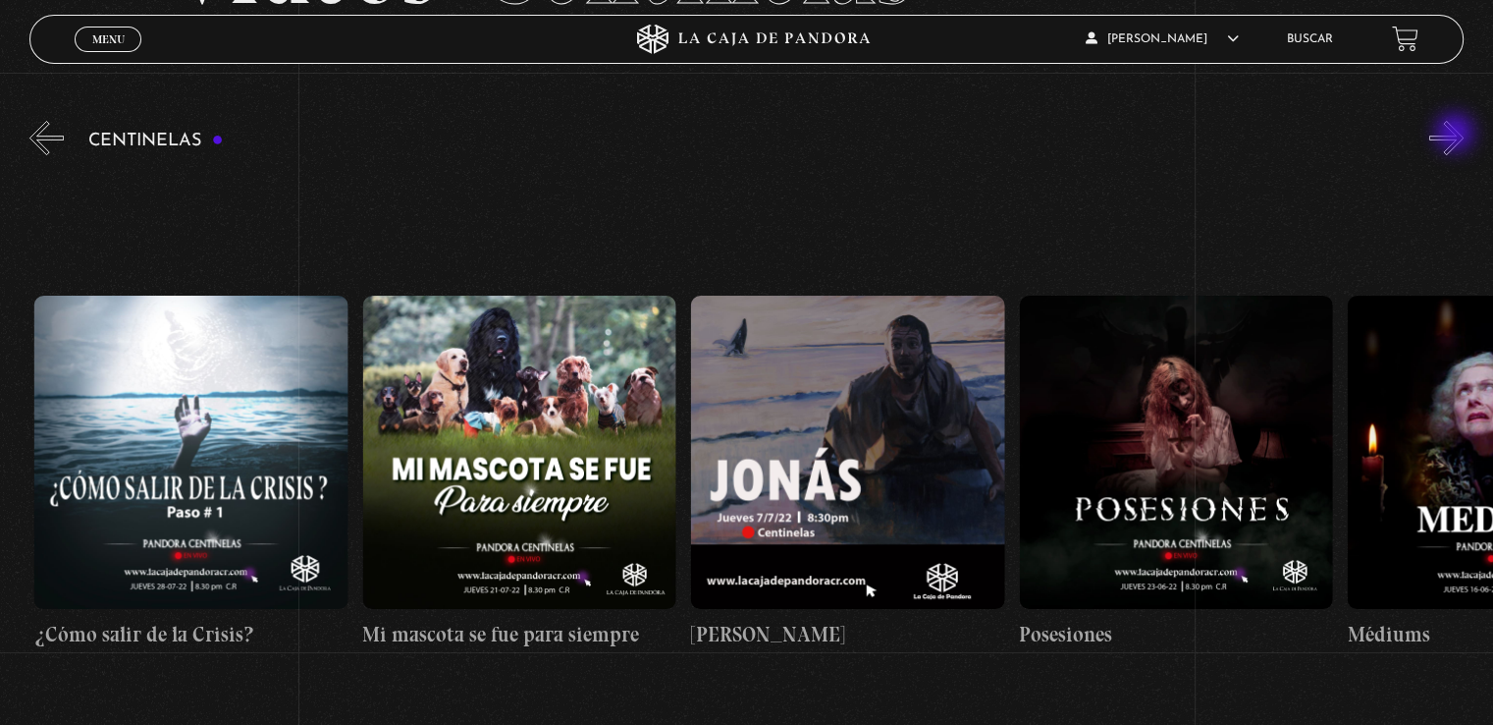
click at [1457, 135] on button "»" at bounding box center [1447, 138] width 34 height 34
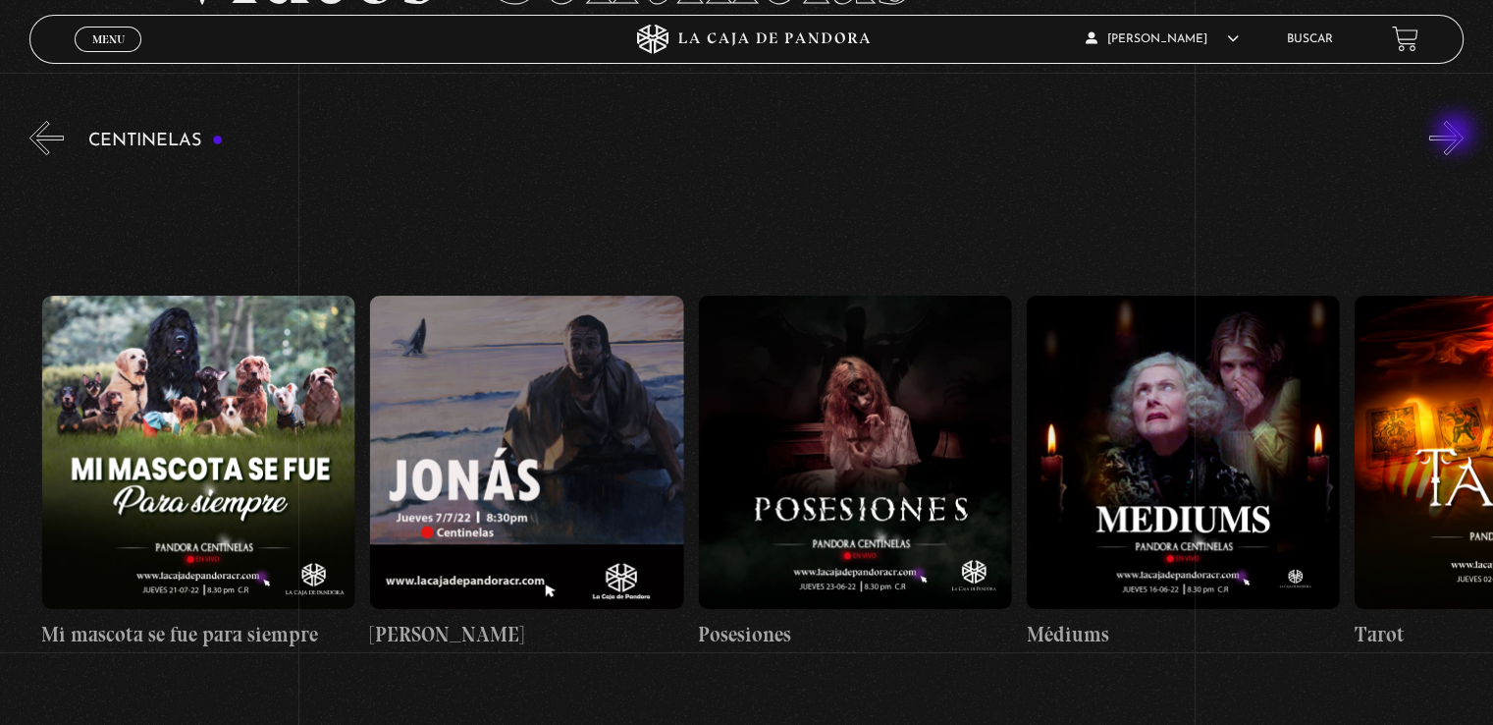
click at [1457, 135] on button "»" at bounding box center [1447, 138] width 34 height 34
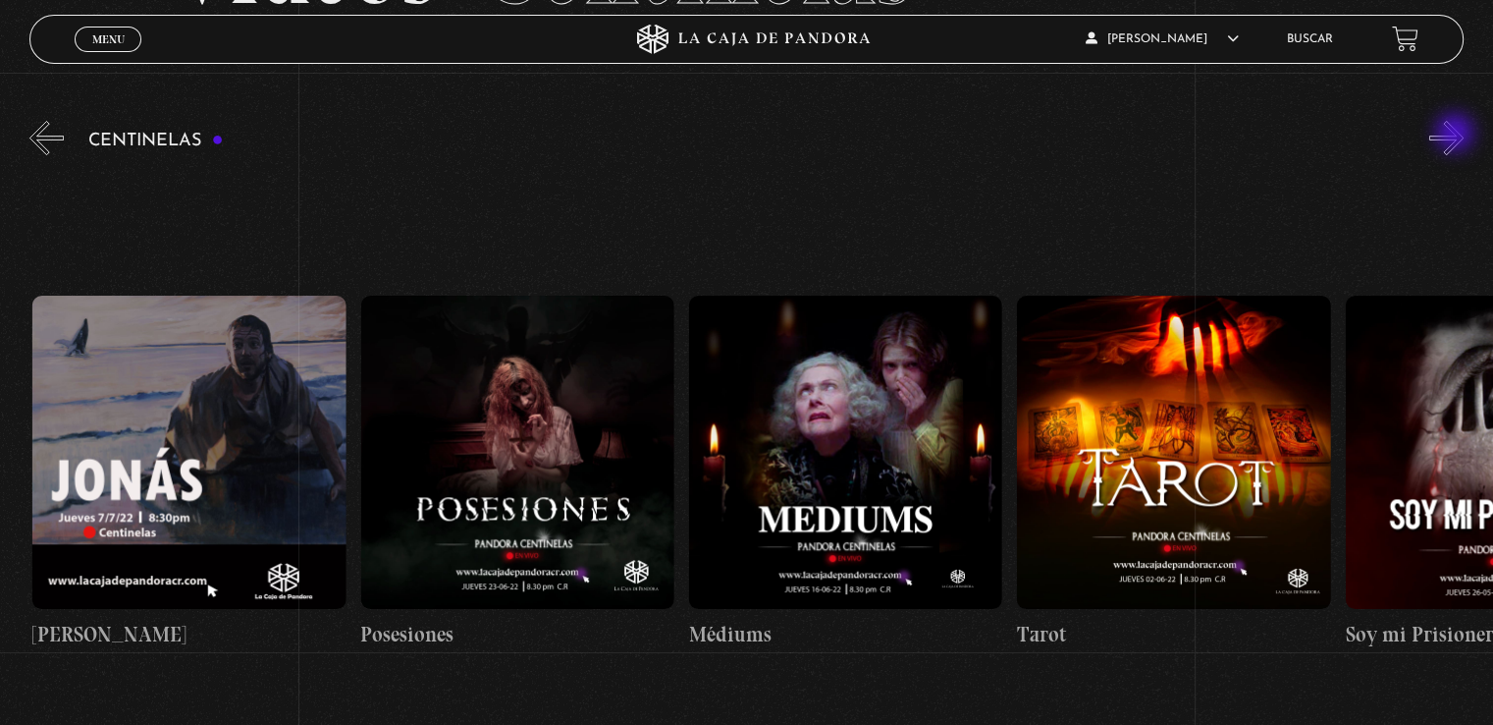
scroll to position [0, 20030]
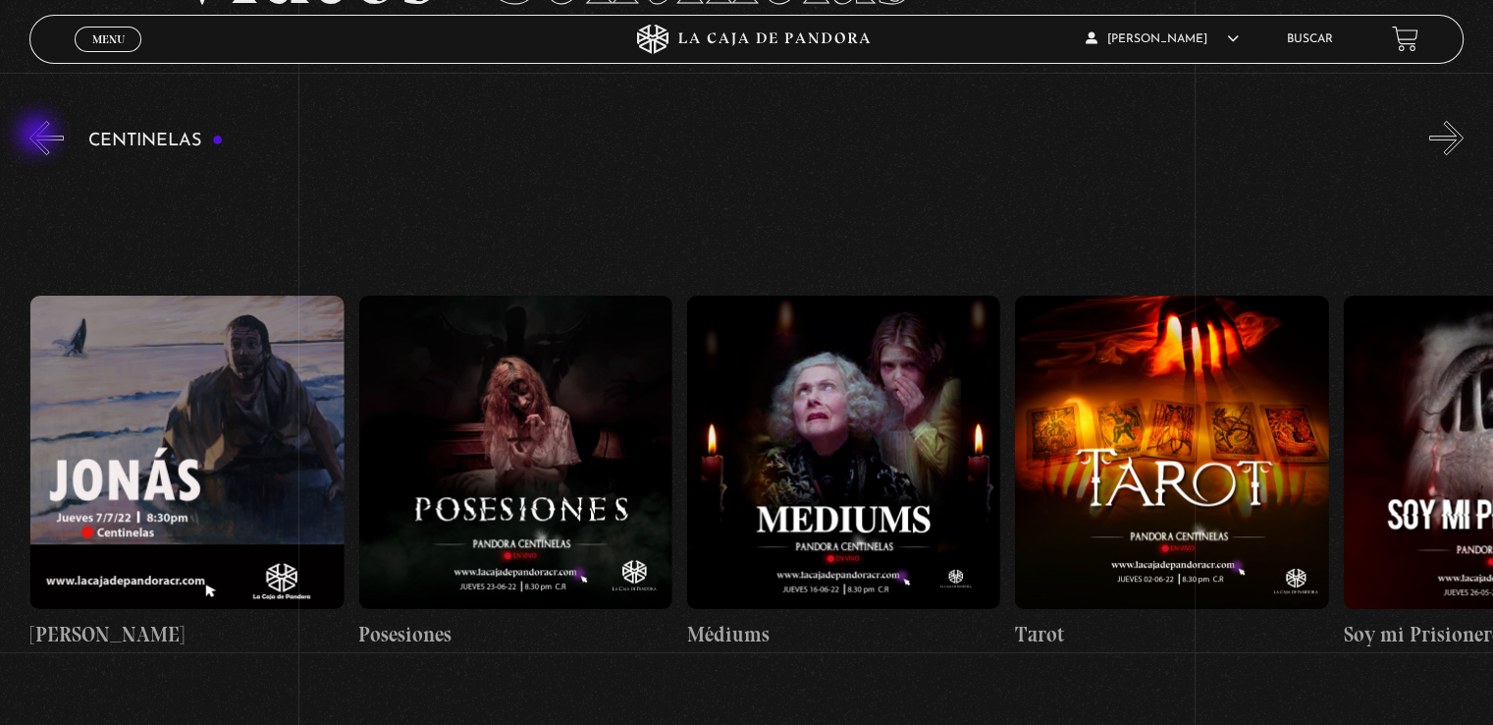
click at [39, 135] on button "«" at bounding box center [46, 138] width 34 height 34
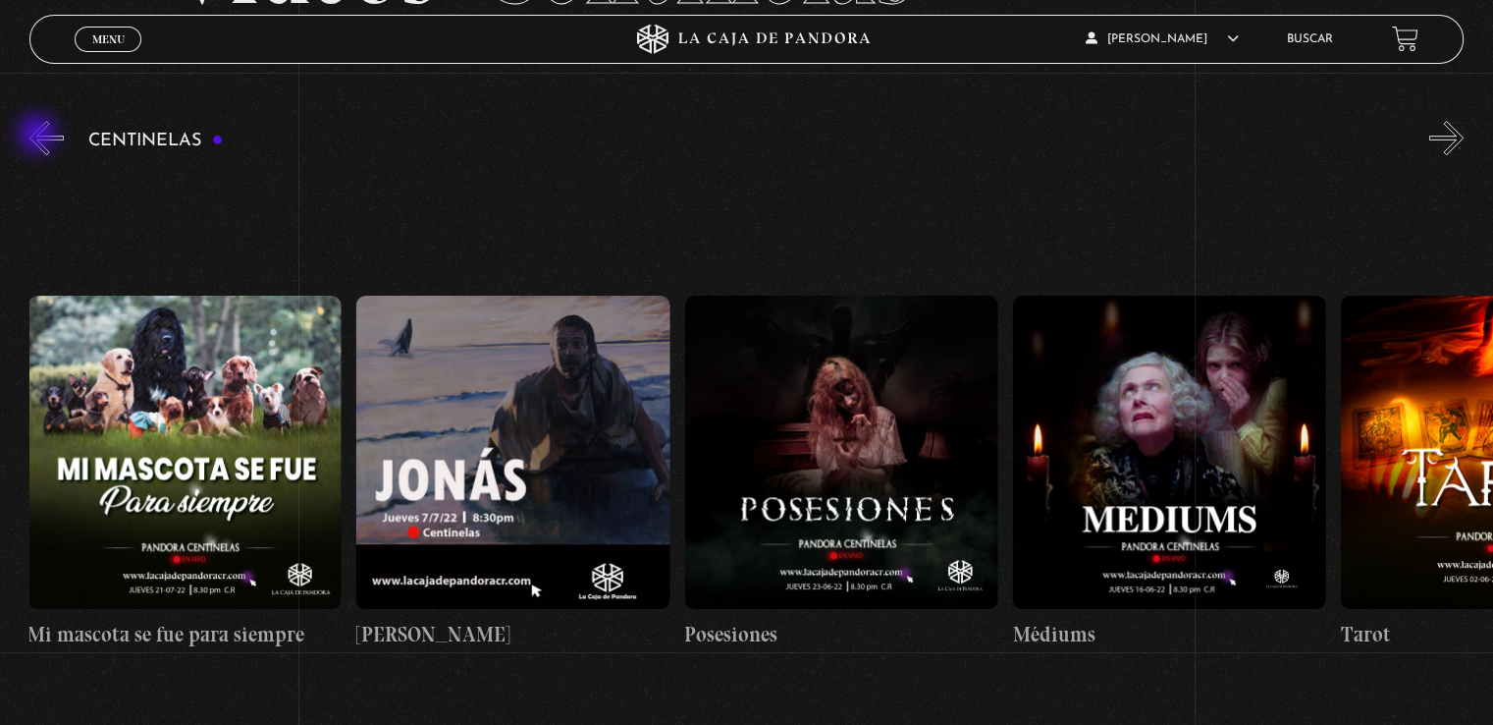
click at [39, 135] on button "«" at bounding box center [46, 138] width 34 height 34
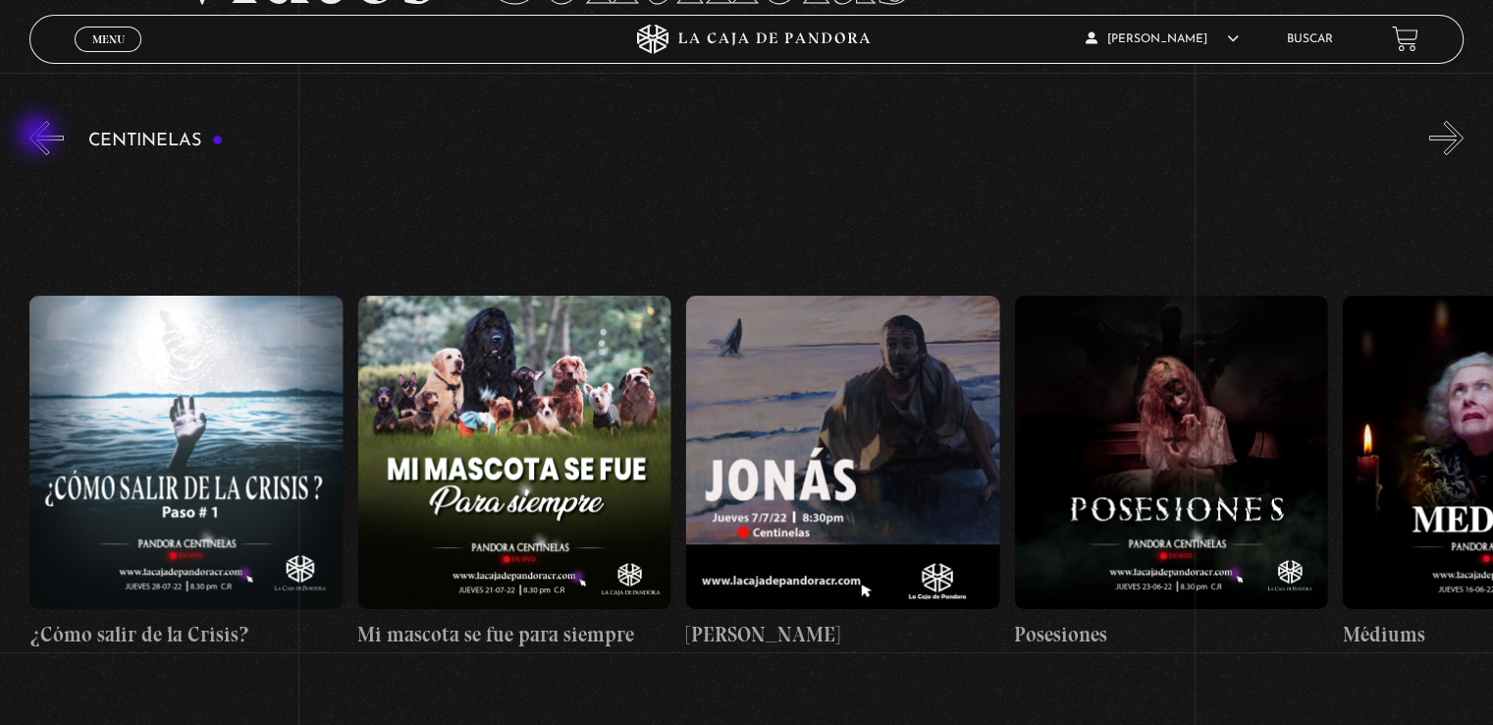
scroll to position [0, 19375]
click at [39, 135] on button "«" at bounding box center [46, 138] width 34 height 34
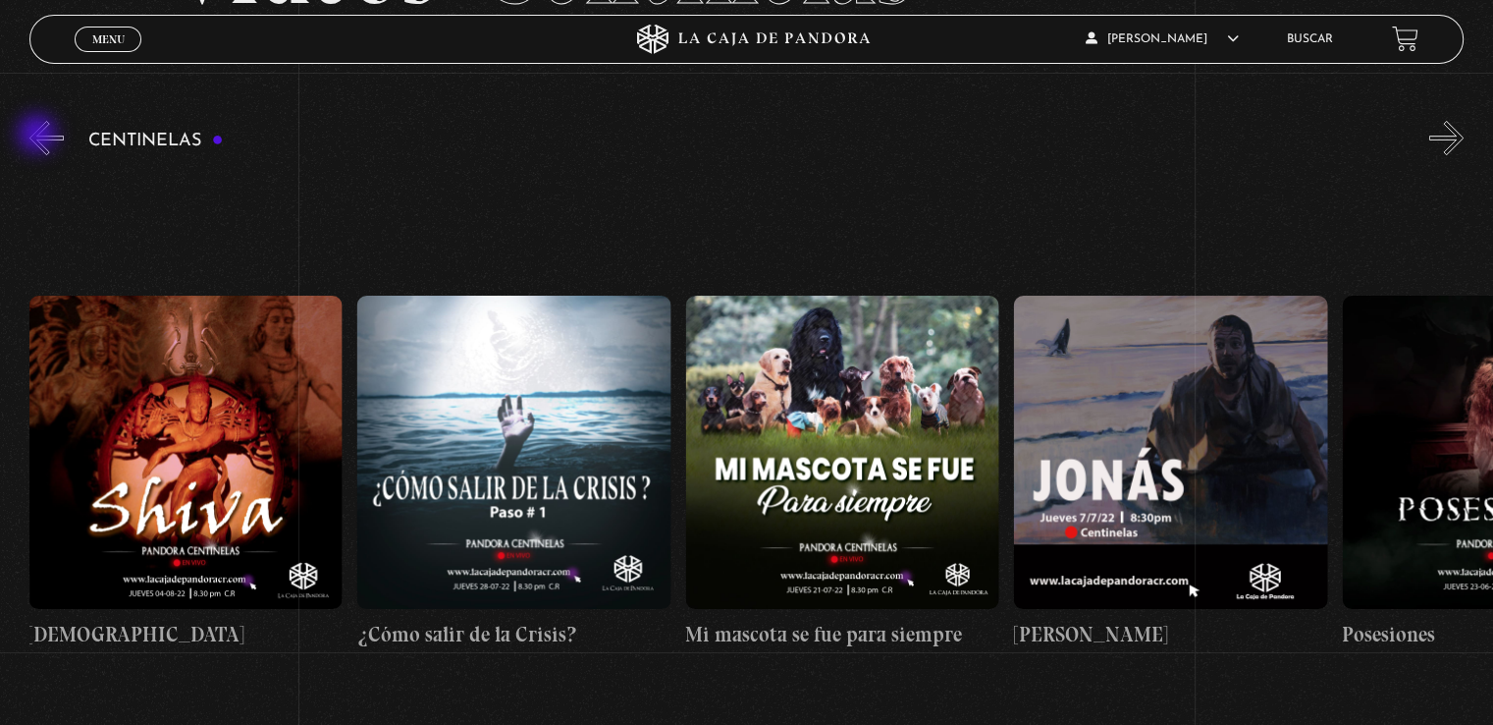
click at [39, 135] on button "«" at bounding box center [46, 138] width 34 height 34
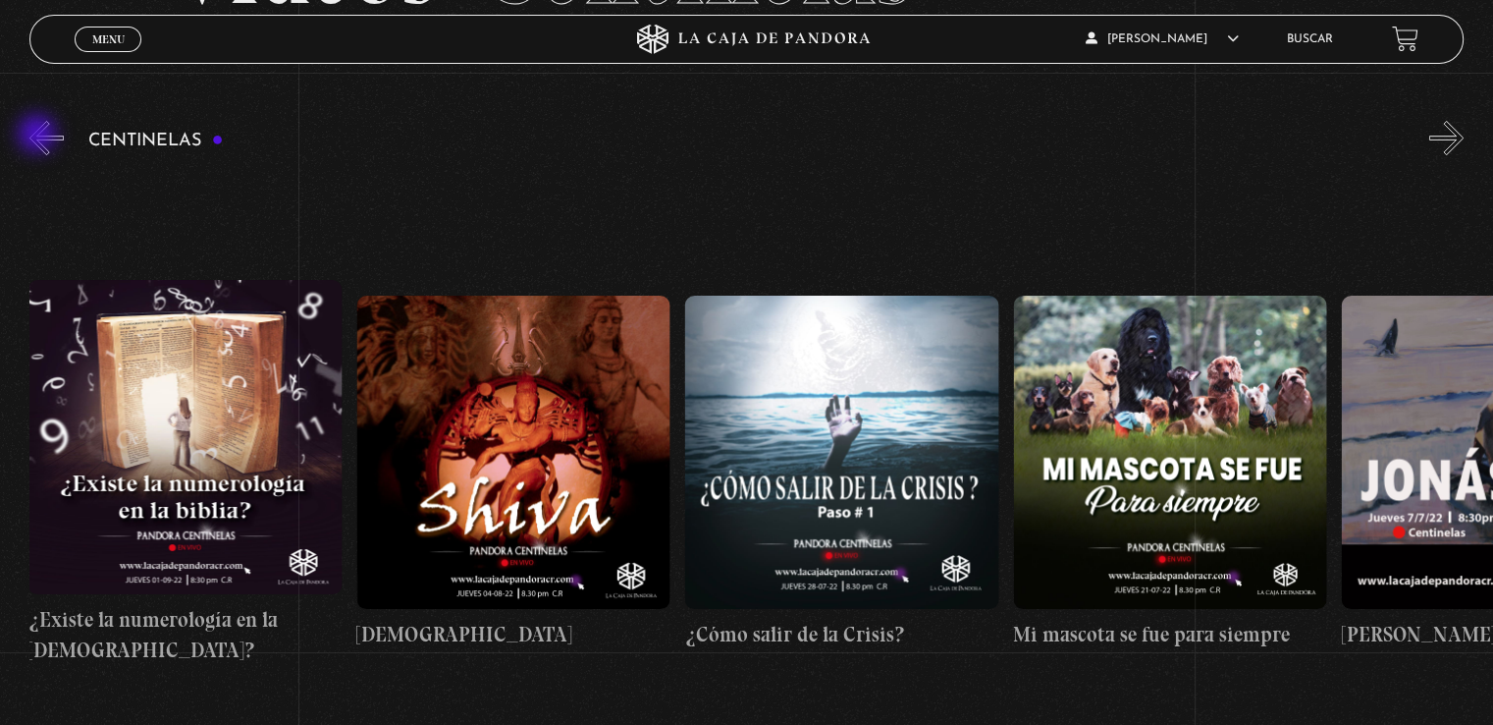
scroll to position [0, 18718]
click at [39, 135] on button "«" at bounding box center [46, 138] width 34 height 34
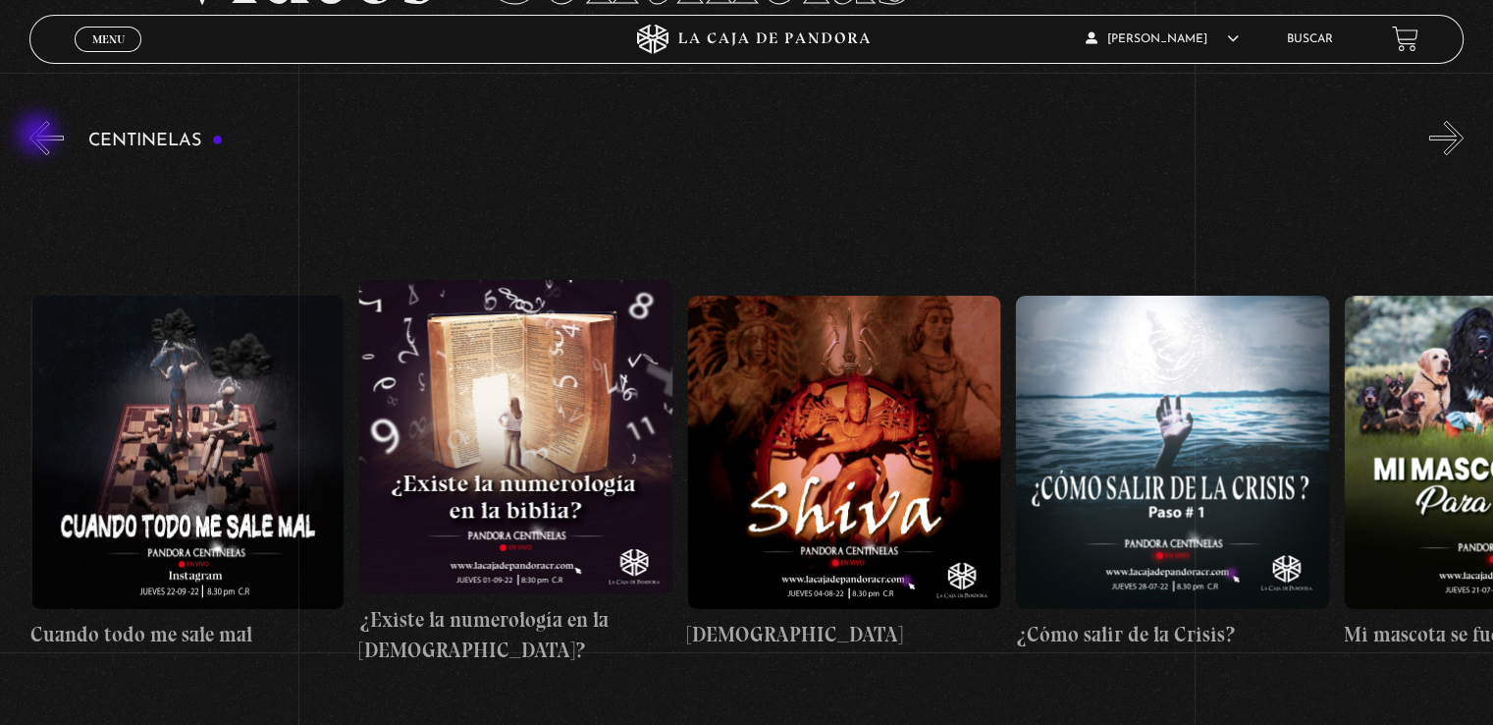
click at [39, 135] on button "«" at bounding box center [46, 138] width 34 height 34
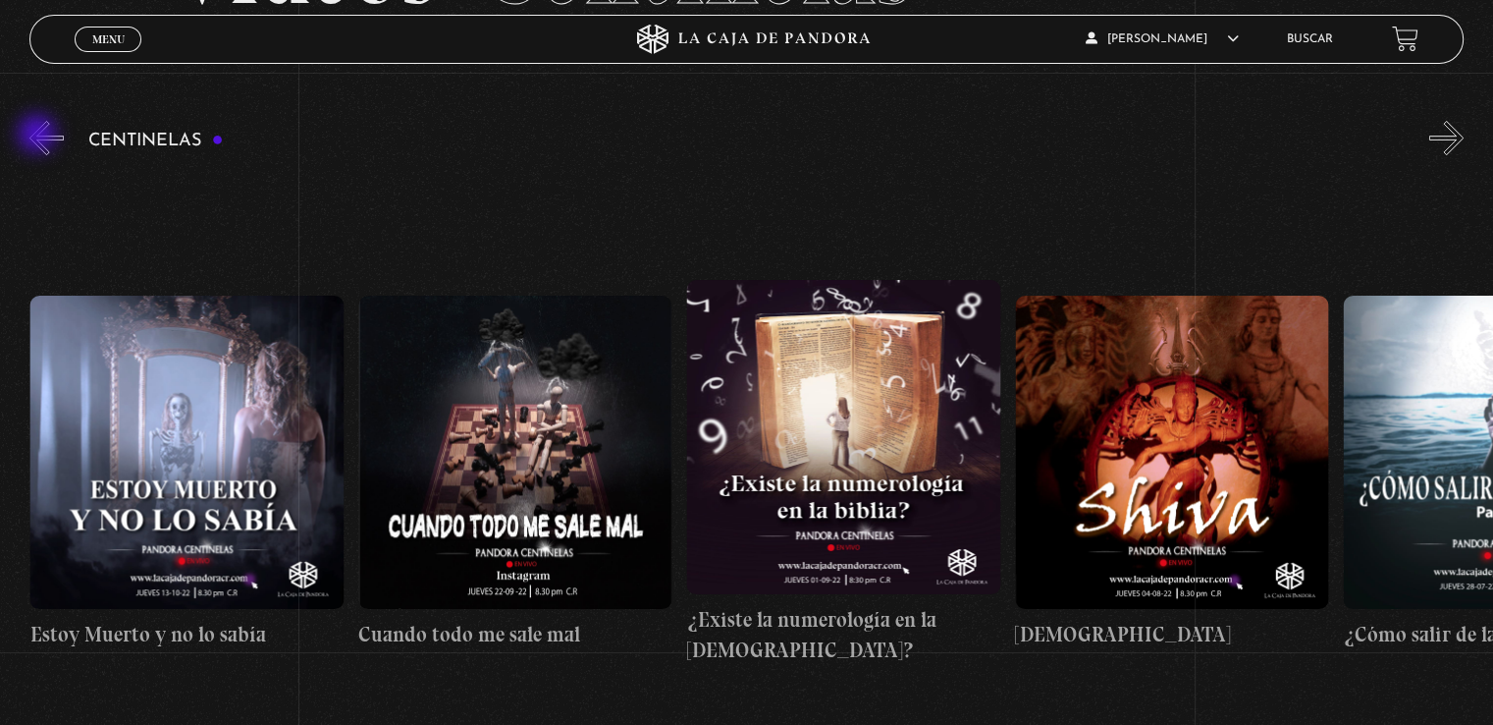
click at [39, 135] on button "«" at bounding box center [46, 138] width 34 height 34
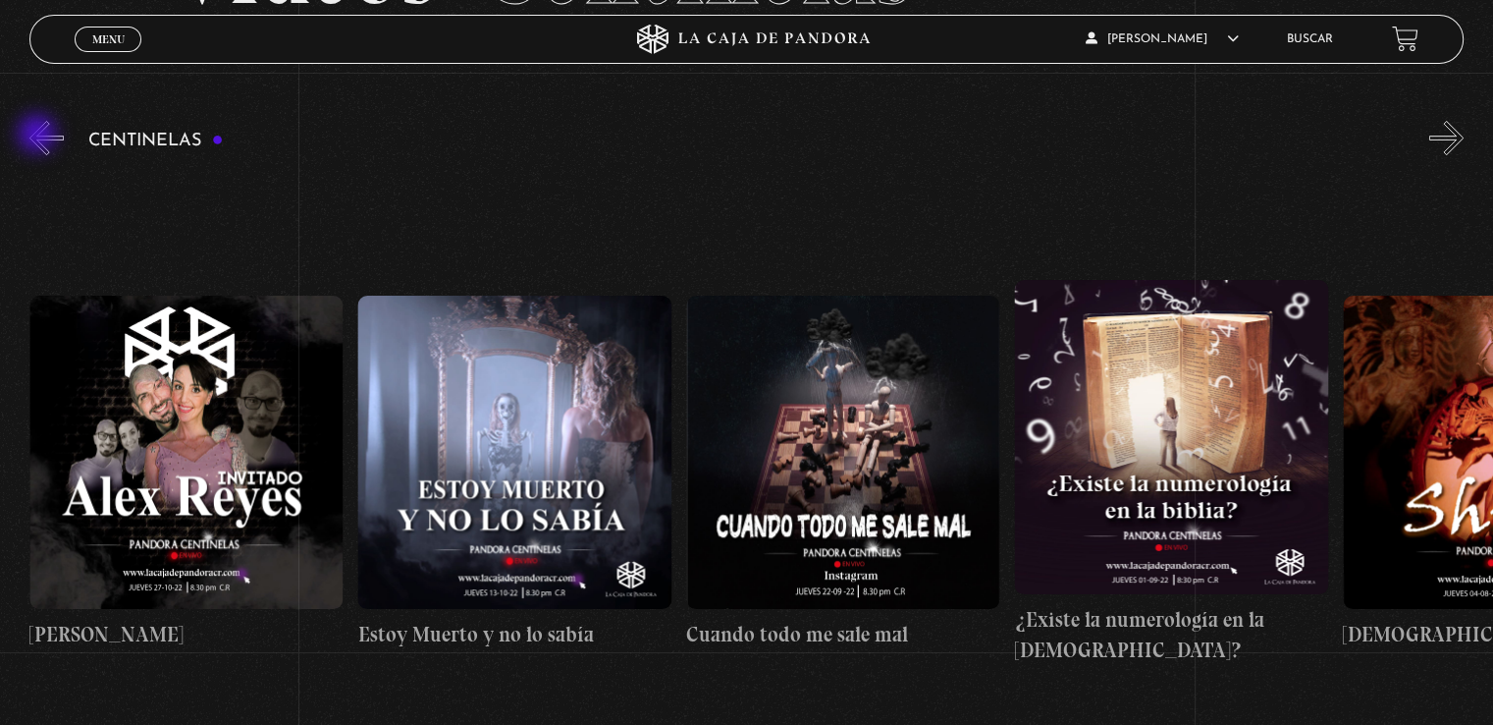
scroll to position [0, 17733]
click at [39, 135] on button "«" at bounding box center [46, 138] width 34 height 34
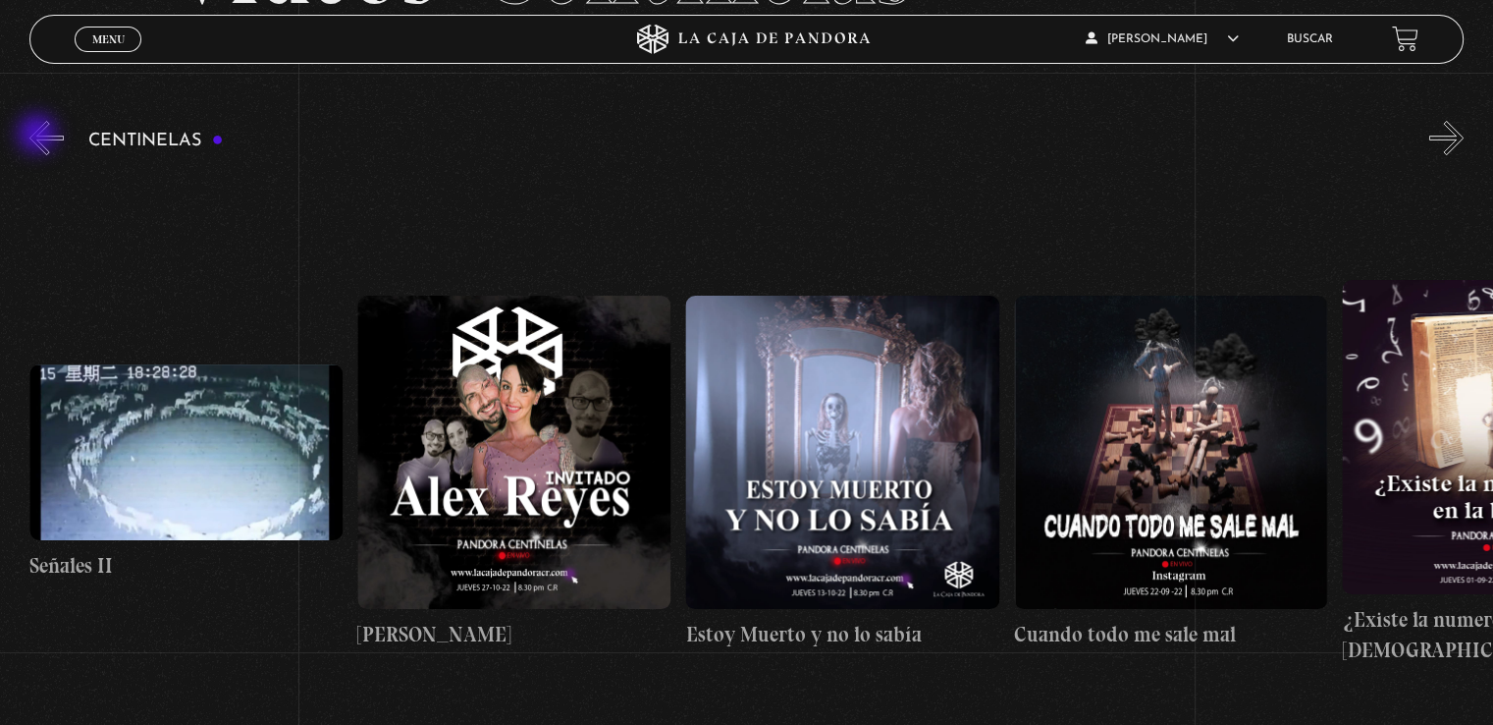
click at [39, 135] on button "«" at bounding box center [46, 138] width 34 height 34
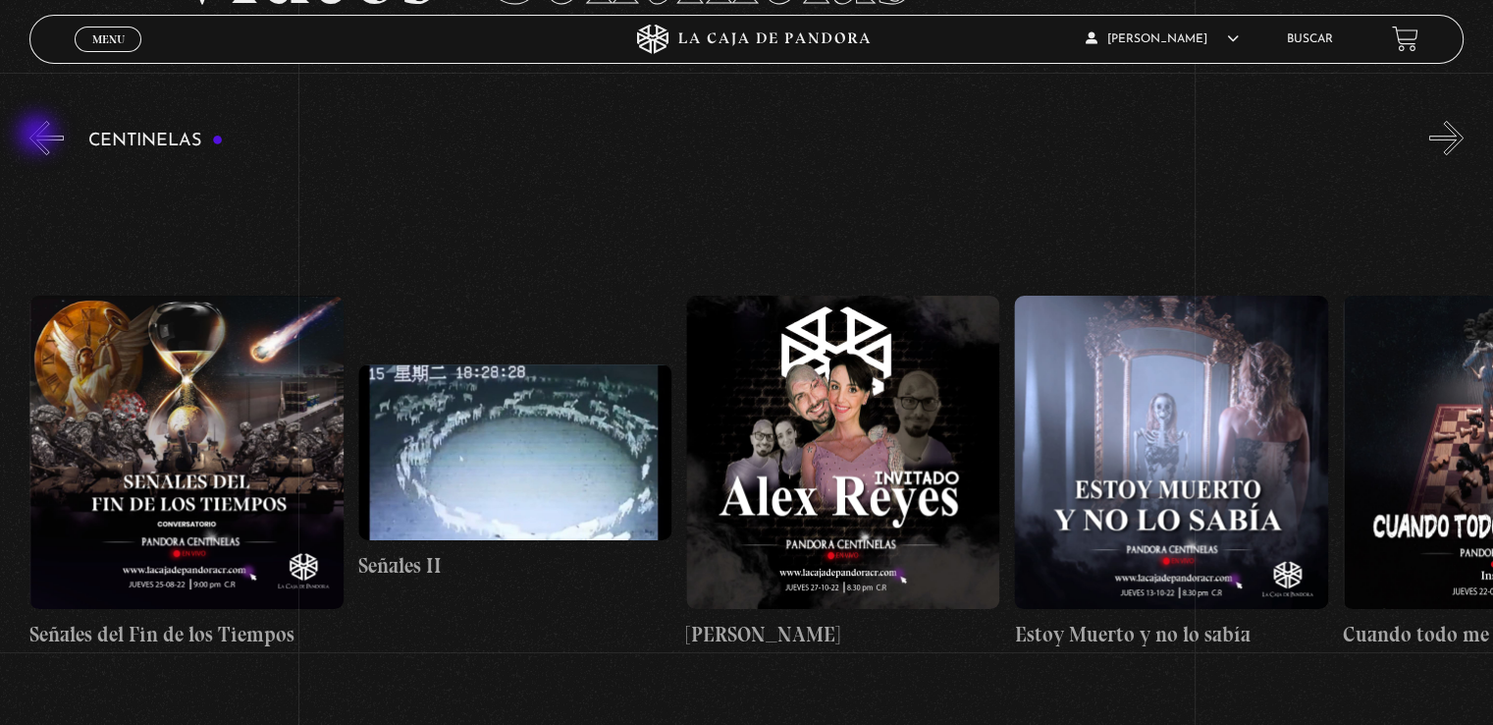
click at [39, 135] on button "«" at bounding box center [46, 138] width 34 height 34
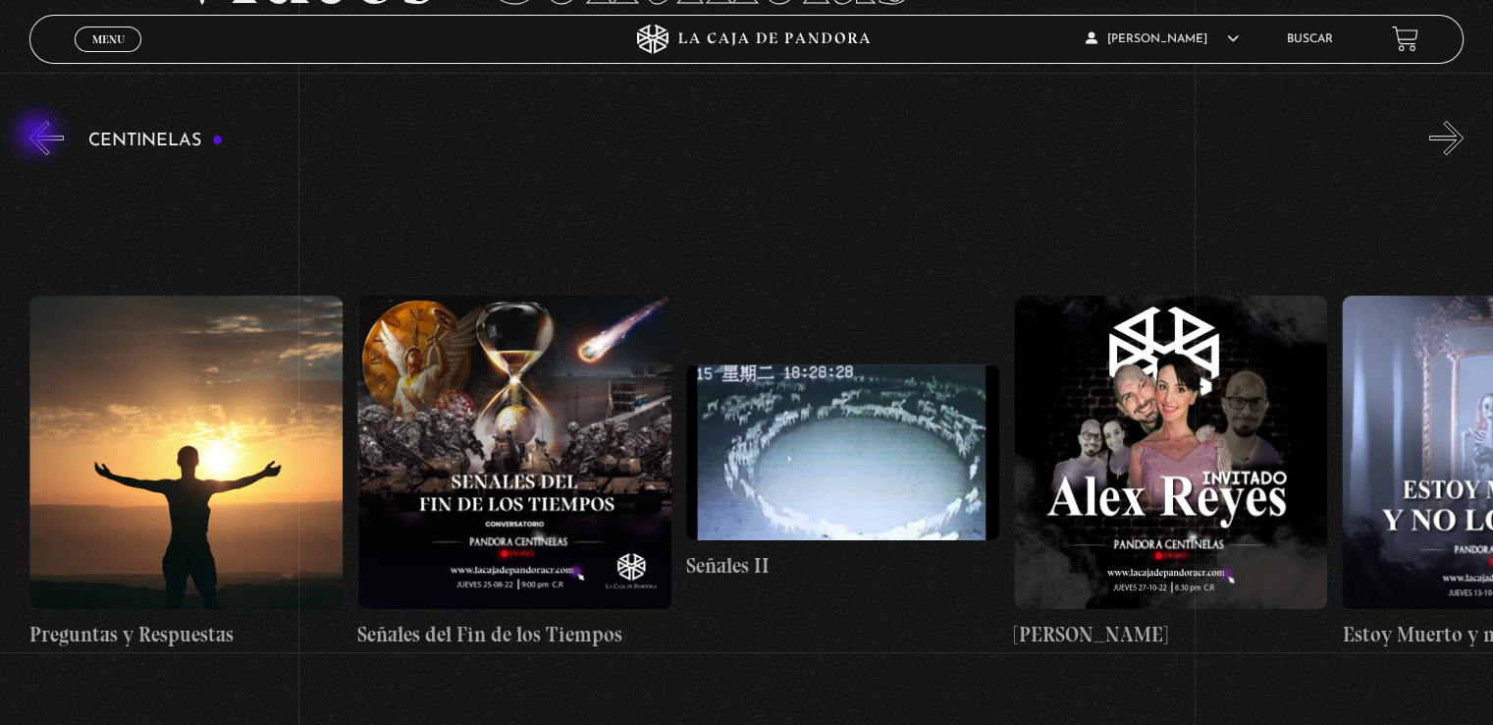
scroll to position [0, 16747]
click at [39, 135] on button "«" at bounding box center [46, 138] width 34 height 34
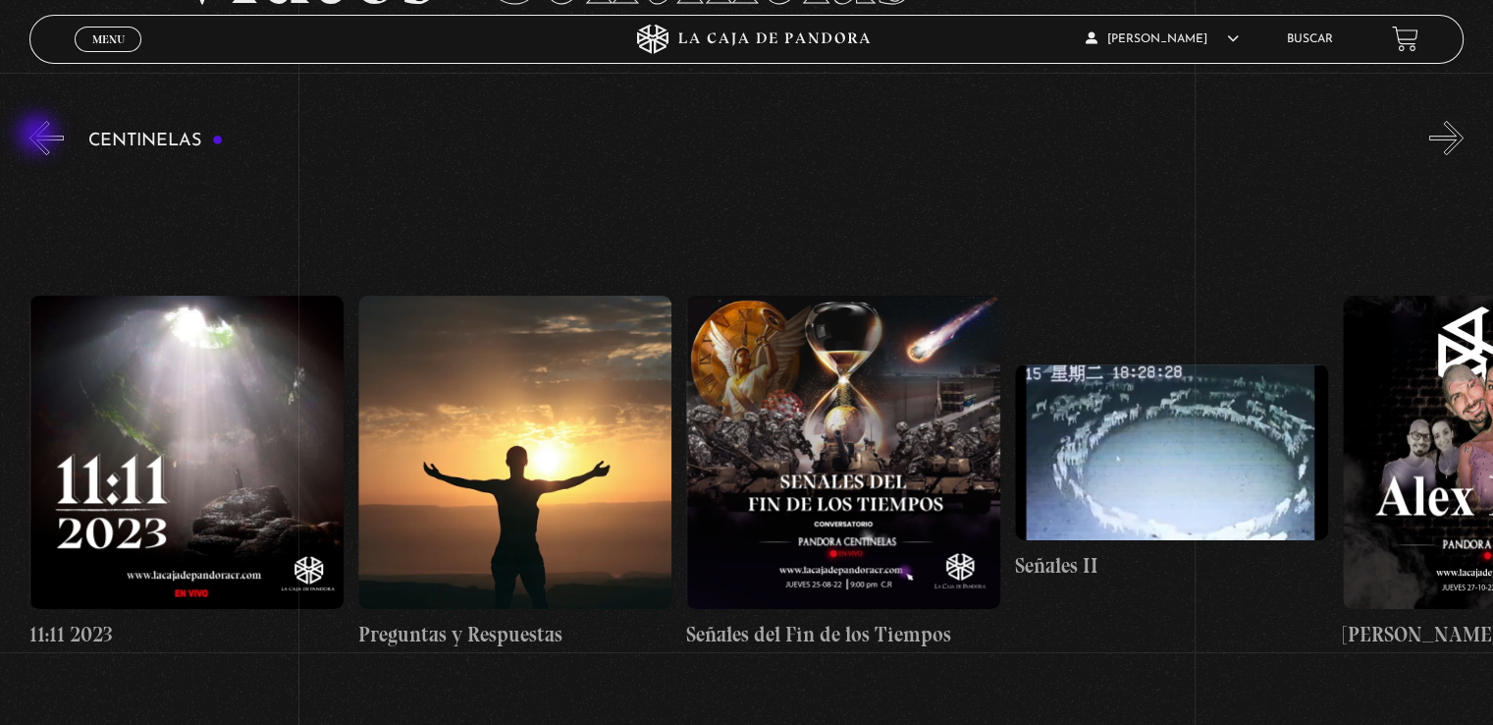
click at [39, 135] on button "«" at bounding box center [46, 138] width 34 height 34
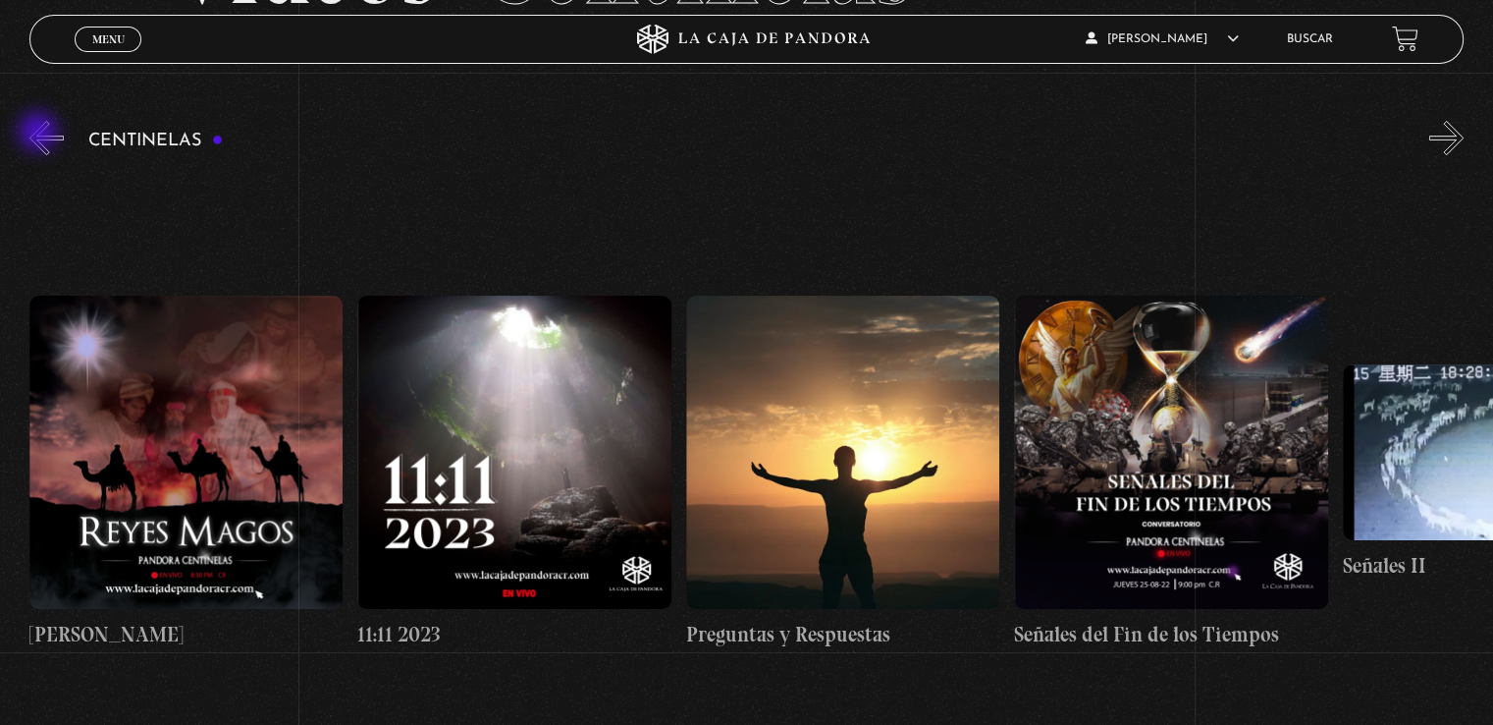
scroll to position [0, 16091]
drag, startPoint x: 40, startPoint y: 134, endPoint x: 54, endPoint y: 111, distance: 26.4
click at [54, 111] on div "Menu Cerrar Daniela Rojas Solano En vivos Pandora Centinelas Mi cuenta Salir Bu…" at bounding box center [746, 574] width 1493 height 1396
click at [48, 126] on button "«" at bounding box center [46, 138] width 34 height 34
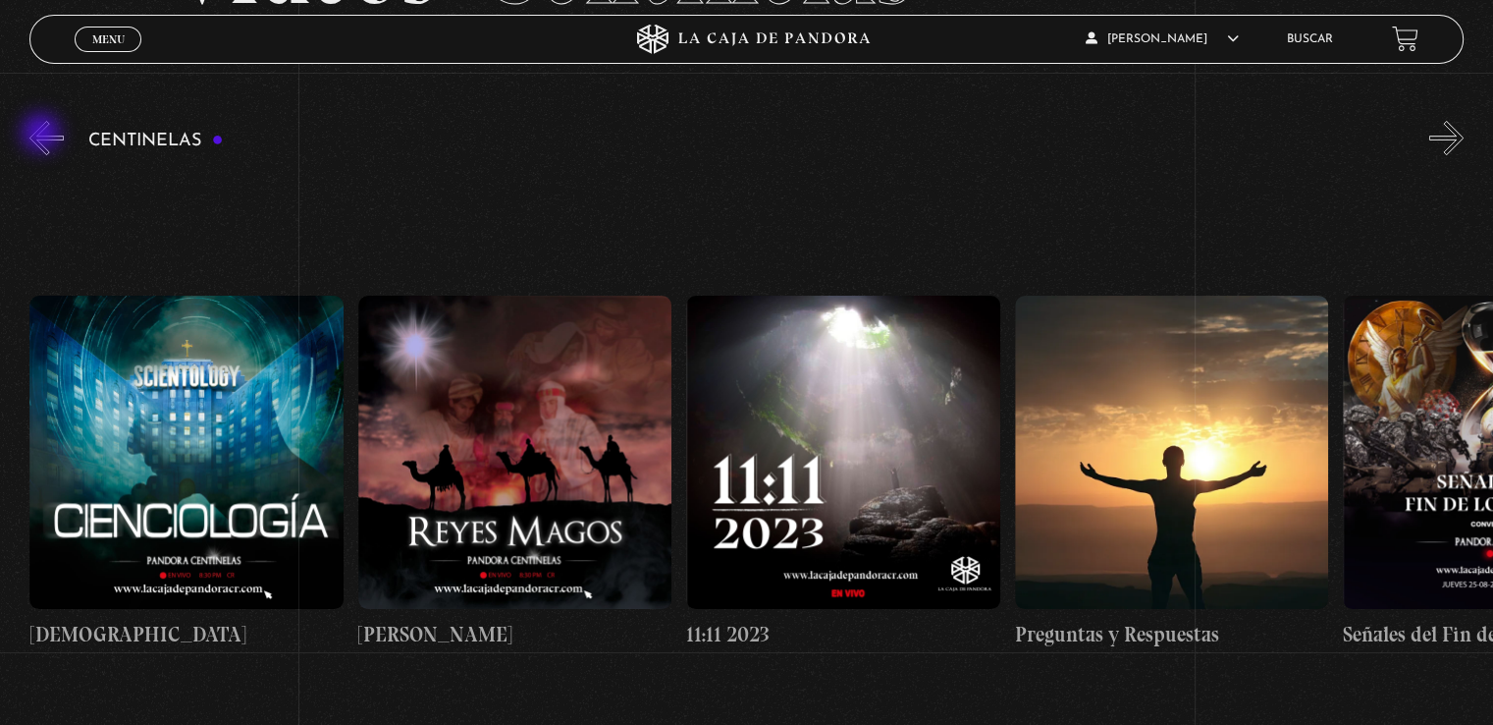
click at [43, 137] on button "«" at bounding box center [46, 138] width 34 height 34
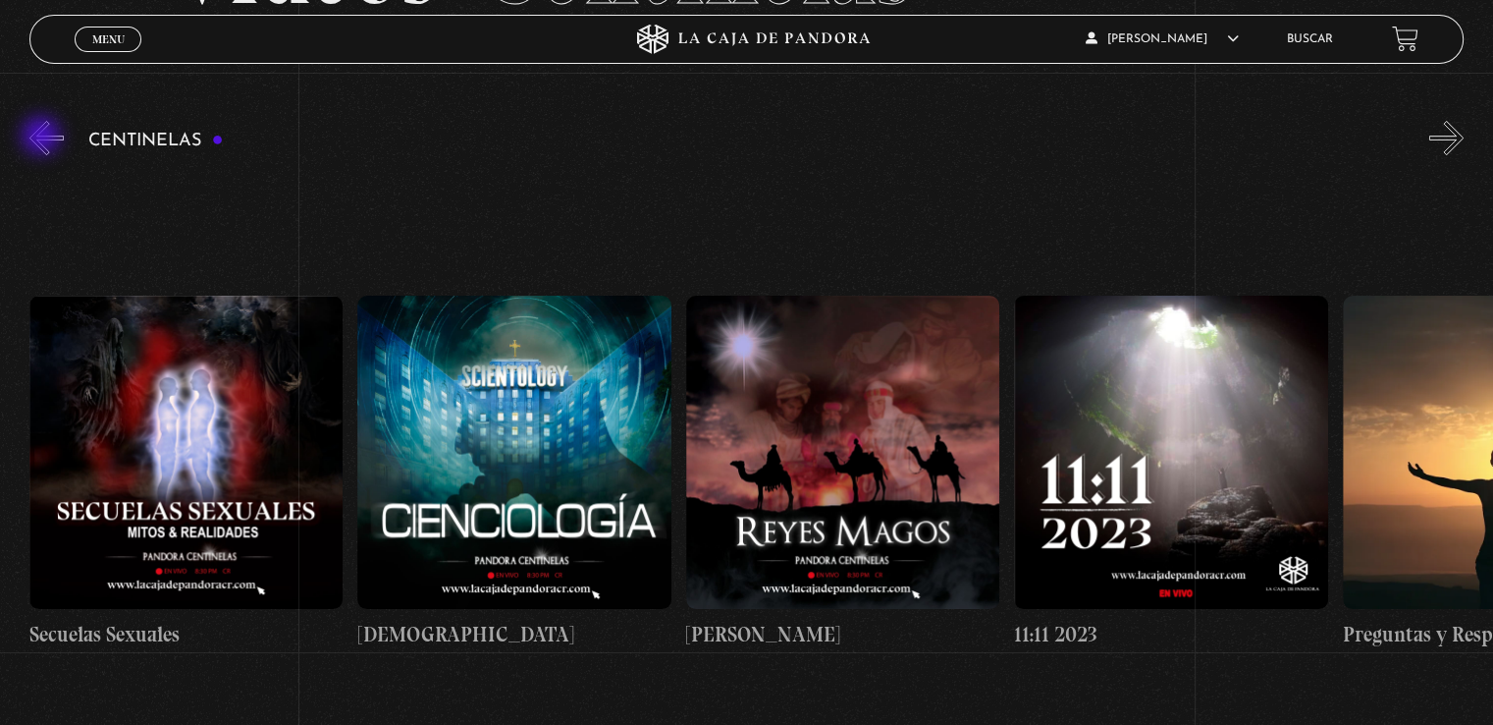
click at [43, 137] on button "«" at bounding box center [46, 138] width 34 height 34
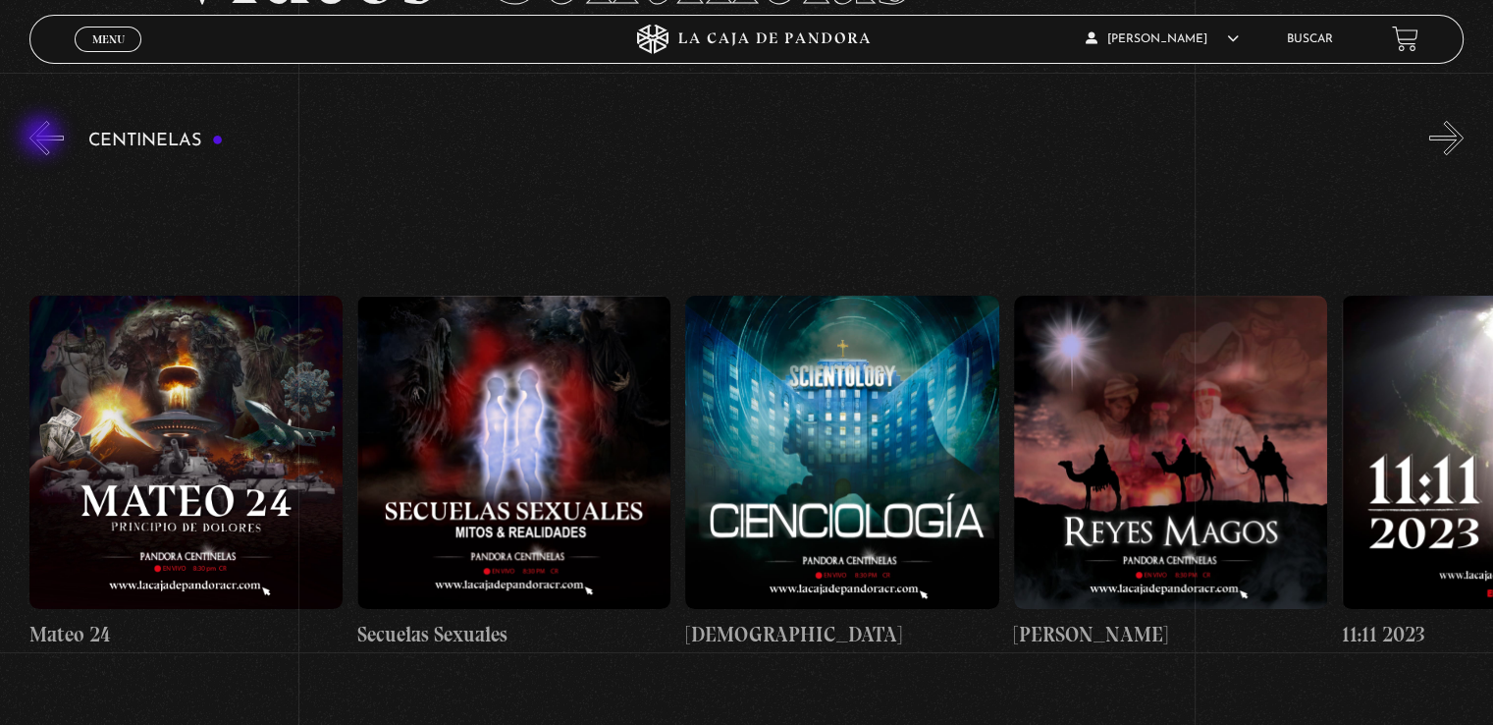
scroll to position [0, 15105]
click at [43, 137] on button "«" at bounding box center [46, 138] width 34 height 34
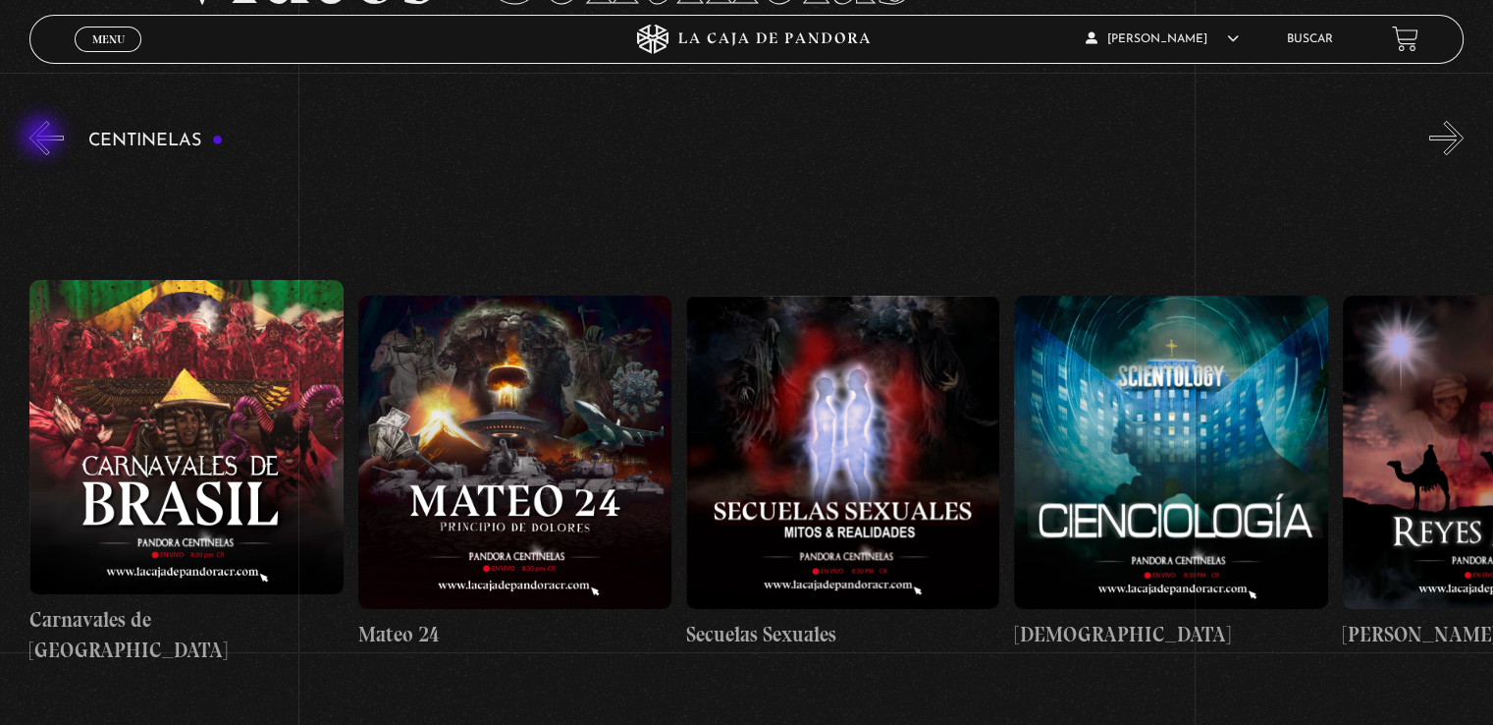
click at [43, 137] on button "«" at bounding box center [46, 138] width 34 height 34
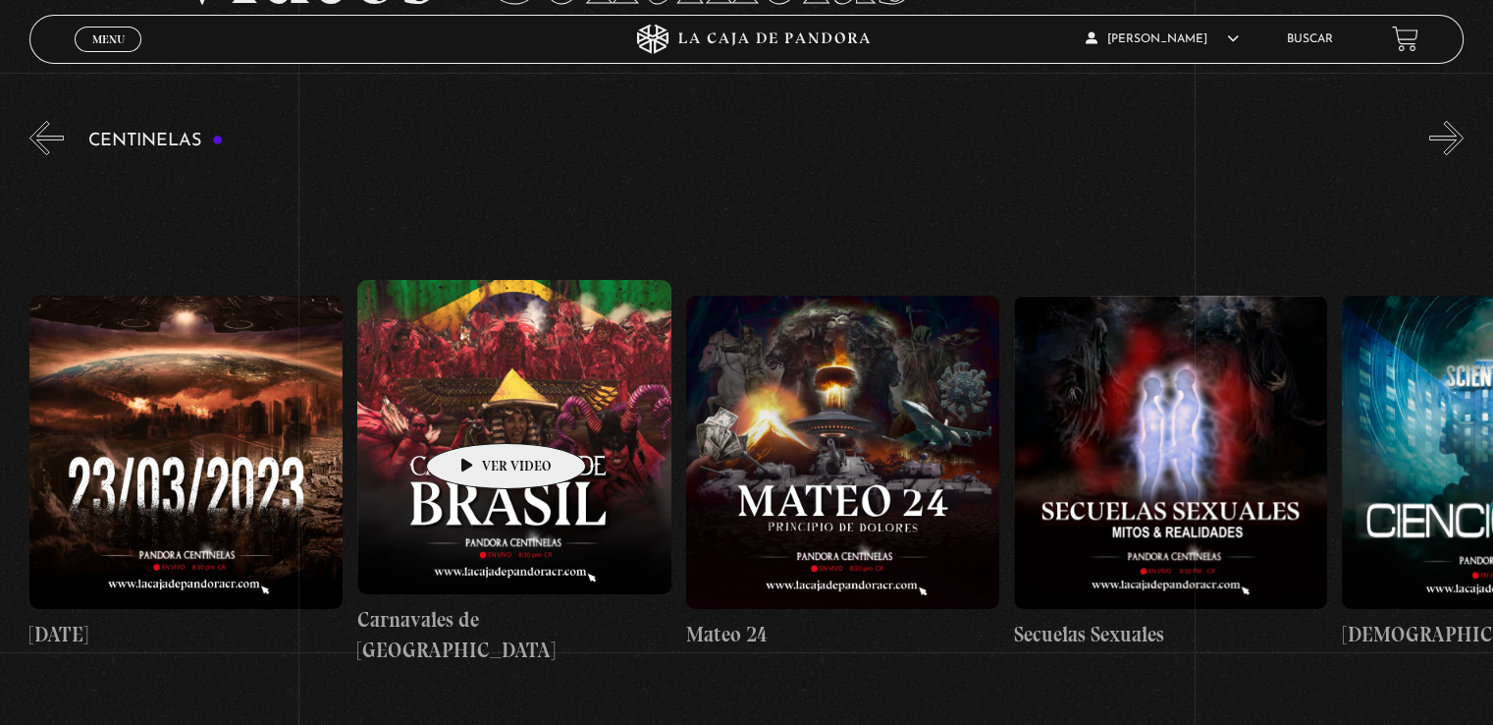
scroll to position [0, 14448]
click at [475, 413] on figure at bounding box center [513, 436] width 313 height 313
click at [491, 437] on figure at bounding box center [514, 436] width 313 height 313
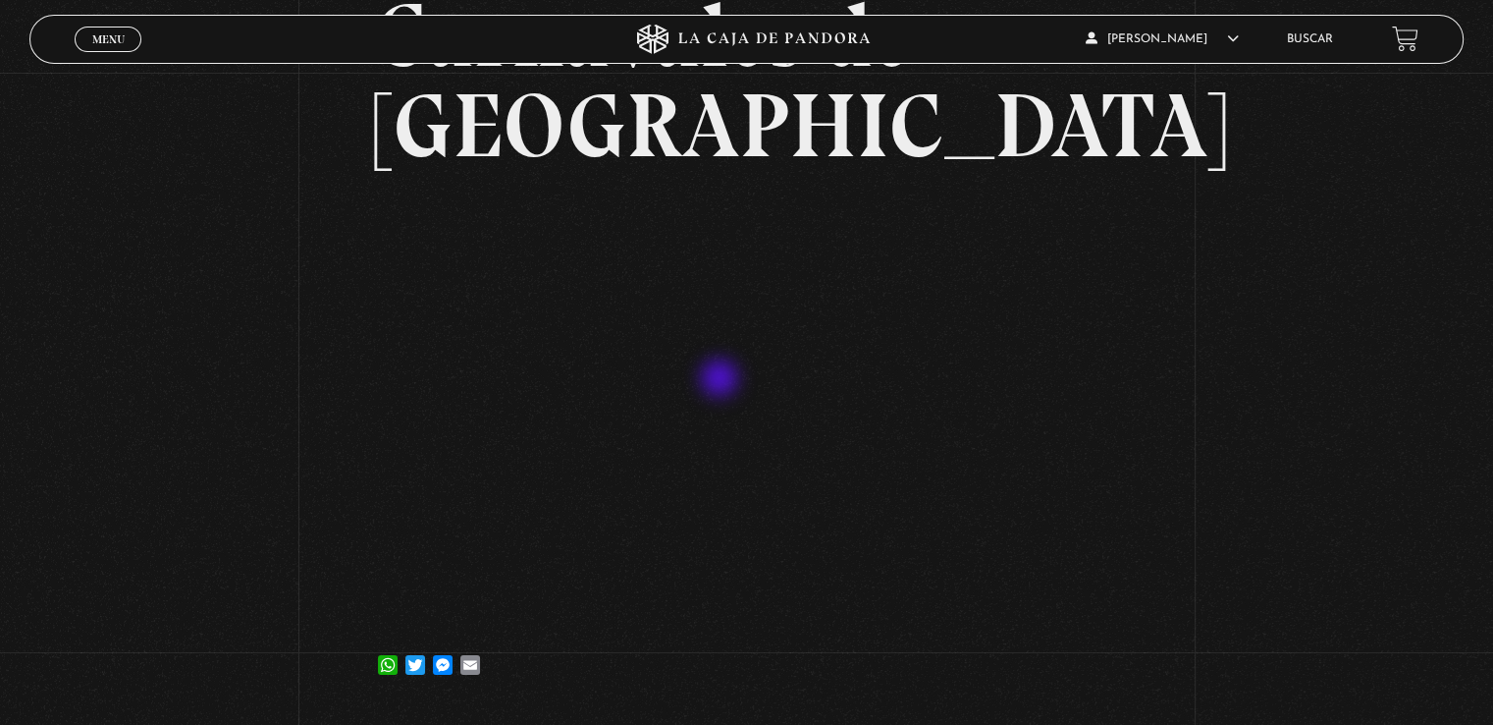
scroll to position [295, 0]
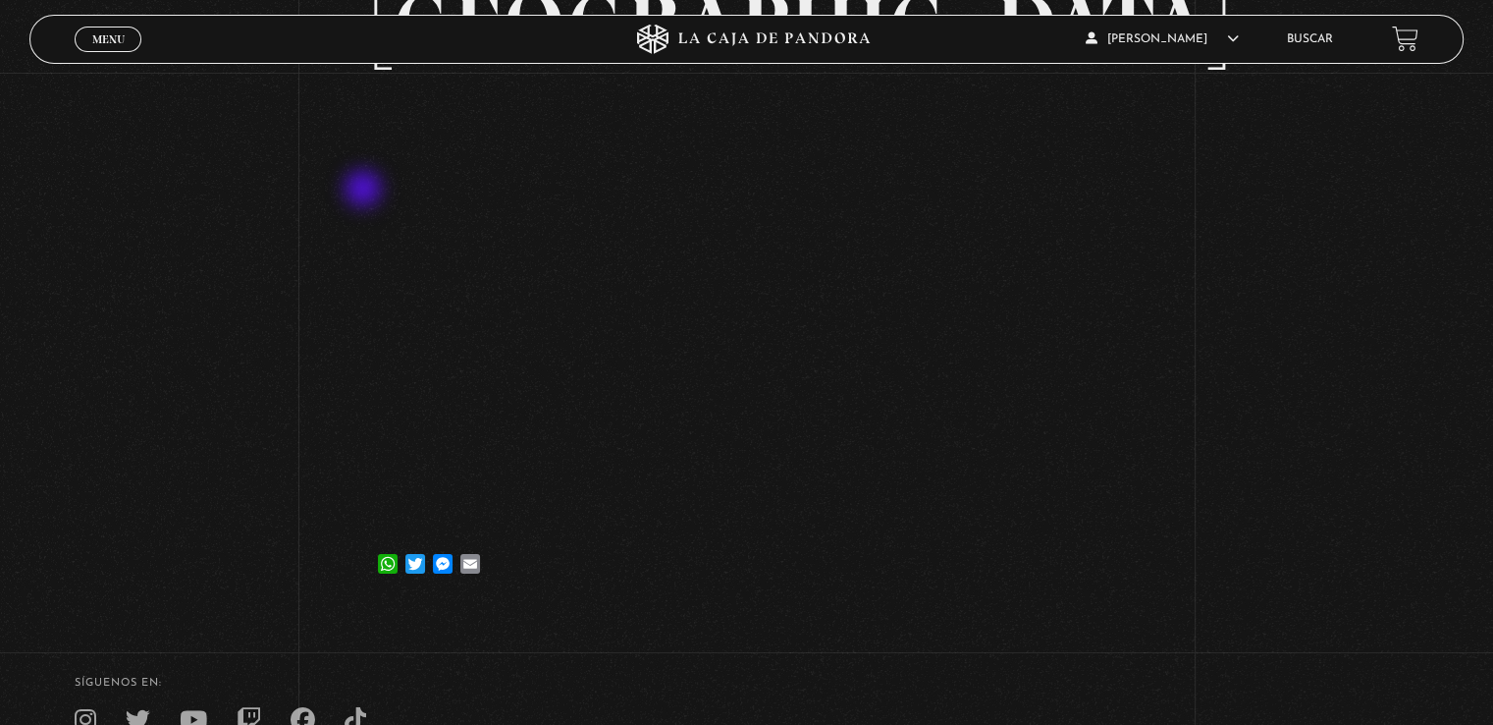
drag, startPoint x: 171, startPoint y: 416, endPoint x: 365, endPoint y: 191, distance: 297.2
click at [365, 191] on div "Volver [DATE] Carnavales de [GEOGRAPHIC_DATA] WhatsApp Twitter Messenger Email" at bounding box center [746, 194] width 1493 height 832
click at [1360, 523] on div "Volver [DATE] Carnavales de [GEOGRAPHIC_DATA] WhatsApp Twitter Messenger Email" at bounding box center [746, 194] width 1493 height 832
